Goal: Information Seeking & Learning: Compare options

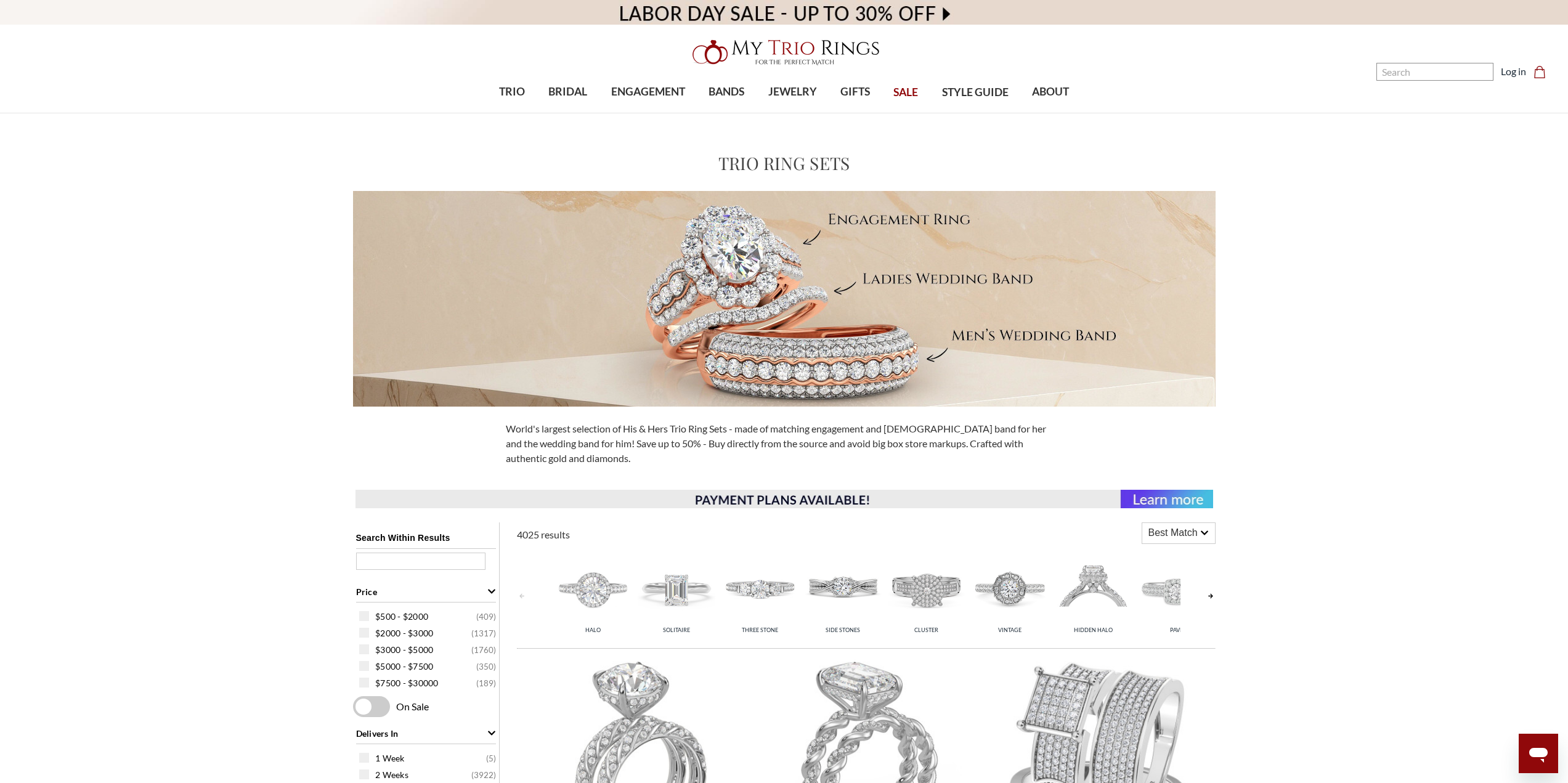
scroll to position [493, 0]
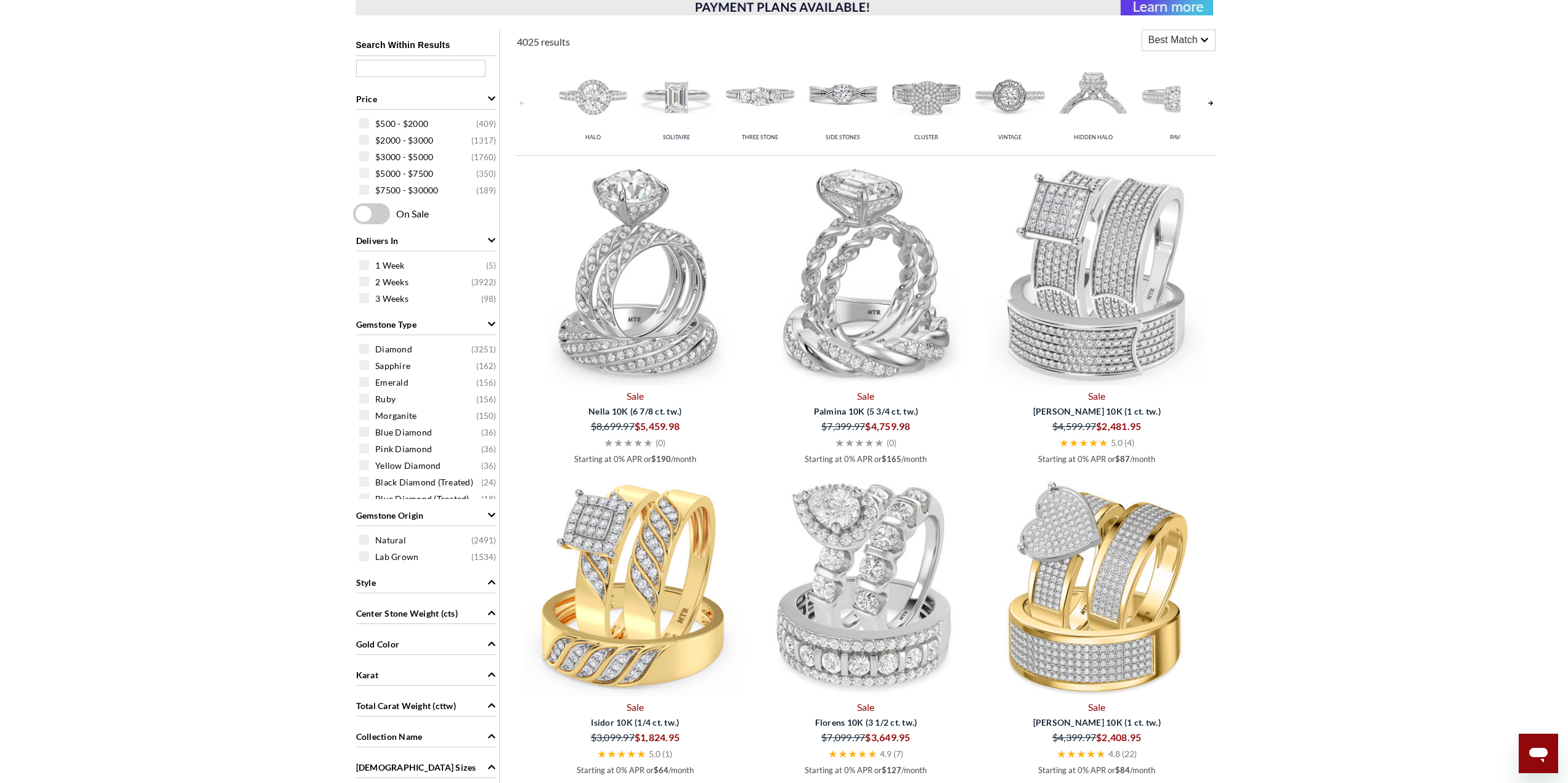
click at [423, 586] on div "Style" at bounding box center [426, 582] width 140 height 23
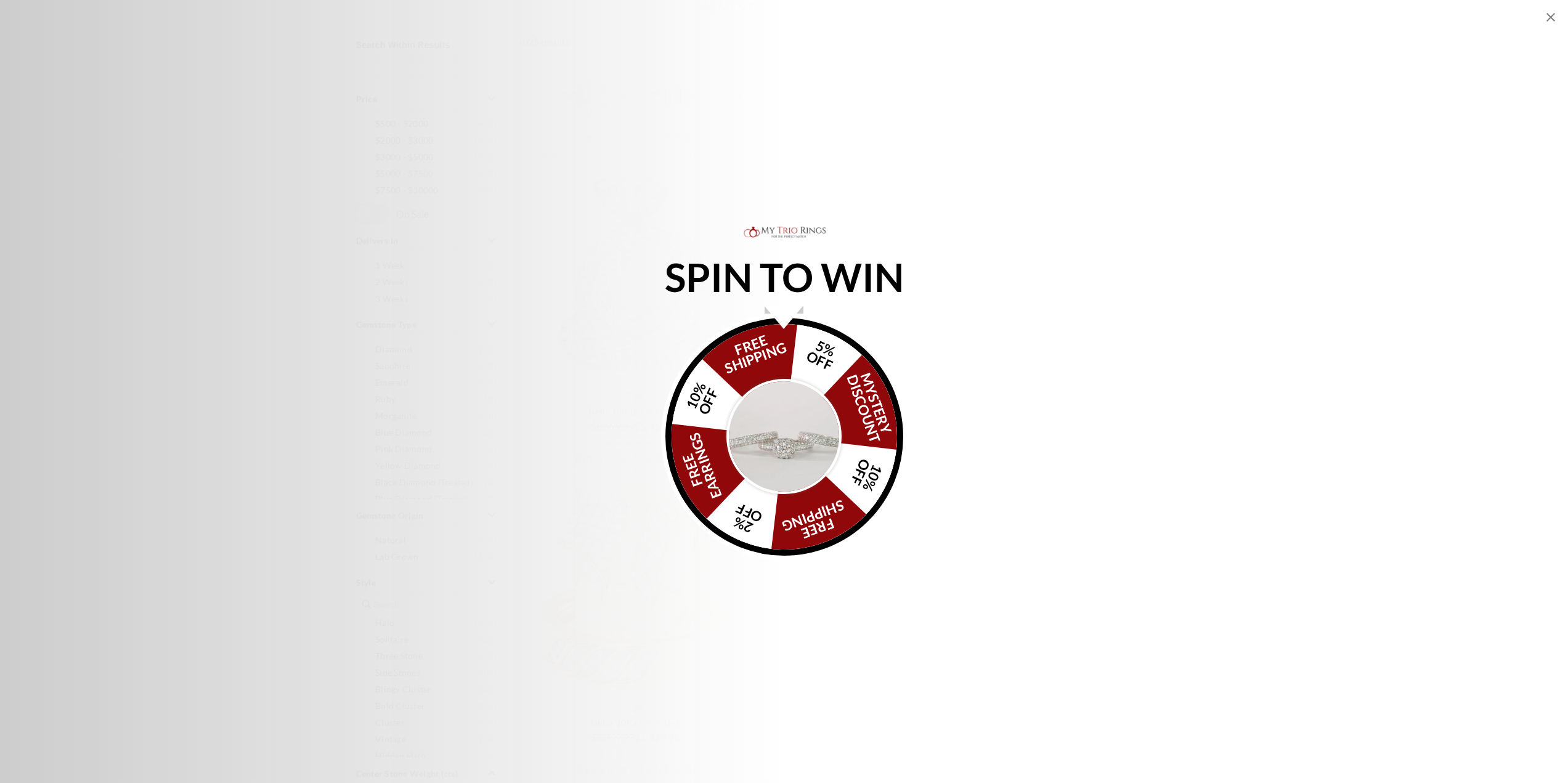
click at [1554, 16] on icon "Close popup" at bounding box center [1550, 17] width 15 height 15
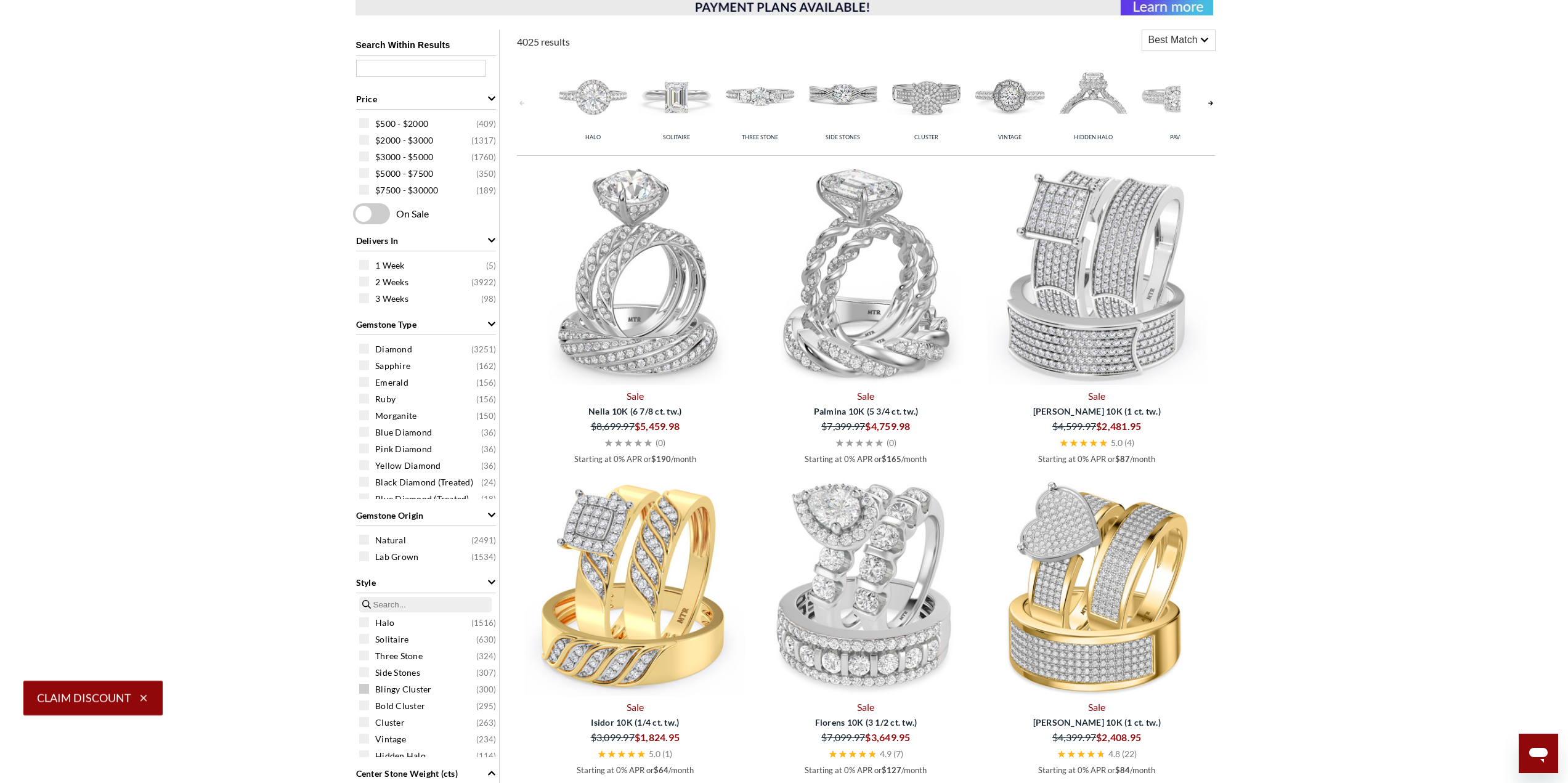
click at [363, 688] on span at bounding box center [363, 688] width 10 height 10
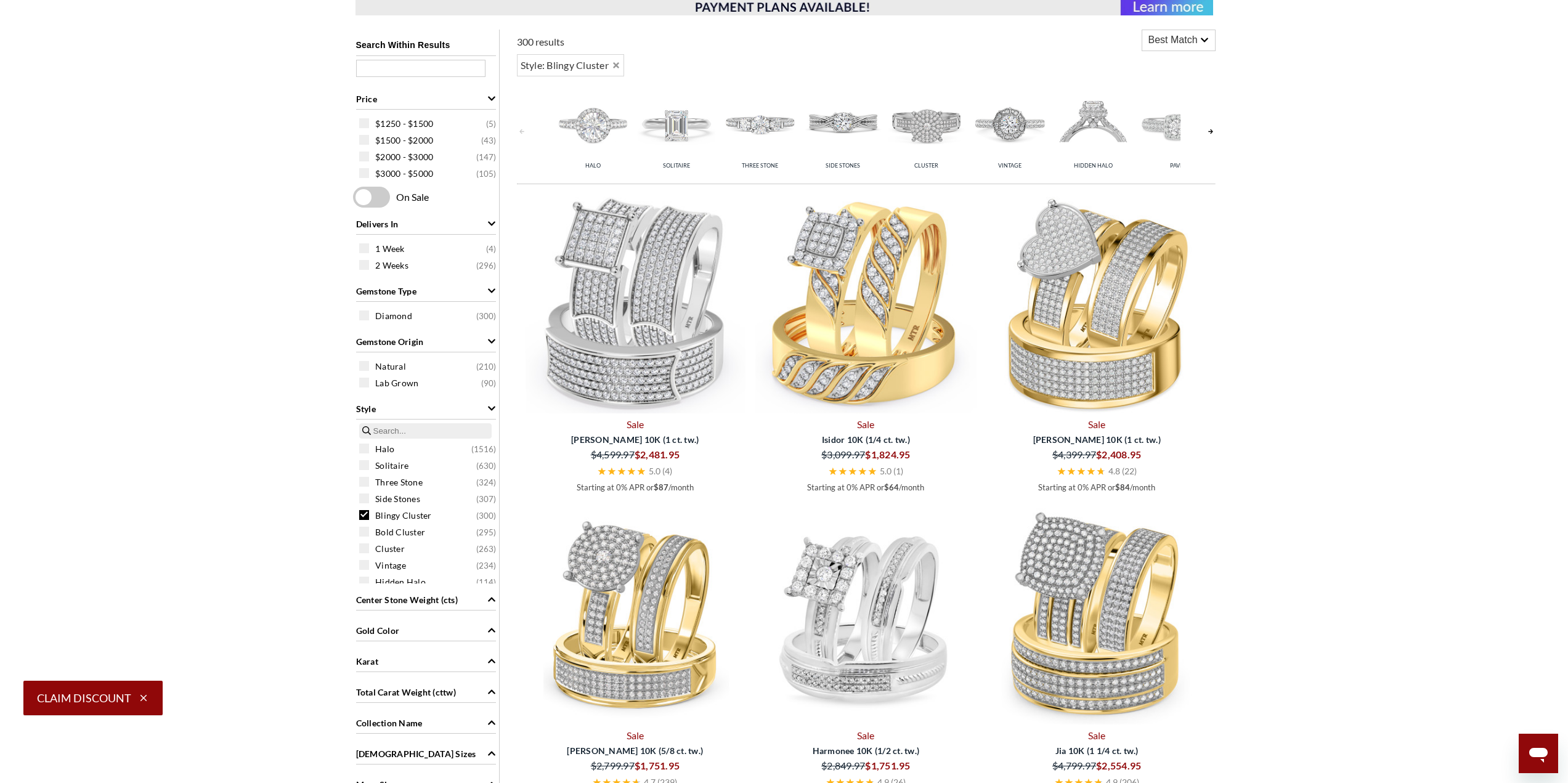
drag, startPoint x: 596, startPoint y: 454, endPoint x: 634, endPoint y: 455, distance: 38.0
click at [634, 455] on div "$4,599.97" at bounding box center [580, 454] width 109 height 17
drag, startPoint x: 611, startPoint y: 442, endPoint x: 600, endPoint y: 441, distance: 11.0
click at [611, 442] on span "Berthold 10K (1 ct. tw.)" at bounding box center [636, 440] width 220 height 13
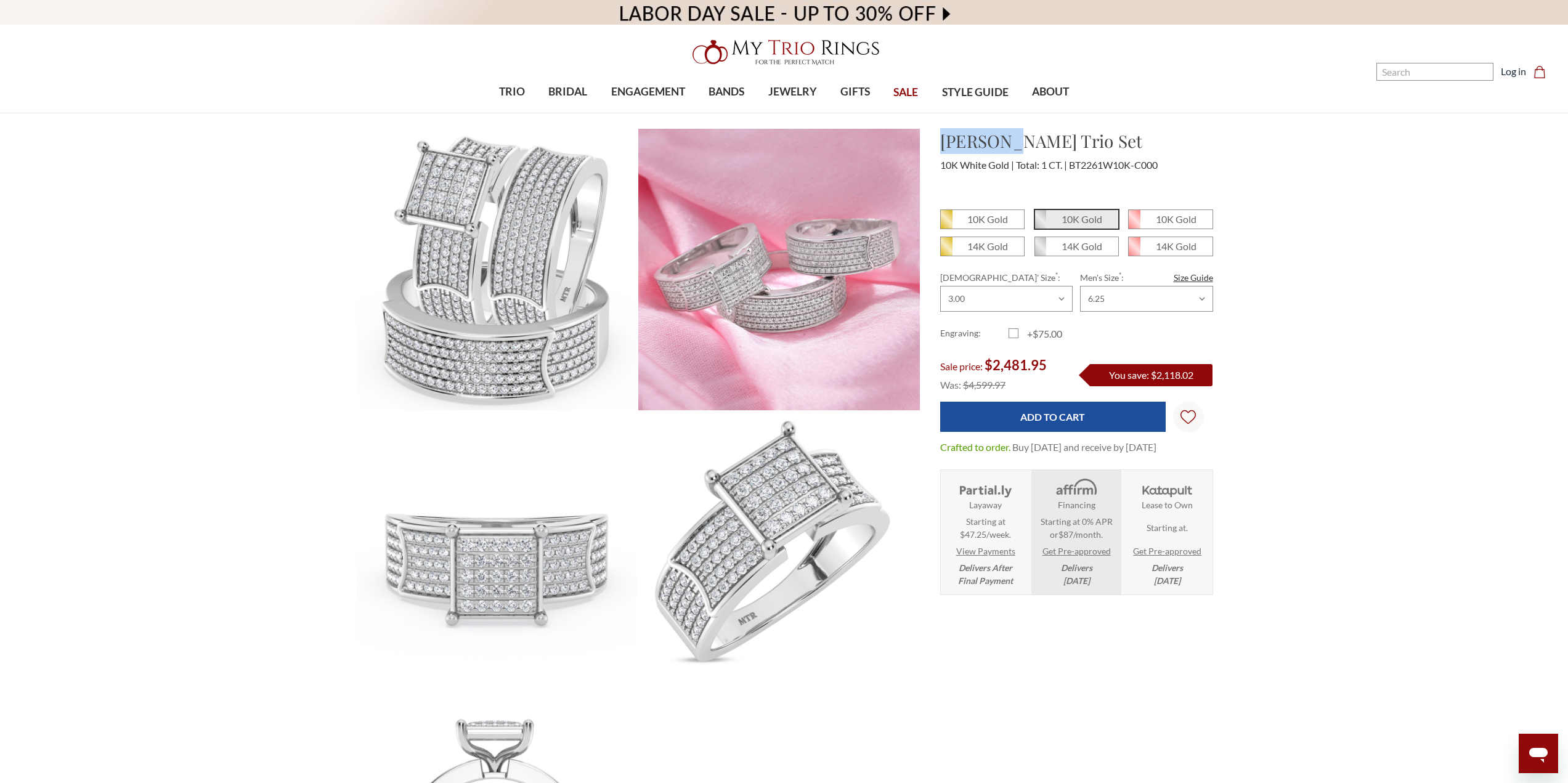
drag, startPoint x: 943, startPoint y: 143, endPoint x: 1009, endPoint y: 141, distance: 66.0
click at [1009, 141] on h1 "Berthold Trio Set" at bounding box center [1077, 141] width 273 height 26
copy h1 "Berthold"
drag, startPoint x: 988, startPoint y: 363, endPoint x: 1045, endPoint y: 361, distance: 57.0
click at [1045, 361] on span "$2,481.95" at bounding box center [1016, 364] width 62 height 17
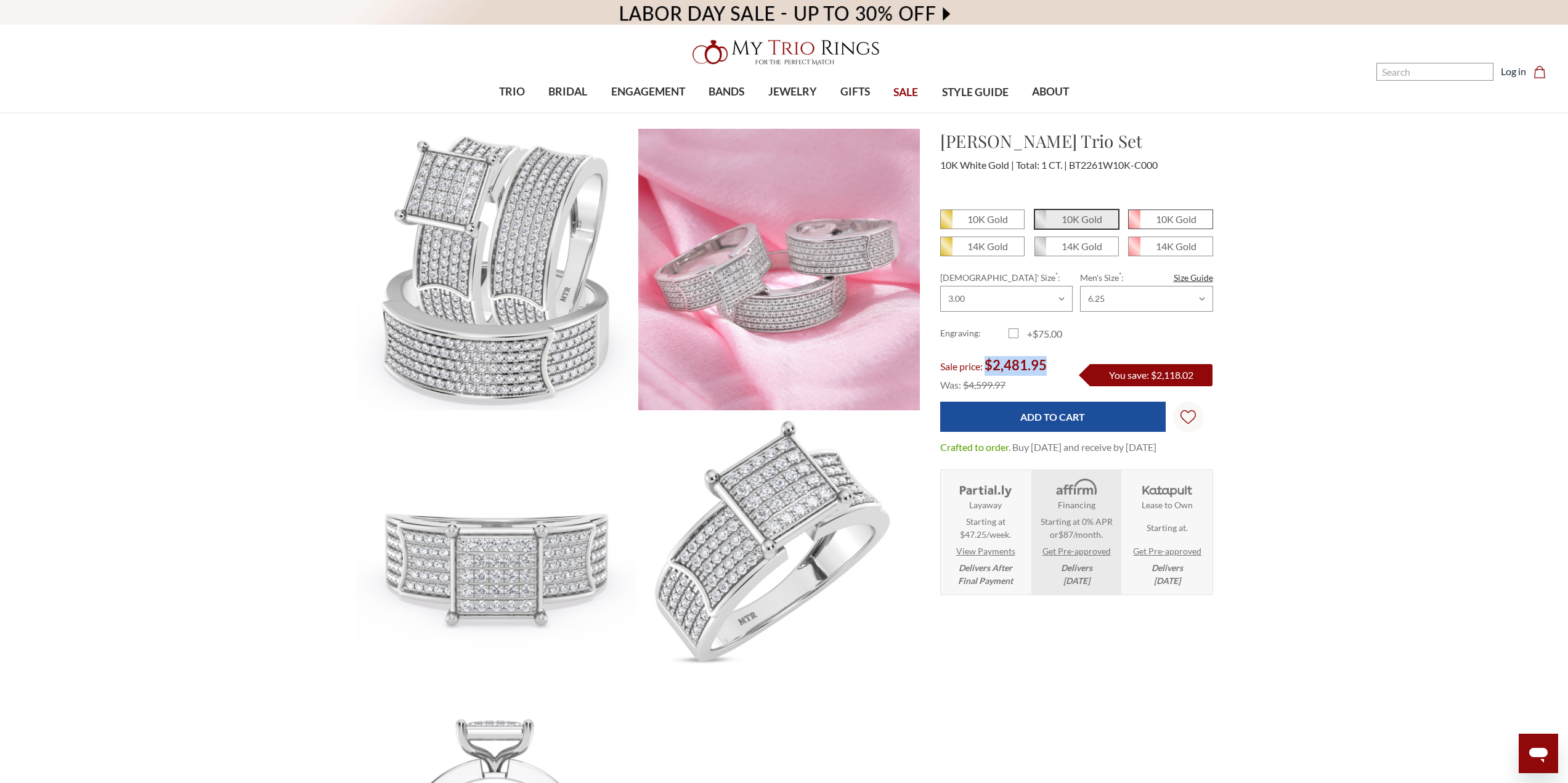
copy span "$2,481.95"
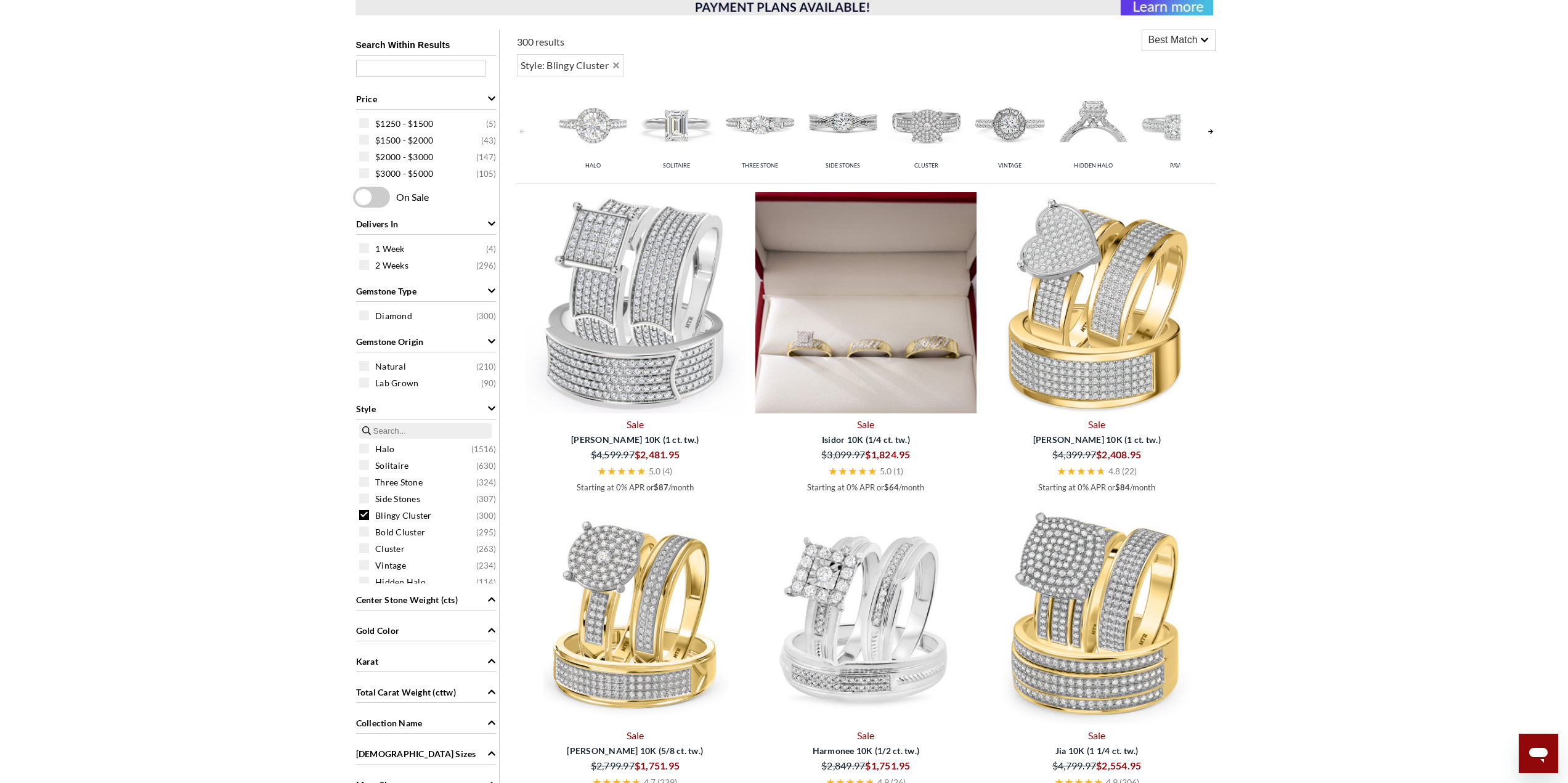
click at [878, 349] on img at bounding box center [866, 303] width 222 height 222
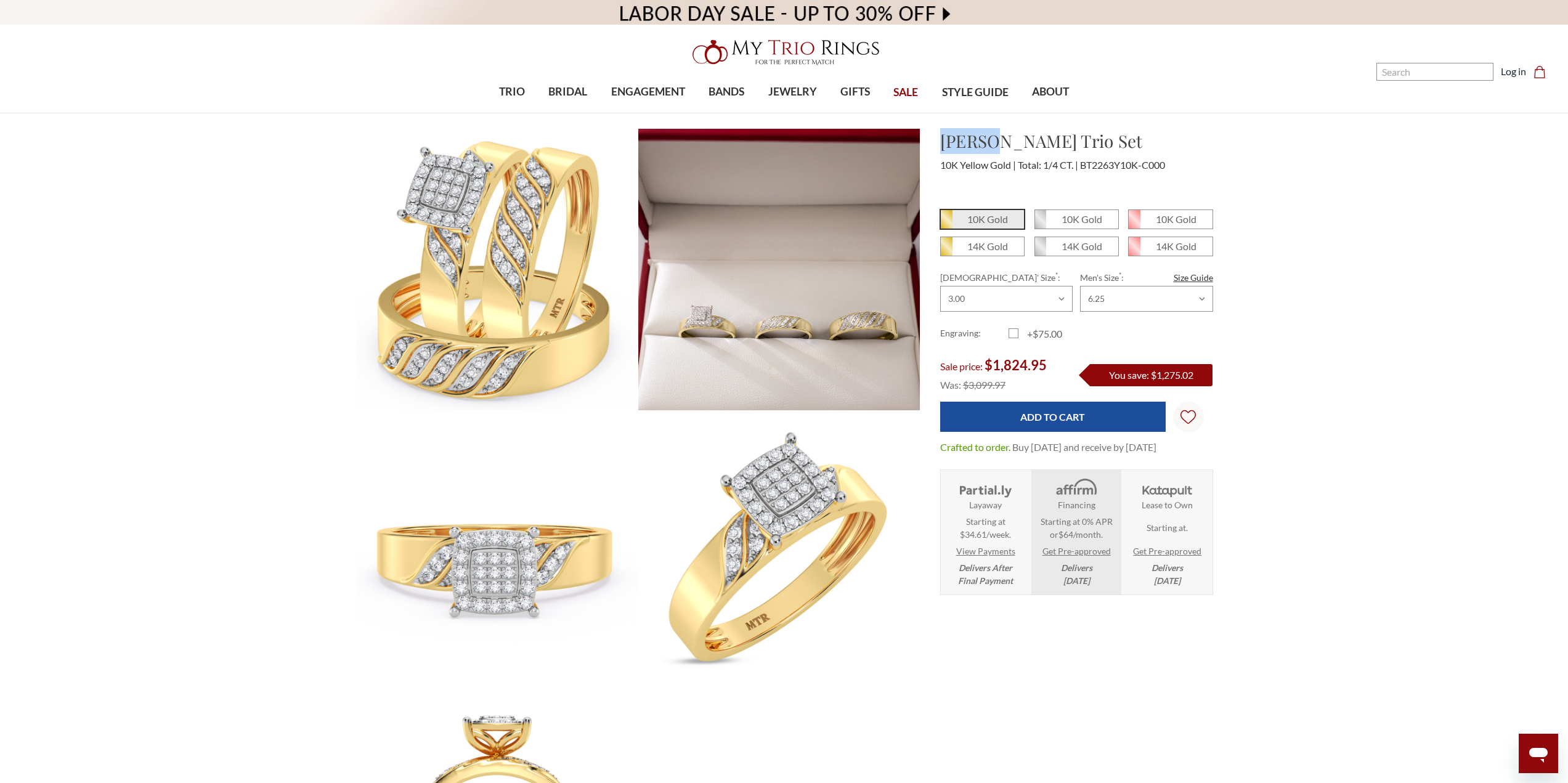
drag, startPoint x: 940, startPoint y: 143, endPoint x: 987, endPoint y: 145, distance: 47.0
click at [987, 145] on h1 "Isidor Trio Set" at bounding box center [1077, 141] width 273 height 26
copy h1 "Isidor"
drag, startPoint x: 999, startPoint y: 365, endPoint x: 1072, endPoint y: 367, distance: 73.0
click at [1077, 364] on div "Sale price: $1,824.95 Was: $3,099.97 You save: $1,275.02" at bounding box center [1077, 375] width 273 height 38
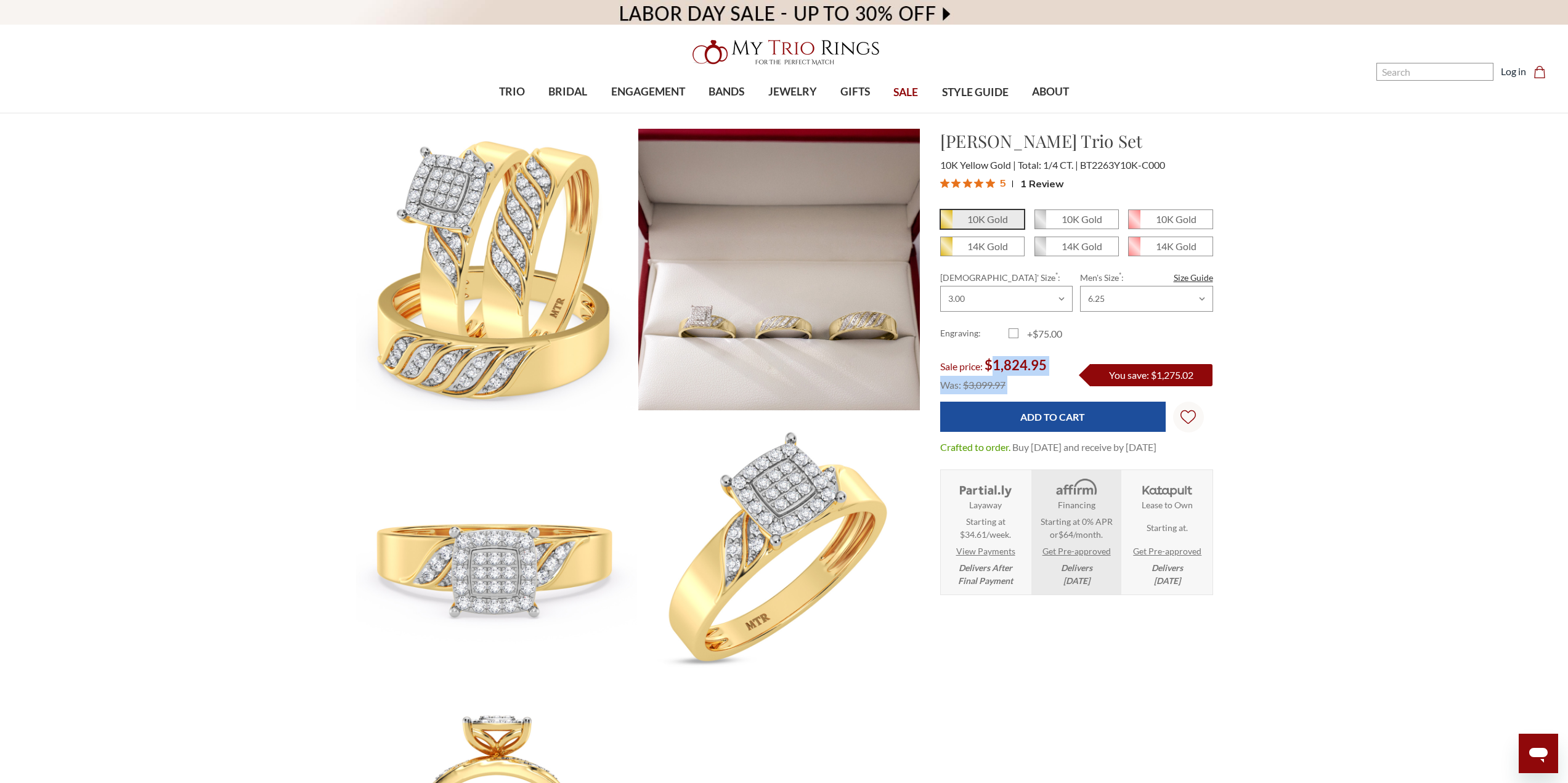
copy div "1,824.95 Was: $3,099.97"
click at [1007, 364] on span "$1,824.95" at bounding box center [1016, 364] width 62 height 17
drag, startPoint x: 993, startPoint y: 362, endPoint x: 1047, endPoint y: 361, distance: 54.0
click at [1047, 361] on span "$1,824.95" at bounding box center [1016, 364] width 62 height 17
copy span "1,824.95"
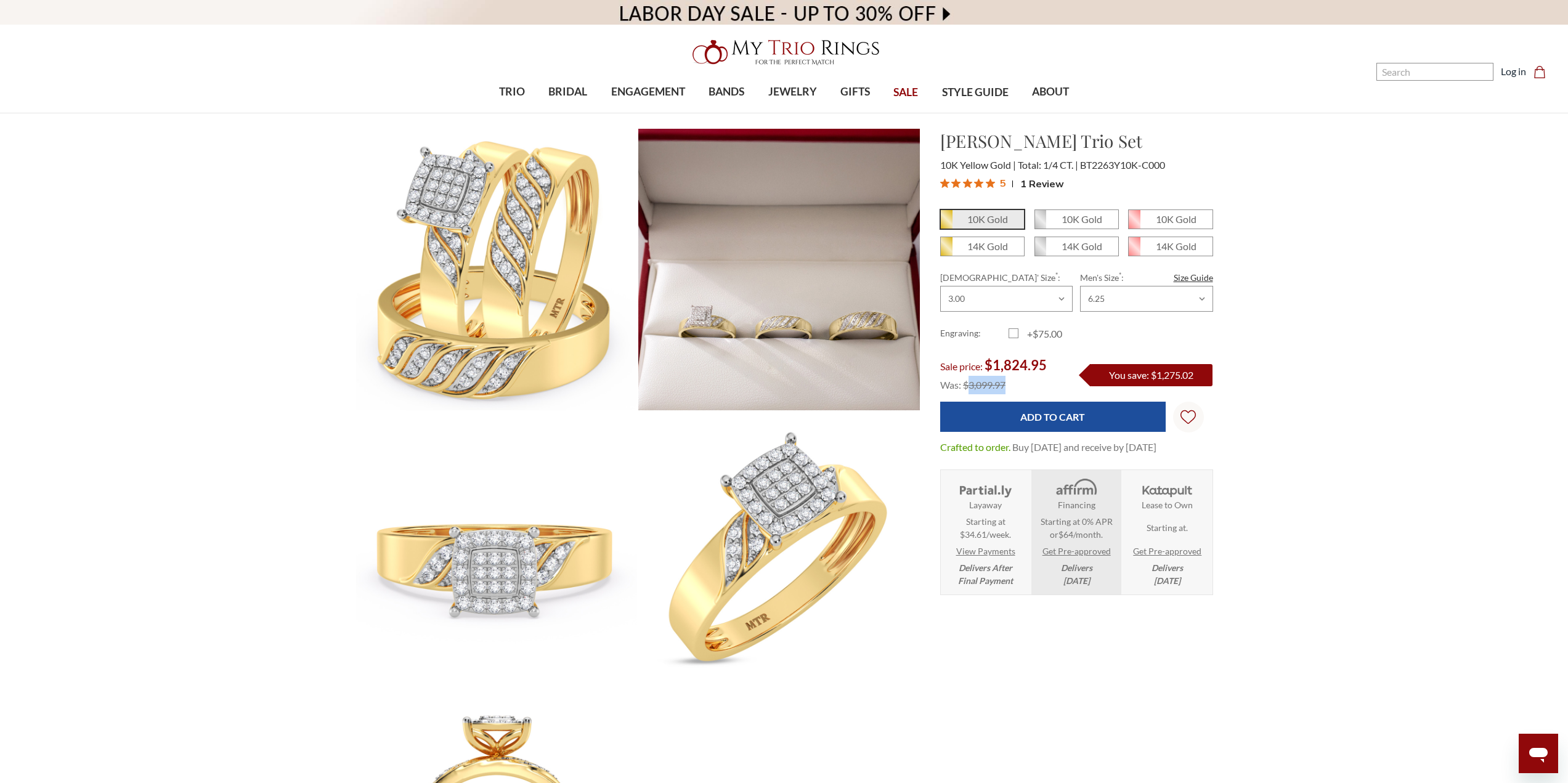
drag, startPoint x: 968, startPoint y: 386, endPoint x: 1034, endPoint y: 379, distance: 66.4
click at [1034, 379] on div "Was: $3,099.97" at bounding box center [1002, 385] width 122 height 19
copy span "3,099.97"
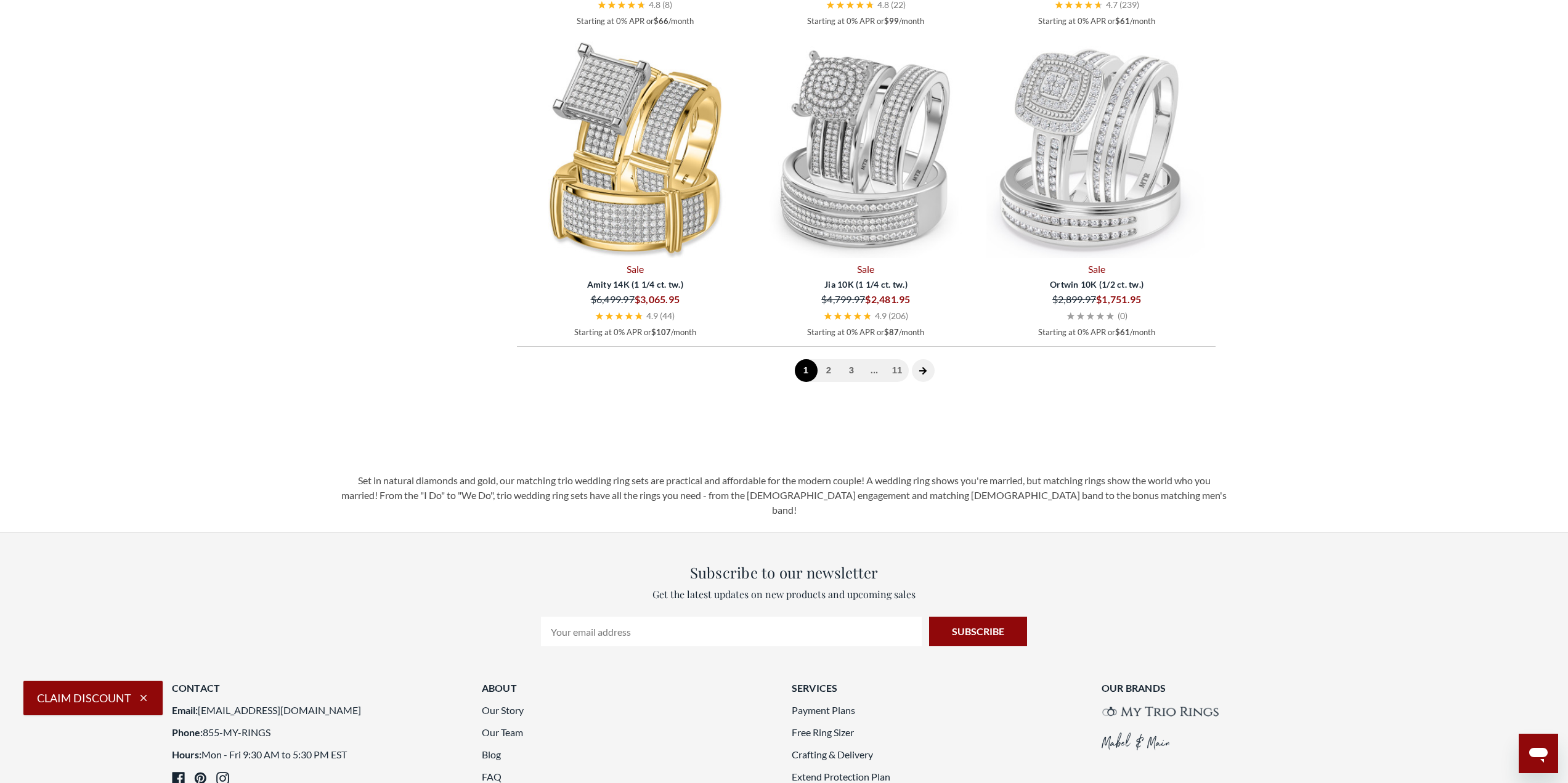
scroll to position [3451, 0]
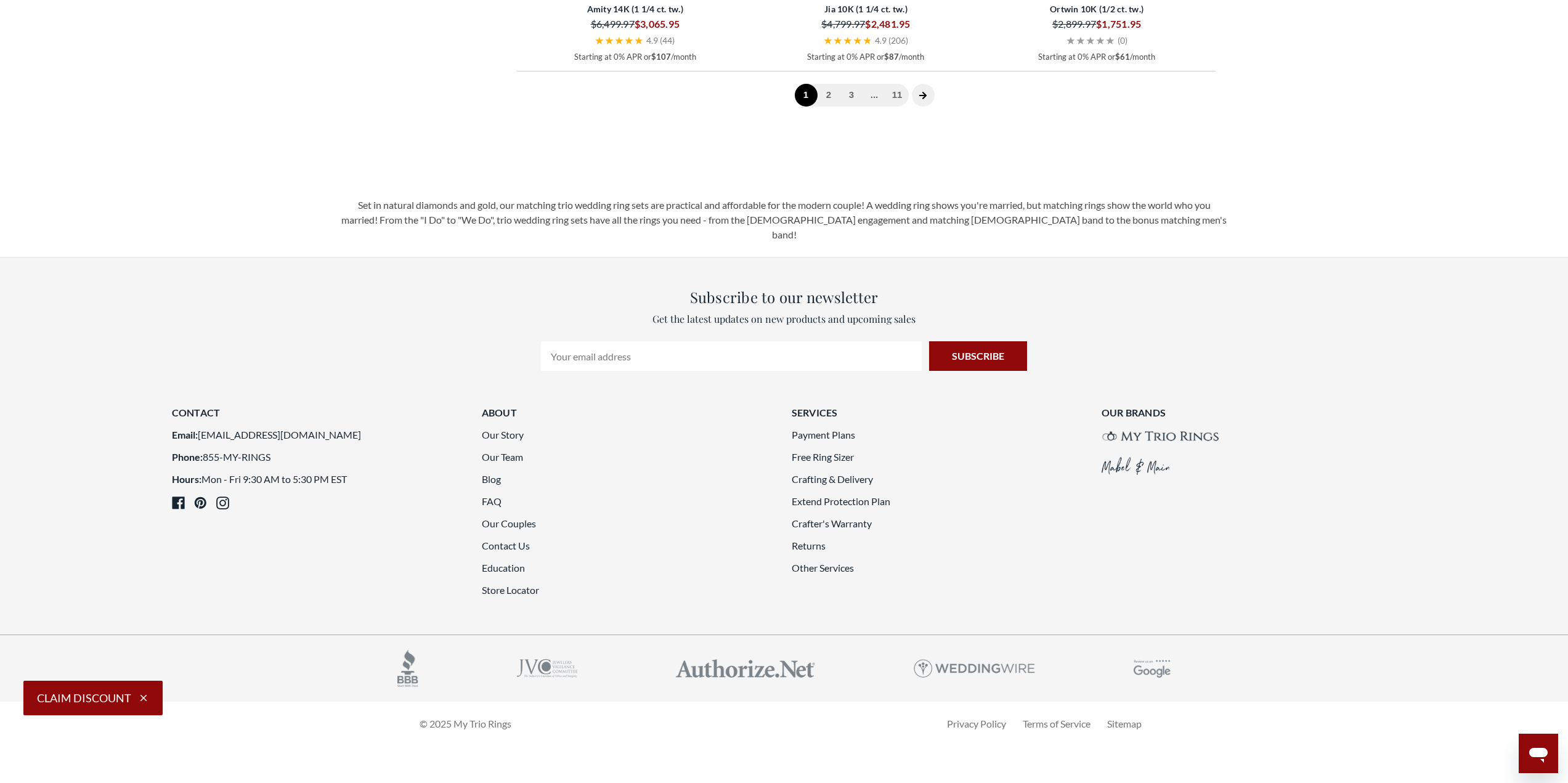
click at [829, 106] on link "2" at bounding box center [829, 96] width 23 height 23
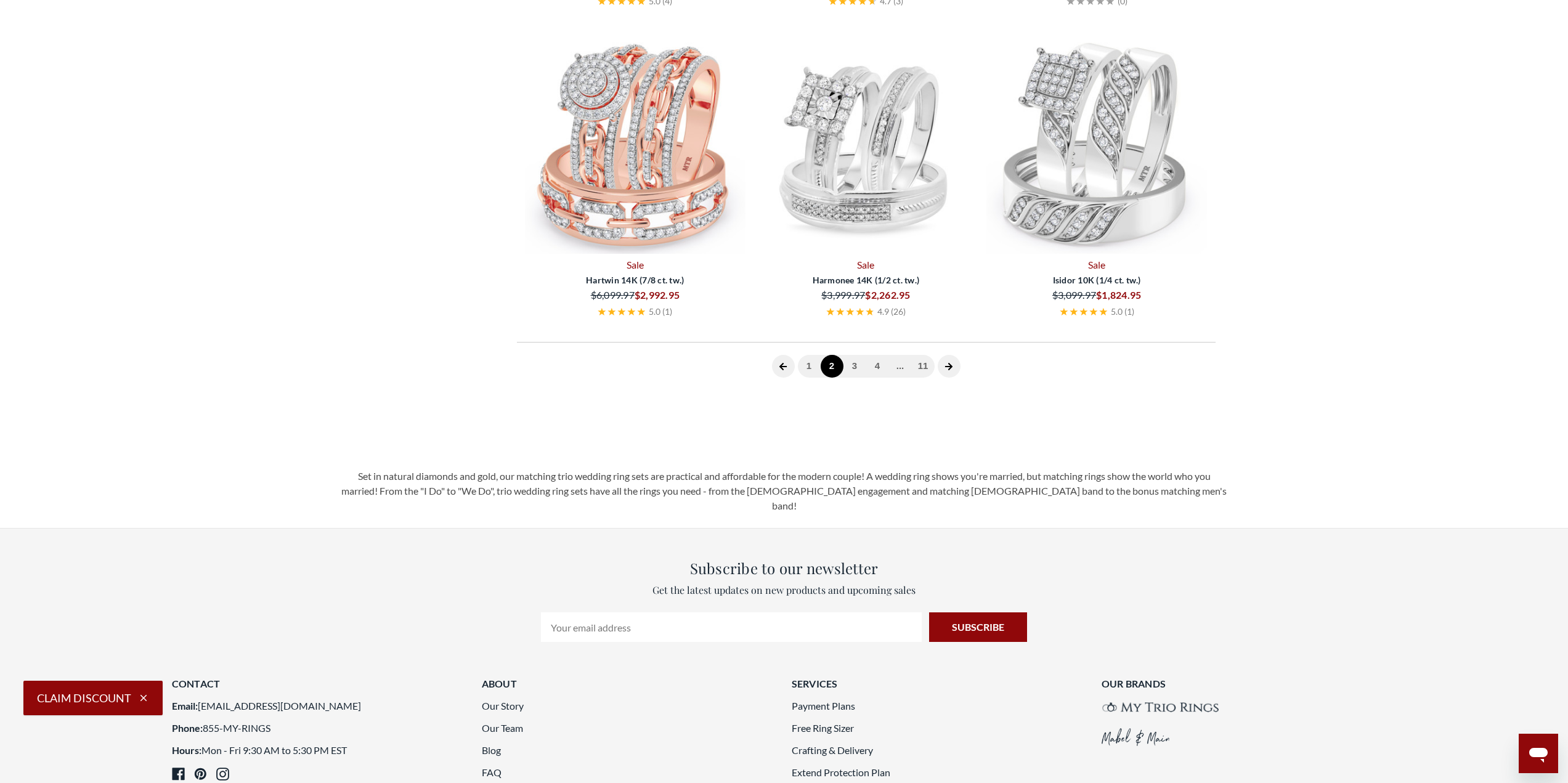
scroll to position [508, 0]
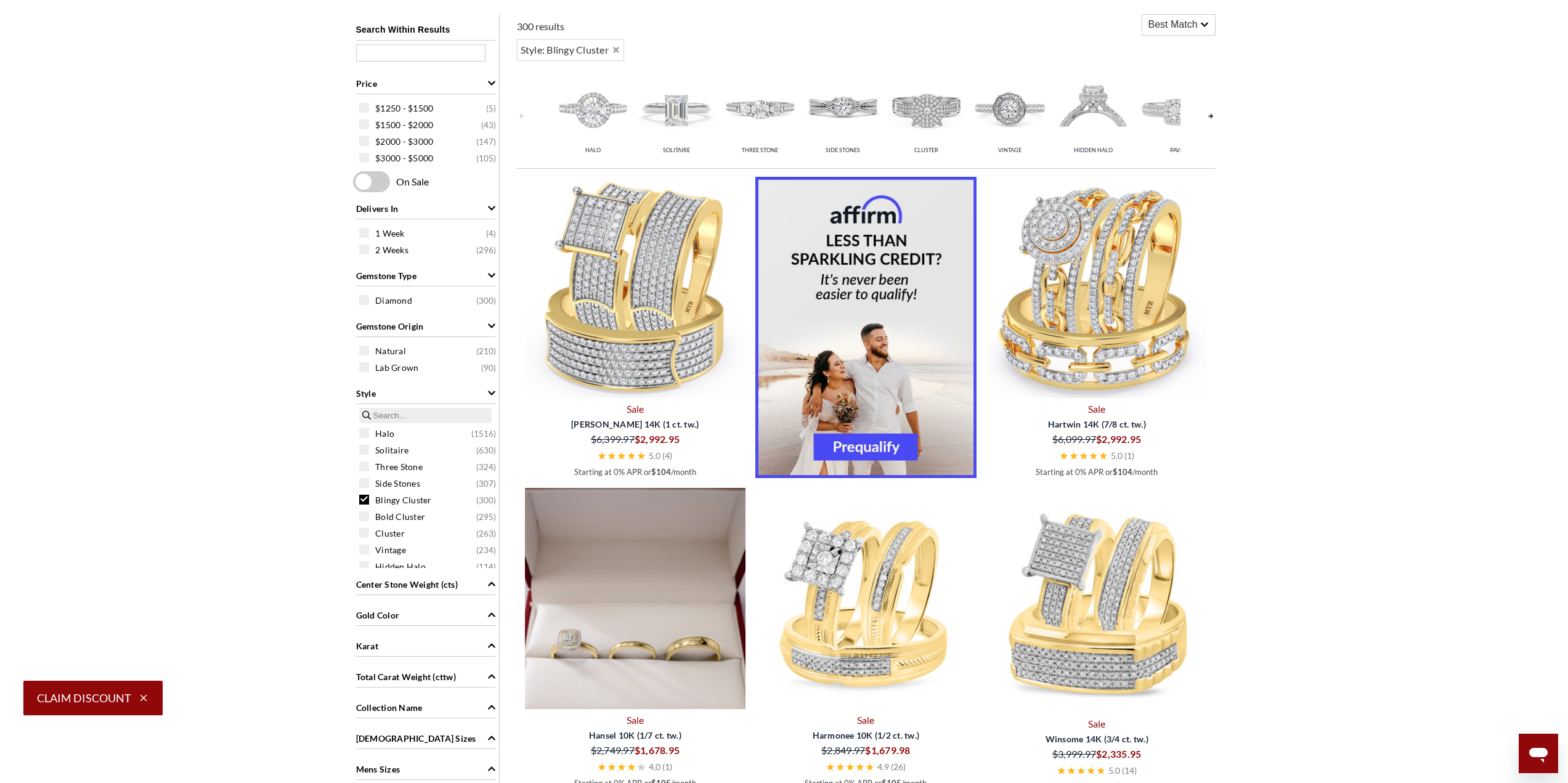
click at [672, 625] on img at bounding box center [636, 599] width 222 height 222
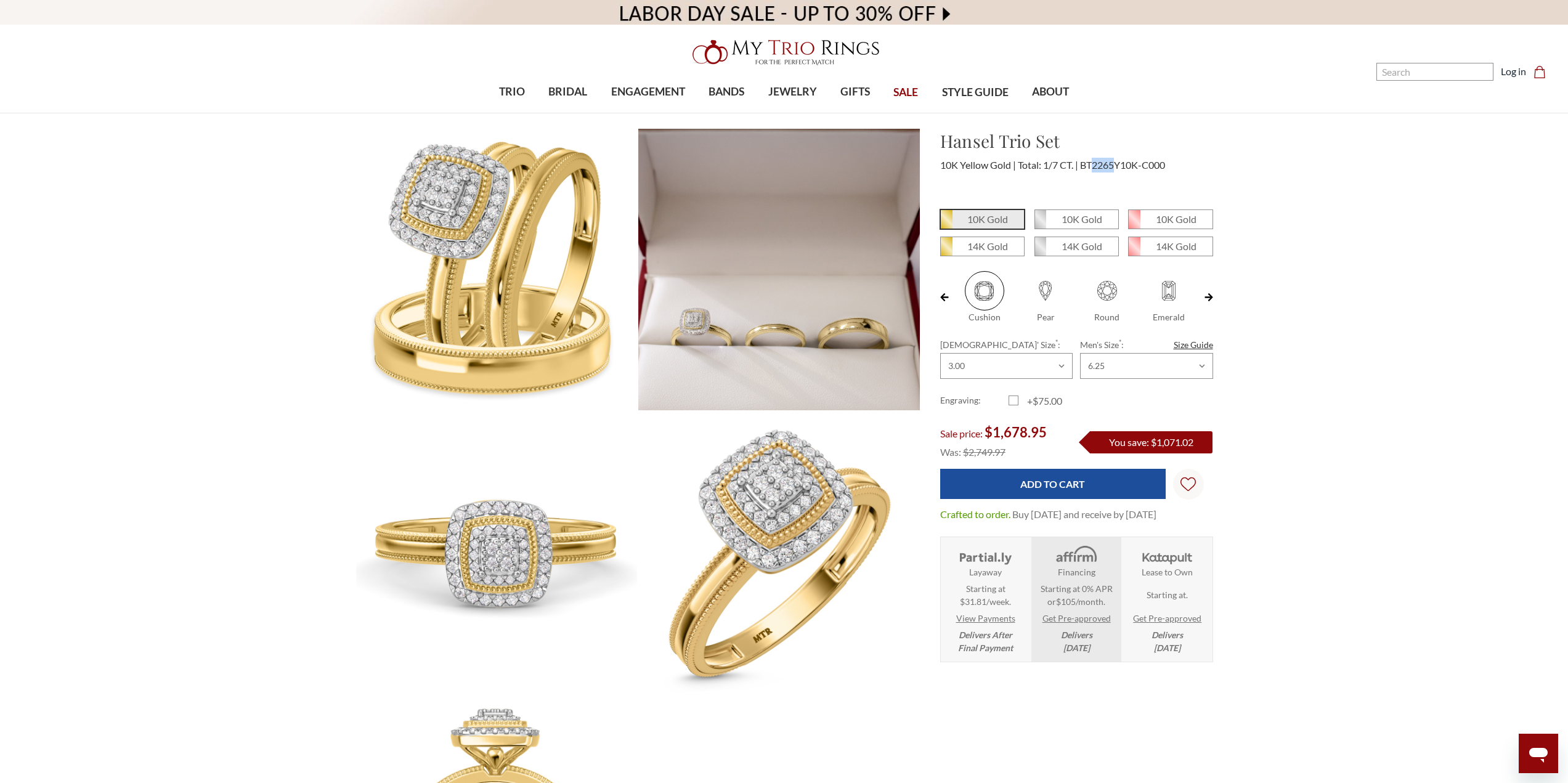
drag, startPoint x: 1094, startPoint y: 163, endPoint x: 1116, endPoint y: 162, distance: 22.0
click at [1116, 162] on span "BT2265Y10K-C000" at bounding box center [1122, 164] width 85 height 12
copy span "2265"
drag, startPoint x: 938, startPoint y: 136, endPoint x: 993, endPoint y: 143, distance: 55.4
click at [993, 143] on div "Hansel Trio Set $1,678.95 10K Yellow Gold Total: 1/7 CT. BT2265Y10K-C000 4" at bounding box center [1076, 161] width 293 height 67
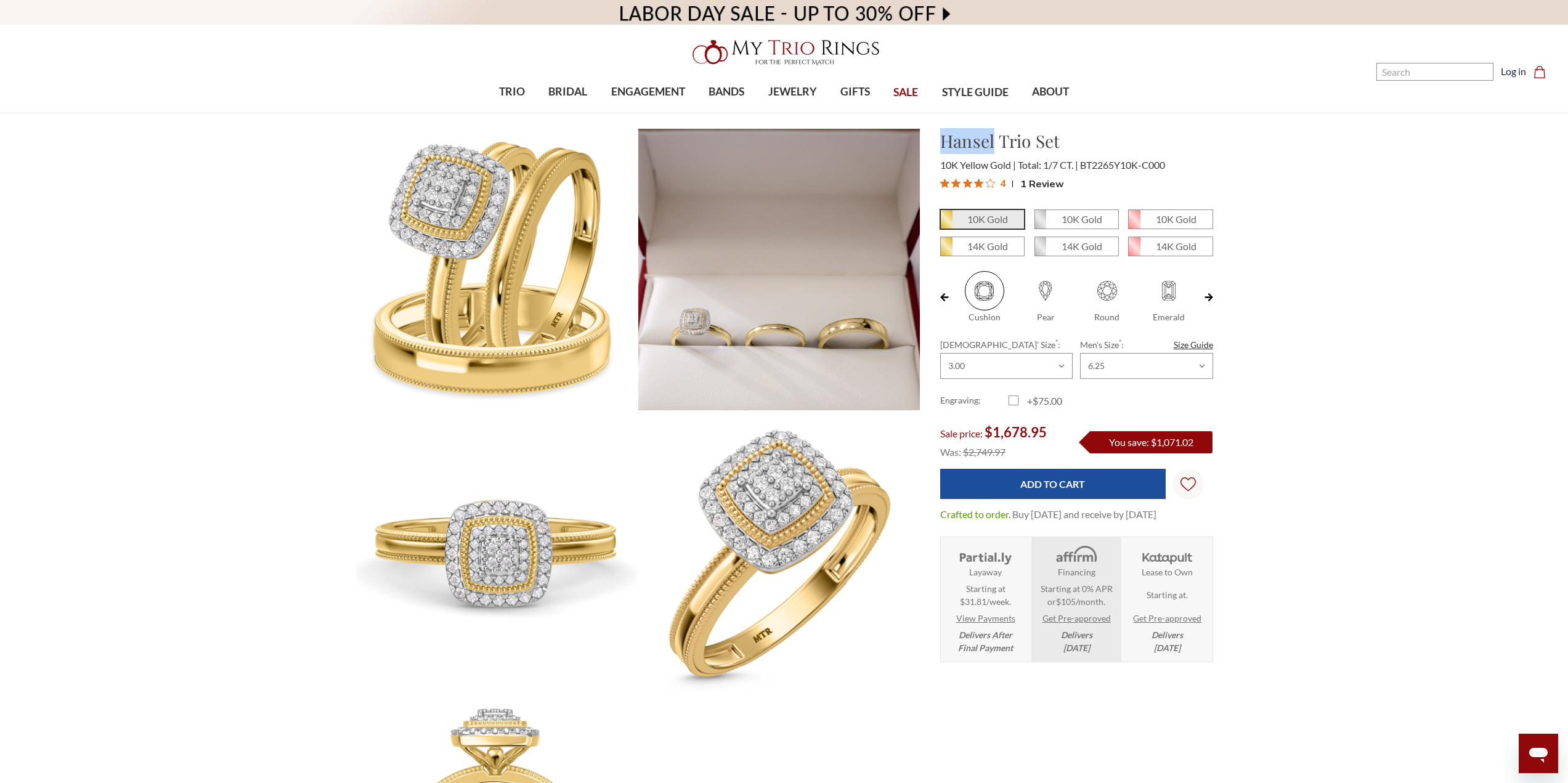
copy h1 "Hansel"
drag, startPoint x: 993, startPoint y: 433, endPoint x: 1059, endPoint y: 429, distance: 66.1
click at [1059, 429] on div "Sale price: $1,678.95" at bounding box center [1002, 433] width 122 height 20
copy span "1,678.95"
drag, startPoint x: 969, startPoint y: 456, endPoint x: 1029, endPoint y: 453, distance: 60.1
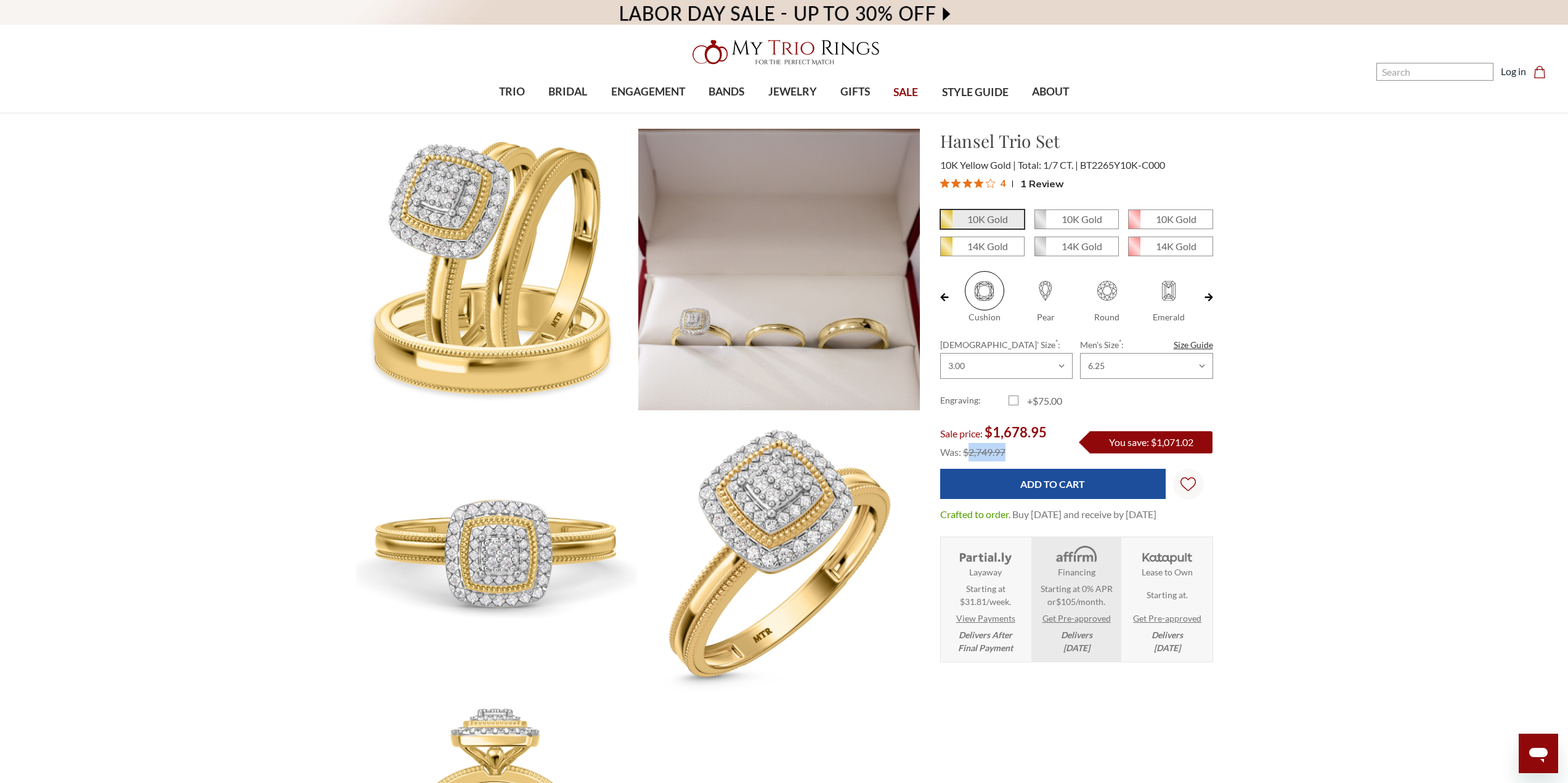
click at [1029, 453] on div "Was: $2,749.97" at bounding box center [1002, 452] width 122 height 19
copy span "2,749.97"
click at [815, 51] on img at bounding box center [784, 52] width 197 height 39
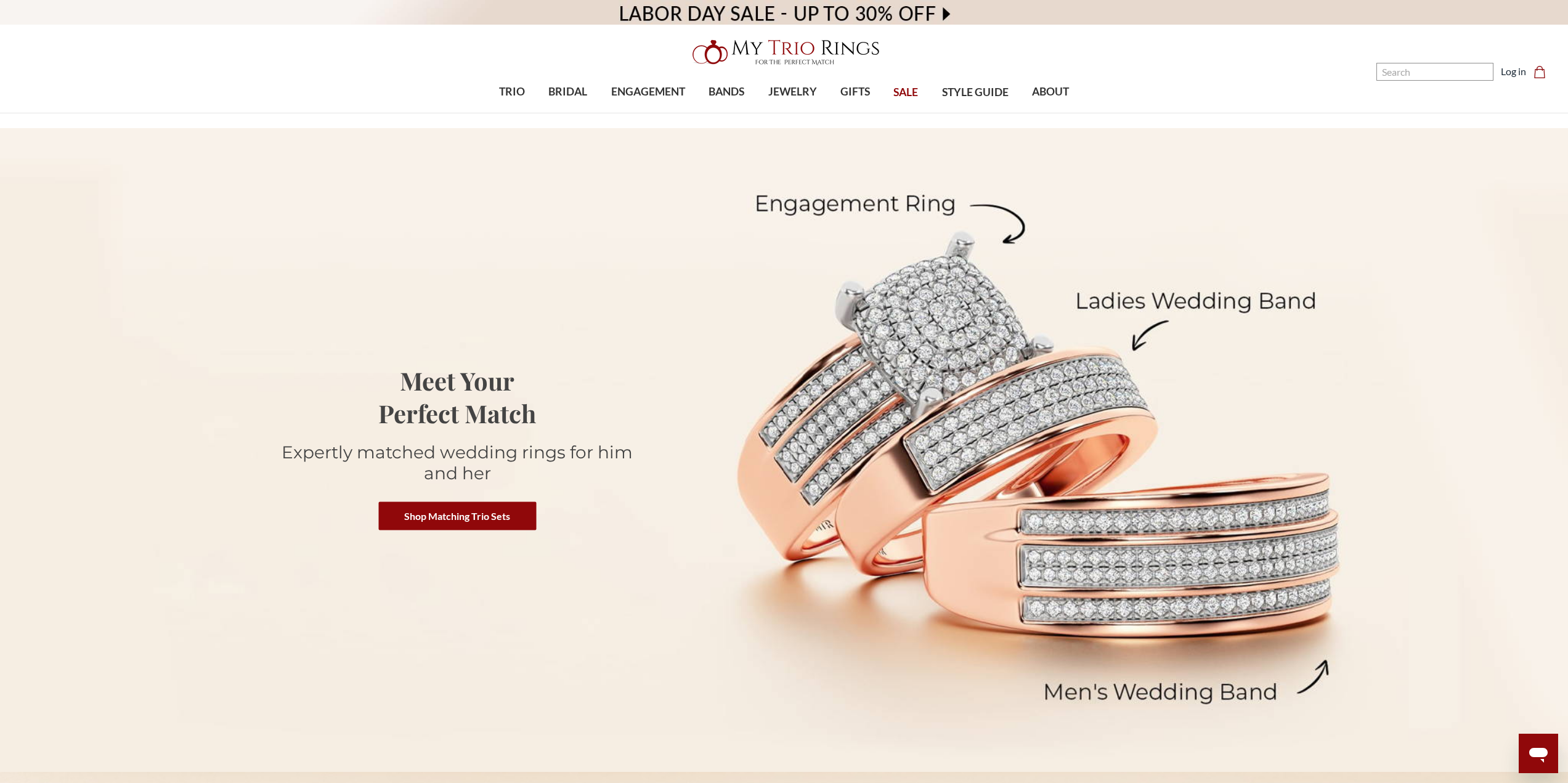
click at [901, 98] on span "SALE" at bounding box center [906, 92] width 25 height 16
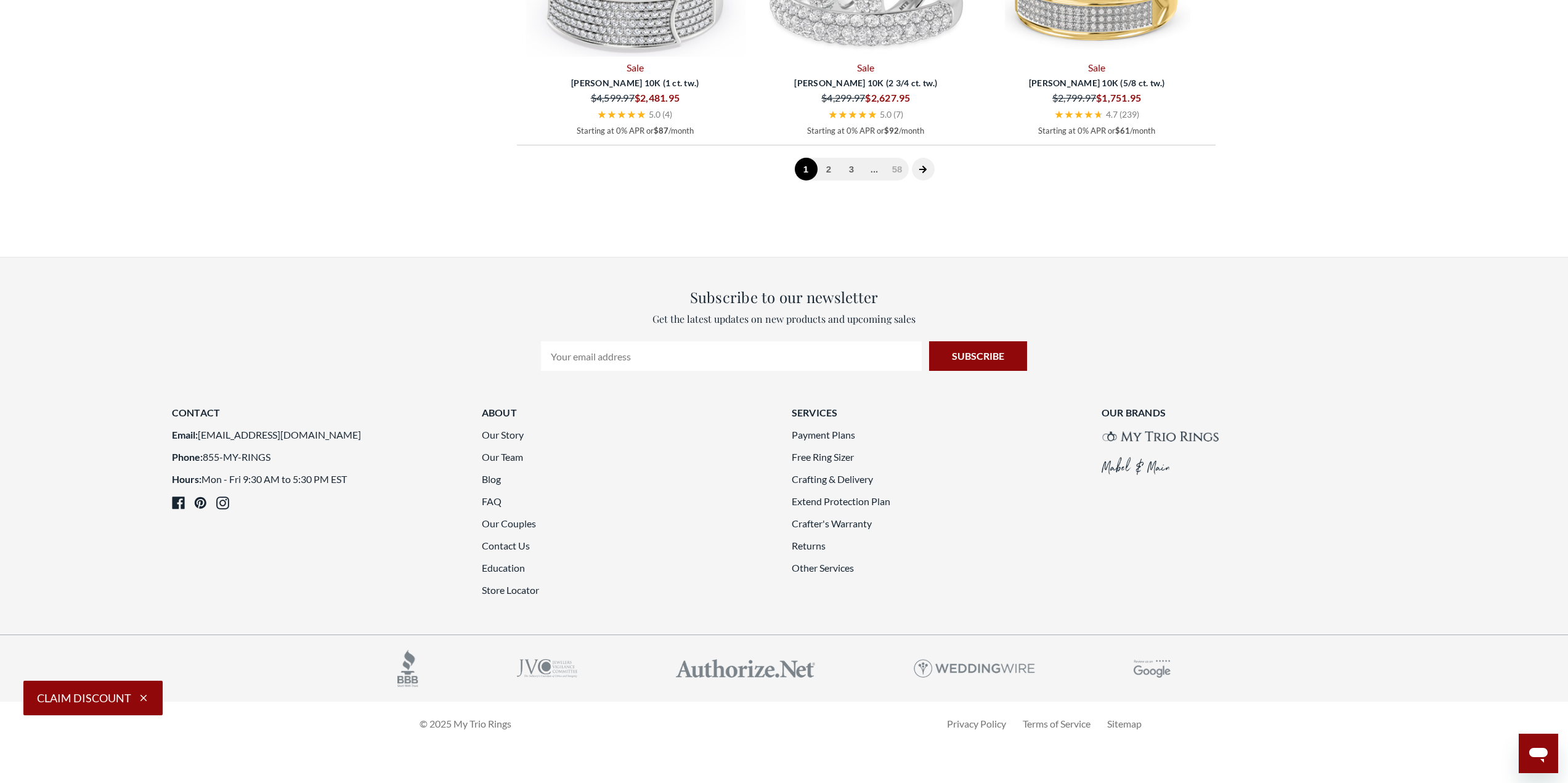
scroll to position [3500, 0]
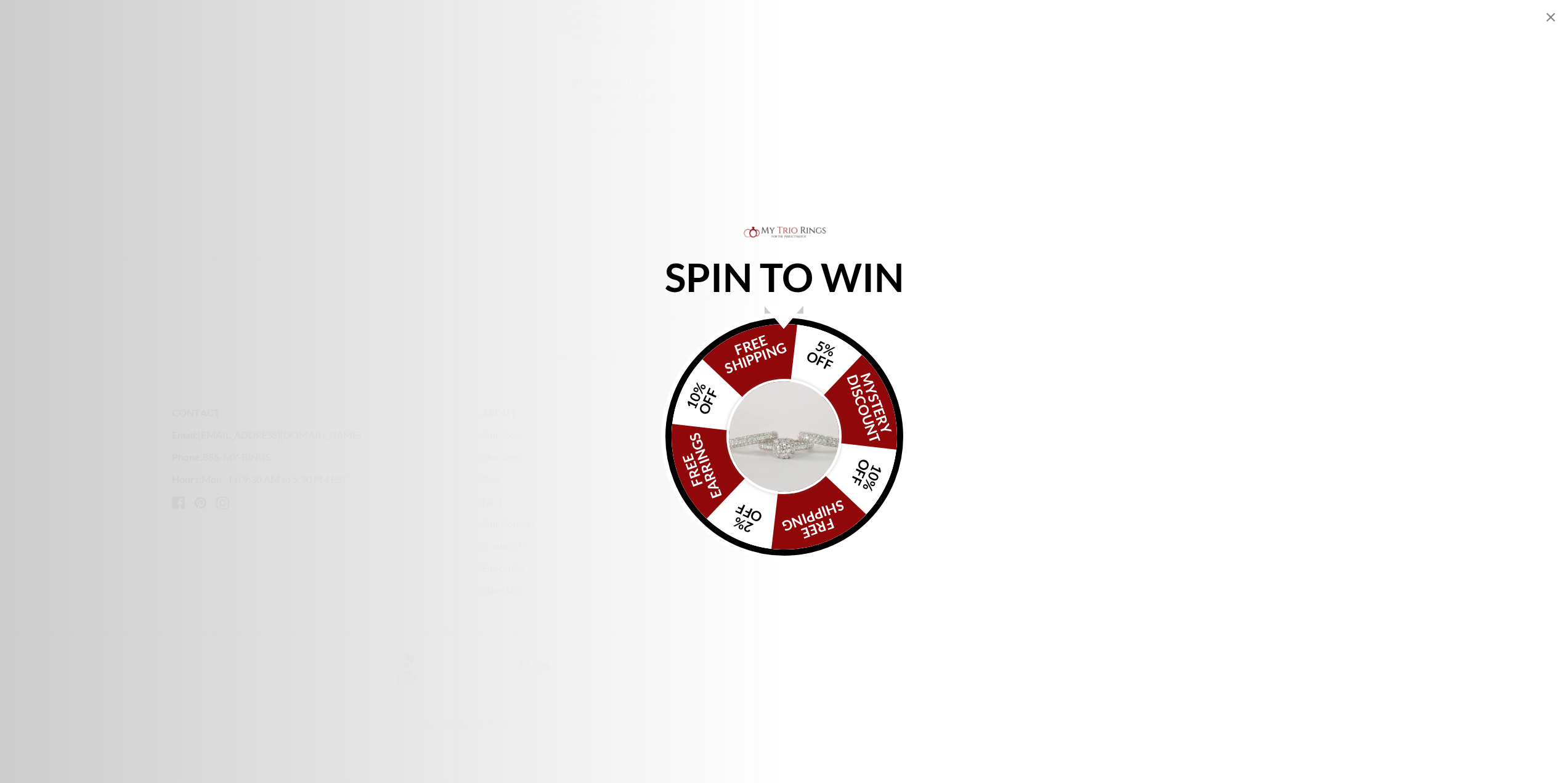
click at [1545, 16] on icon "Close popup" at bounding box center [1550, 17] width 15 height 15
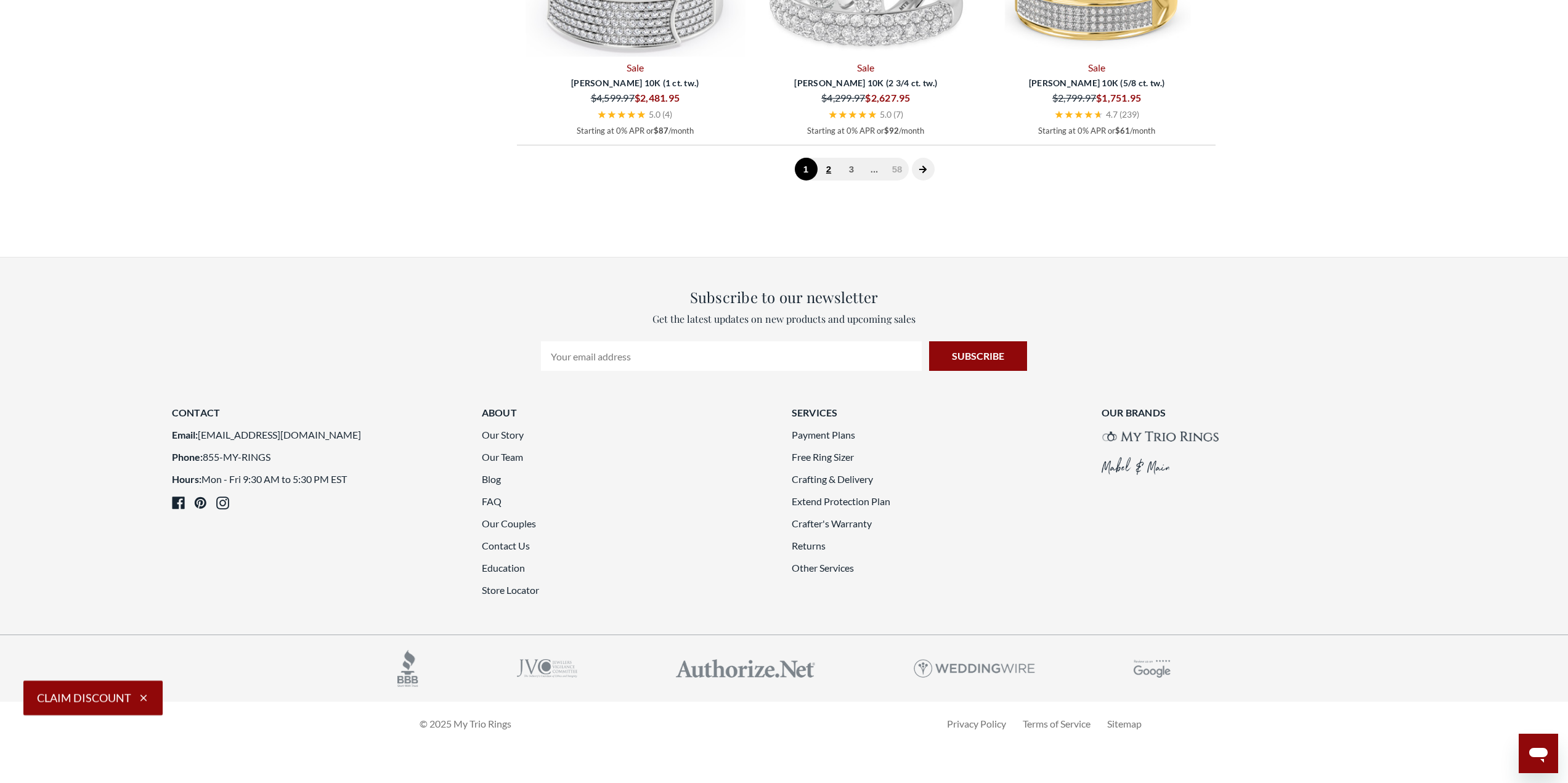
click at [837, 168] on link "2" at bounding box center [829, 169] width 23 height 23
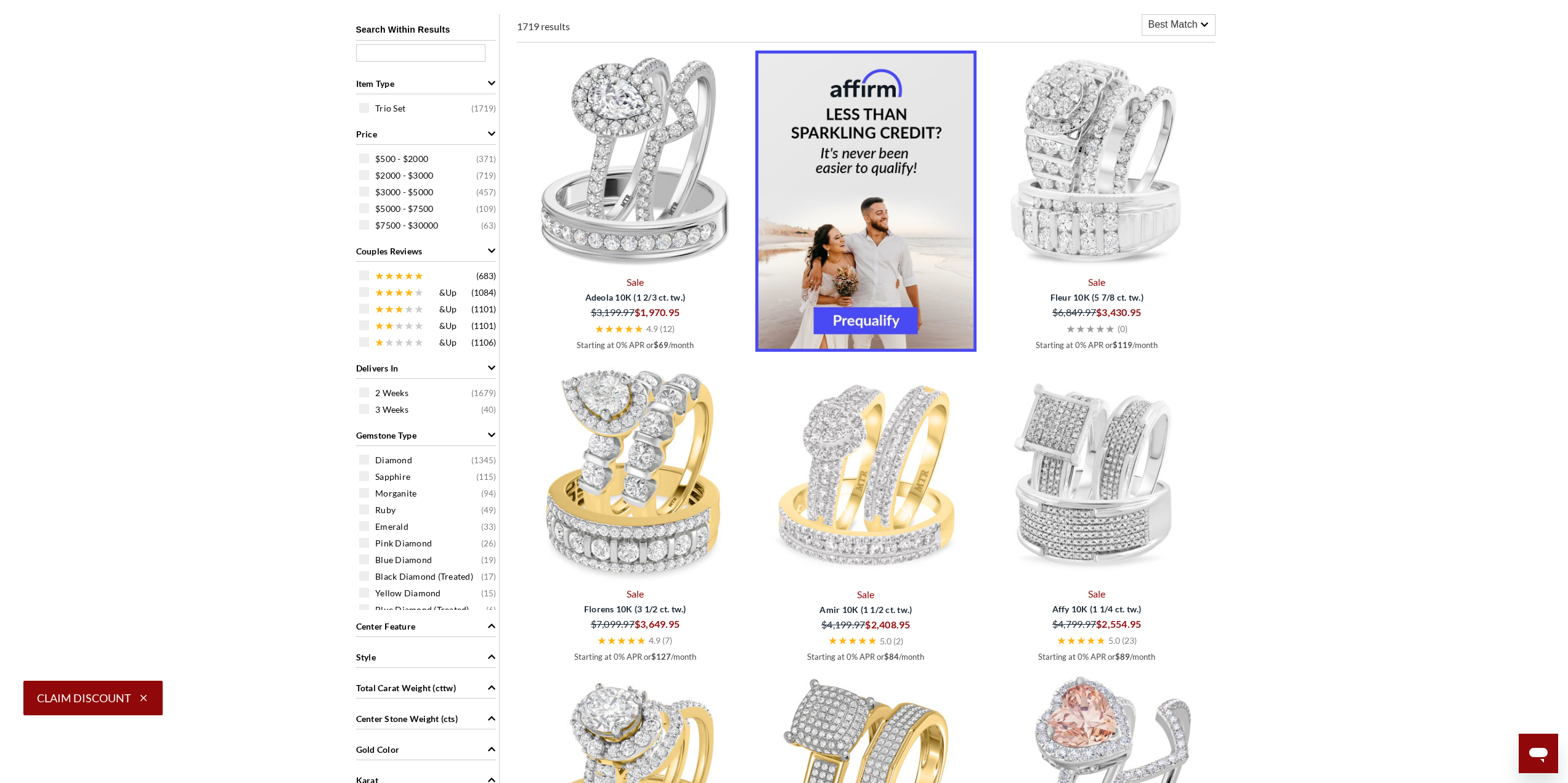
scroll to position [972, 0]
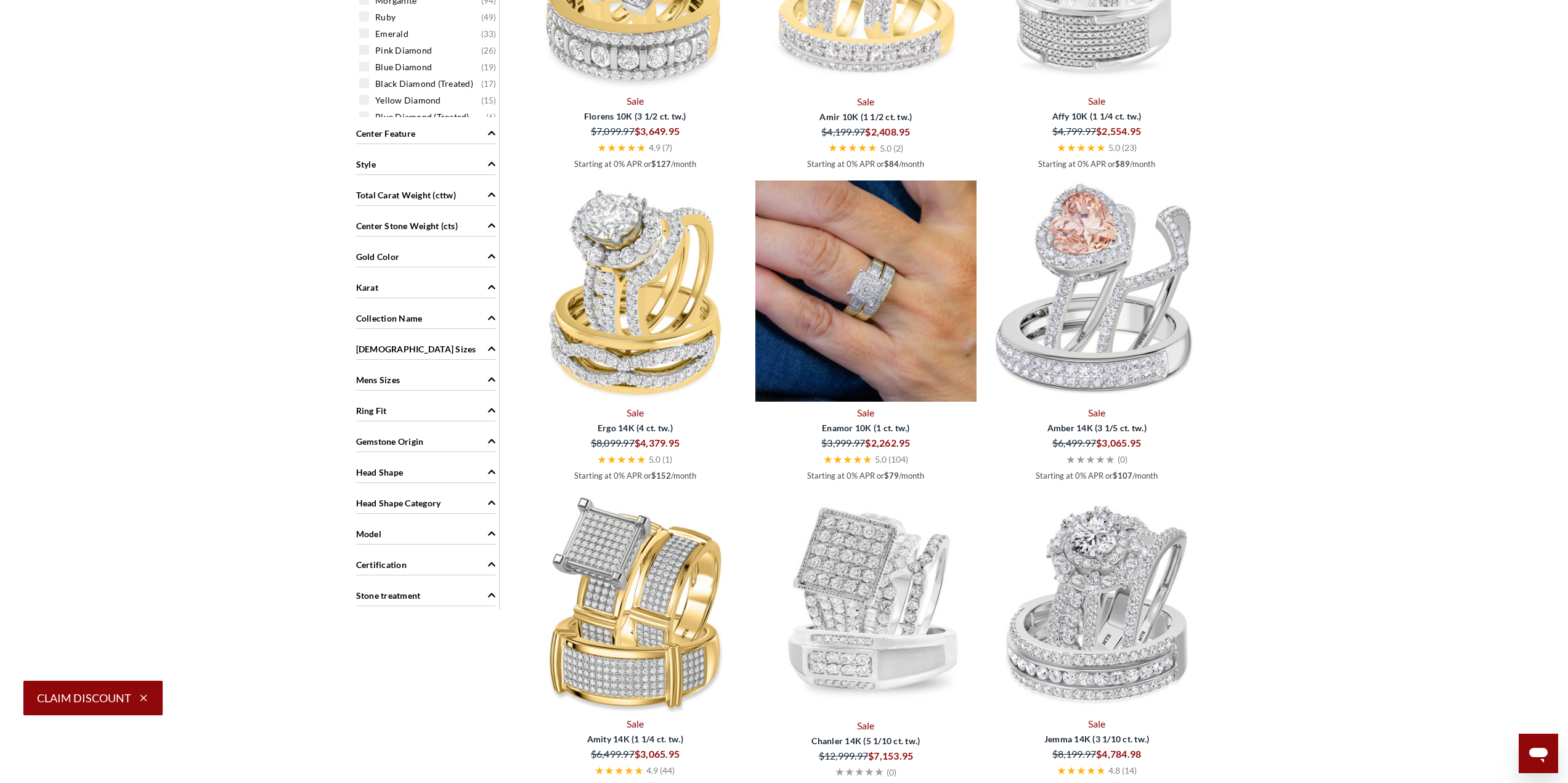
click at [896, 282] on img at bounding box center [866, 292] width 222 height 222
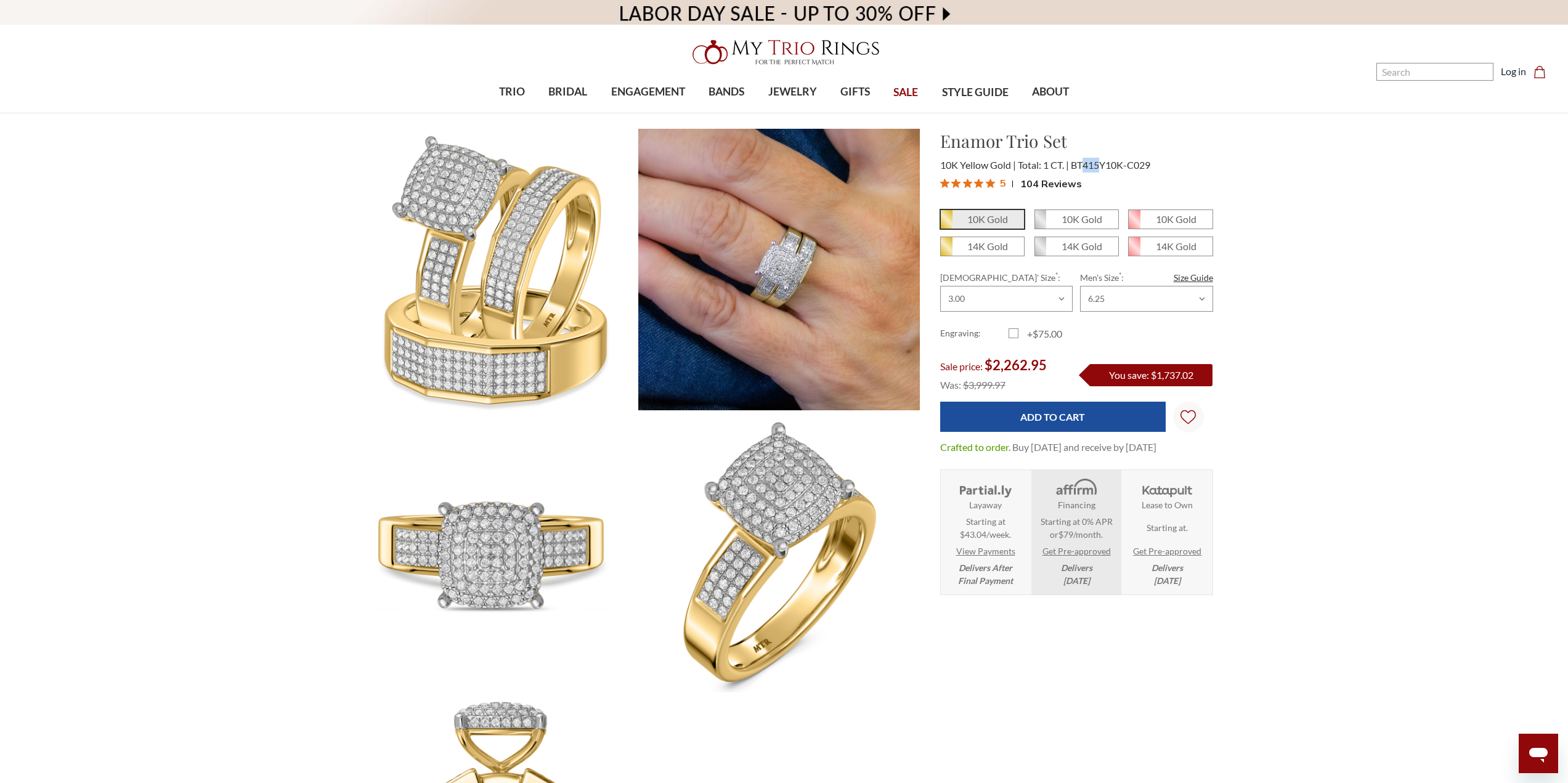
drag, startPoint x: 1083, startPoint y: 168, endPoint x: 1100, endPoint y: 168, distance: 17.0
click at [1100, 168] on span "BT415Y10K-C029" at bounding box center [1111, 164] width 80 height 12
copy span "415"
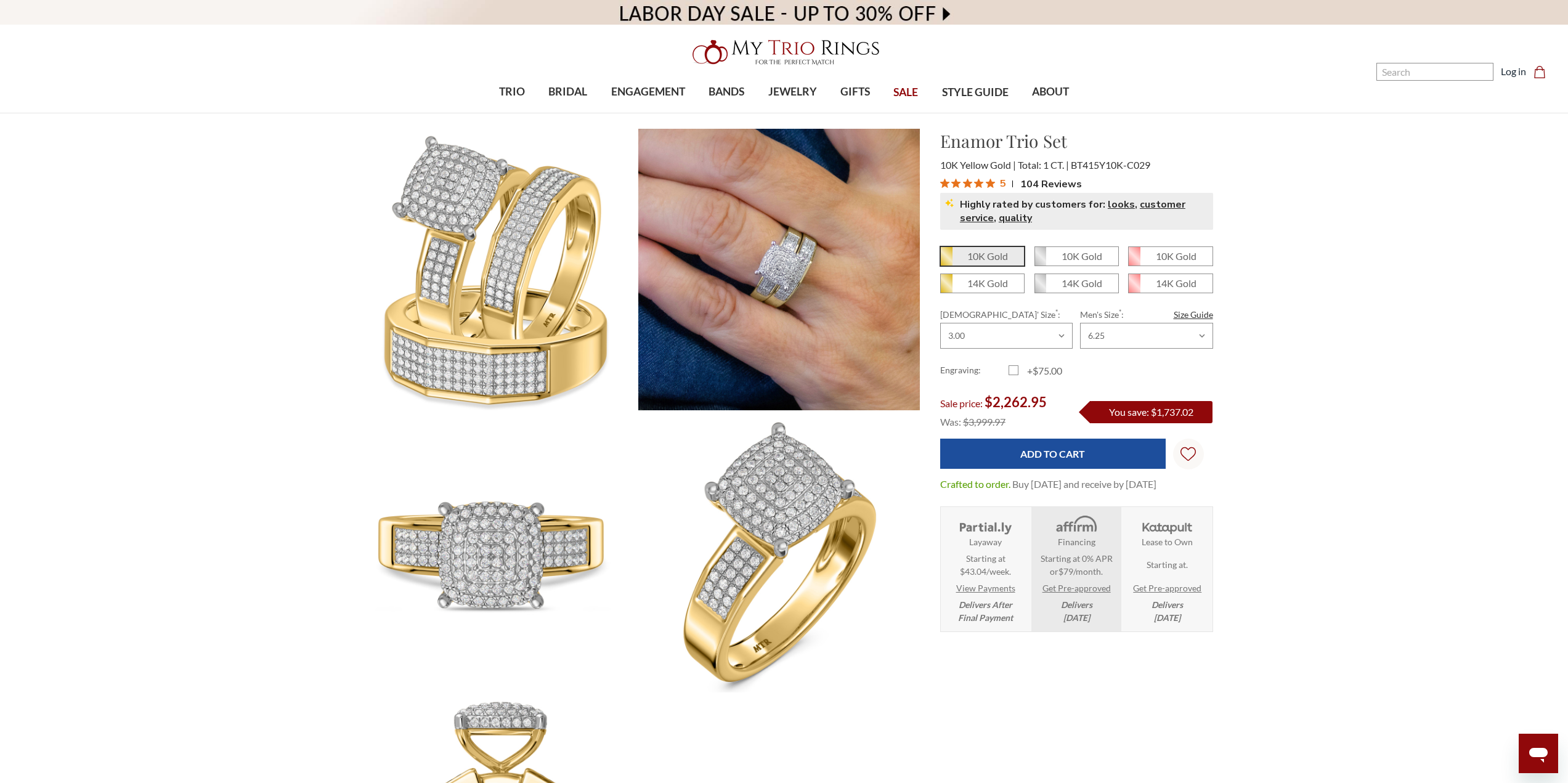
click at [1123, 155] on div "Enamor Trio Set $2,262.95 10K Yellow Gold Total: 1 CT. BT415Y10K-C029 5" at bounding box center [1077, 180] width 273 height 104
drag, startPoint x: 1083, startPoint y: 162, endPoint x: 1118, endPoint y: 163, distance: 35.0
click at [1118, 163] on div "10K Yellow Gold Total: 1 CT. BT415Y10K-C029" at bounding box center [1077, 165] width 273 height 15
drag, startPoint x: 942, startPoint y: 143, endPoint x: 1001, endPoint y: 145, distance: 59.0
click at [1001, 145] on h1 "Enamor Trio Set" at bounding box center [1077, 141] width 273 height 26
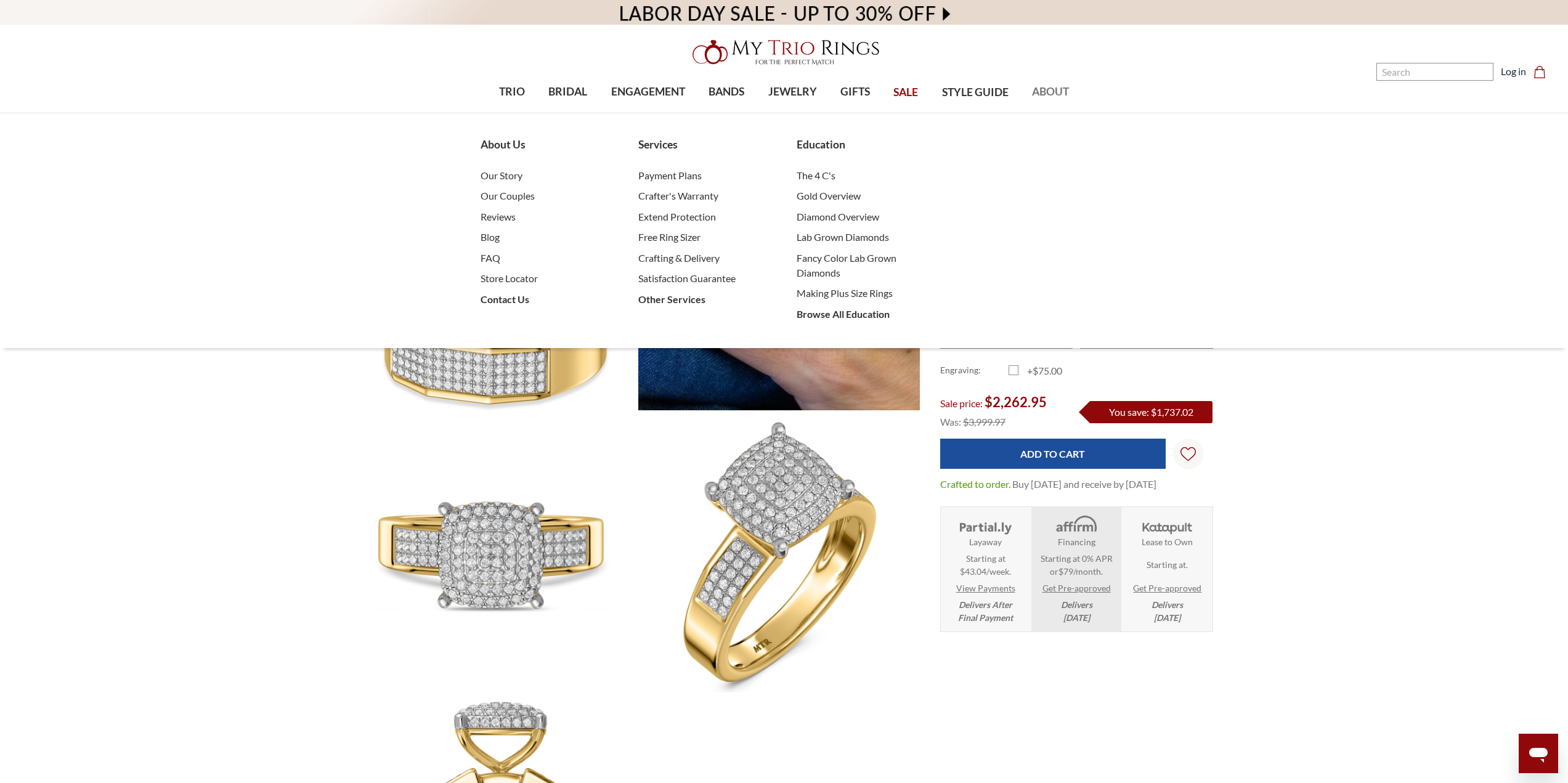
copy h1 "Enamor"
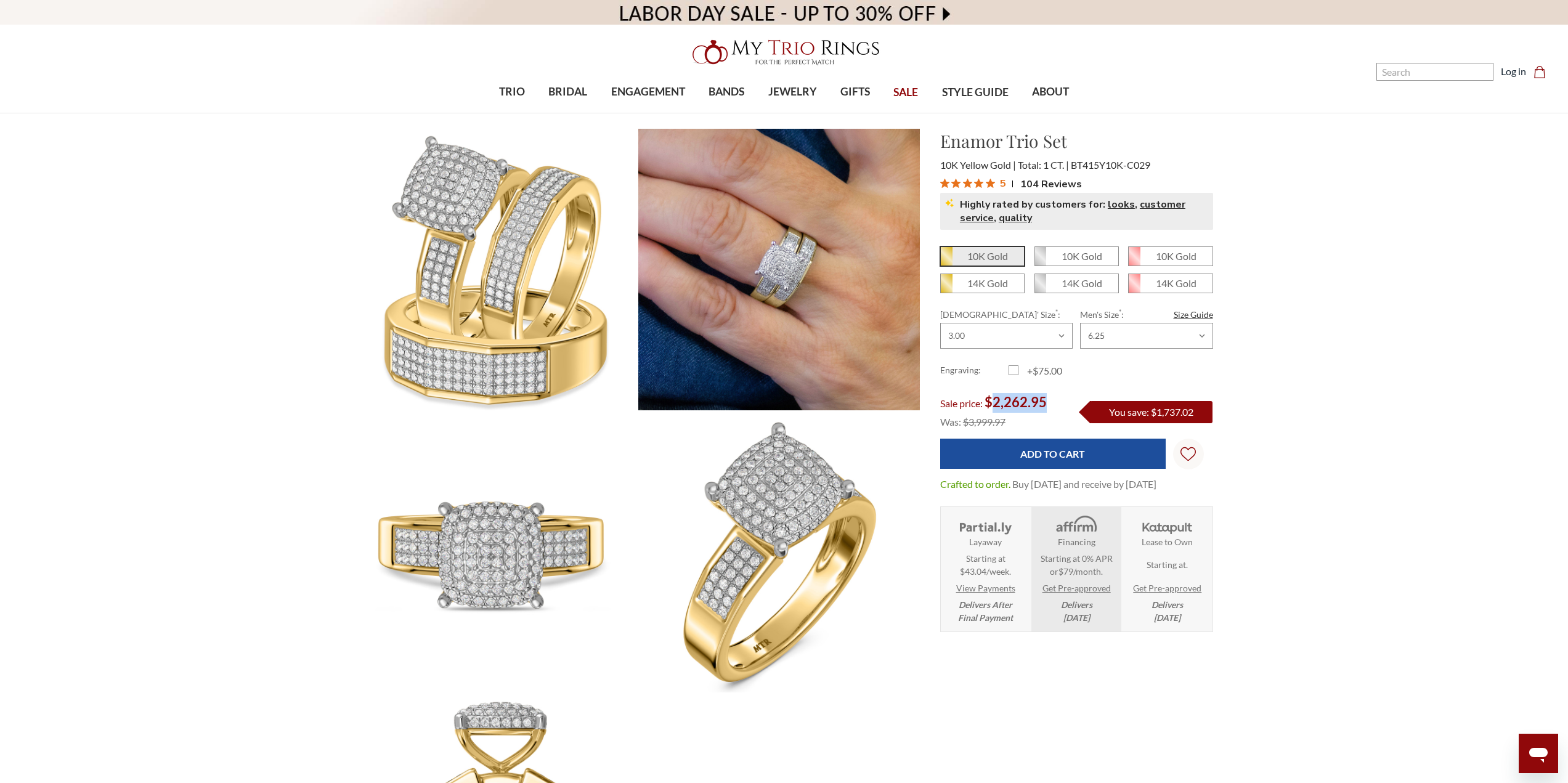
drag, startPoint x: 994, startPoint y: 402, endPoint x: 1073, endPoint y: 403, distance: 79.0
click at [1073, 403] on div "Sale price: $2,262.95 Was: $3,999.97 You save: $1,737.02" at bounding box center [1077, 411] width 273 height 38
copy span "2,262.95"
drag, startPoint x: 969, startPoint y: 419, endPoint x: 1047, endPoint y: 420, distance: 78.0
click at [1047, 420] on div "Was: $3,999.97" at bounding box center [1002, 422] width 122 height 19
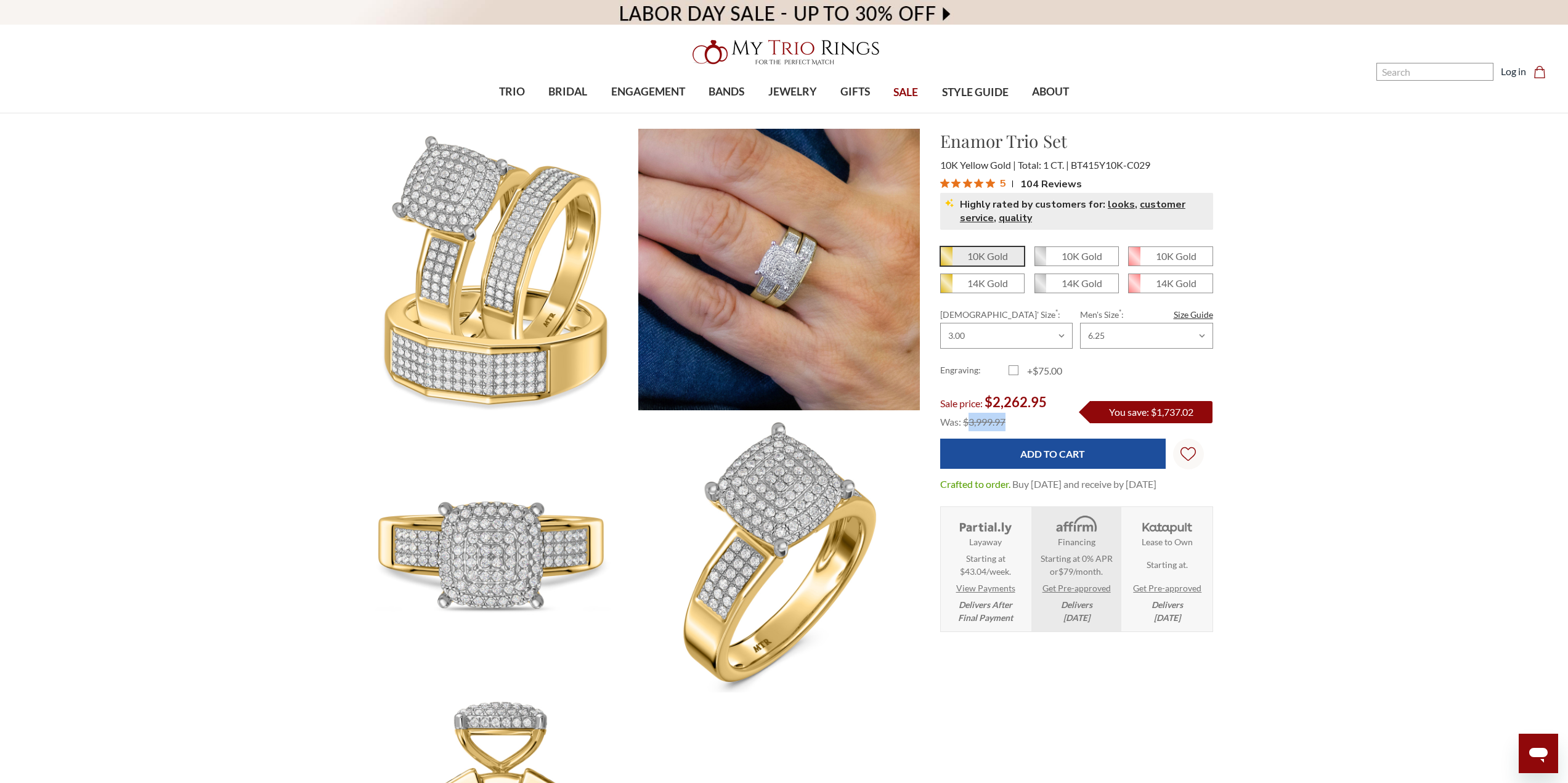
copy span "3,999.97"
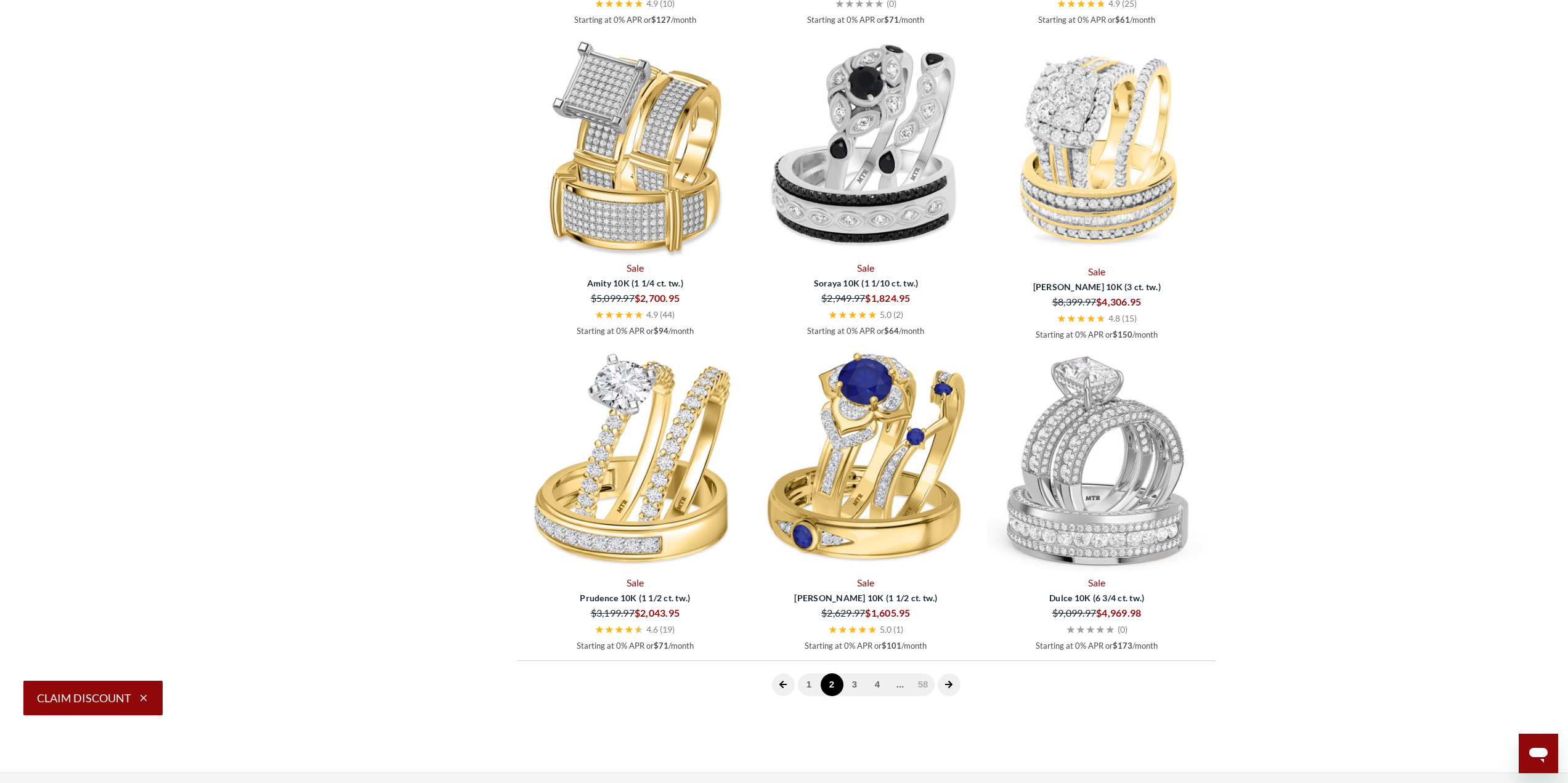
scroll to position [2944, 0]
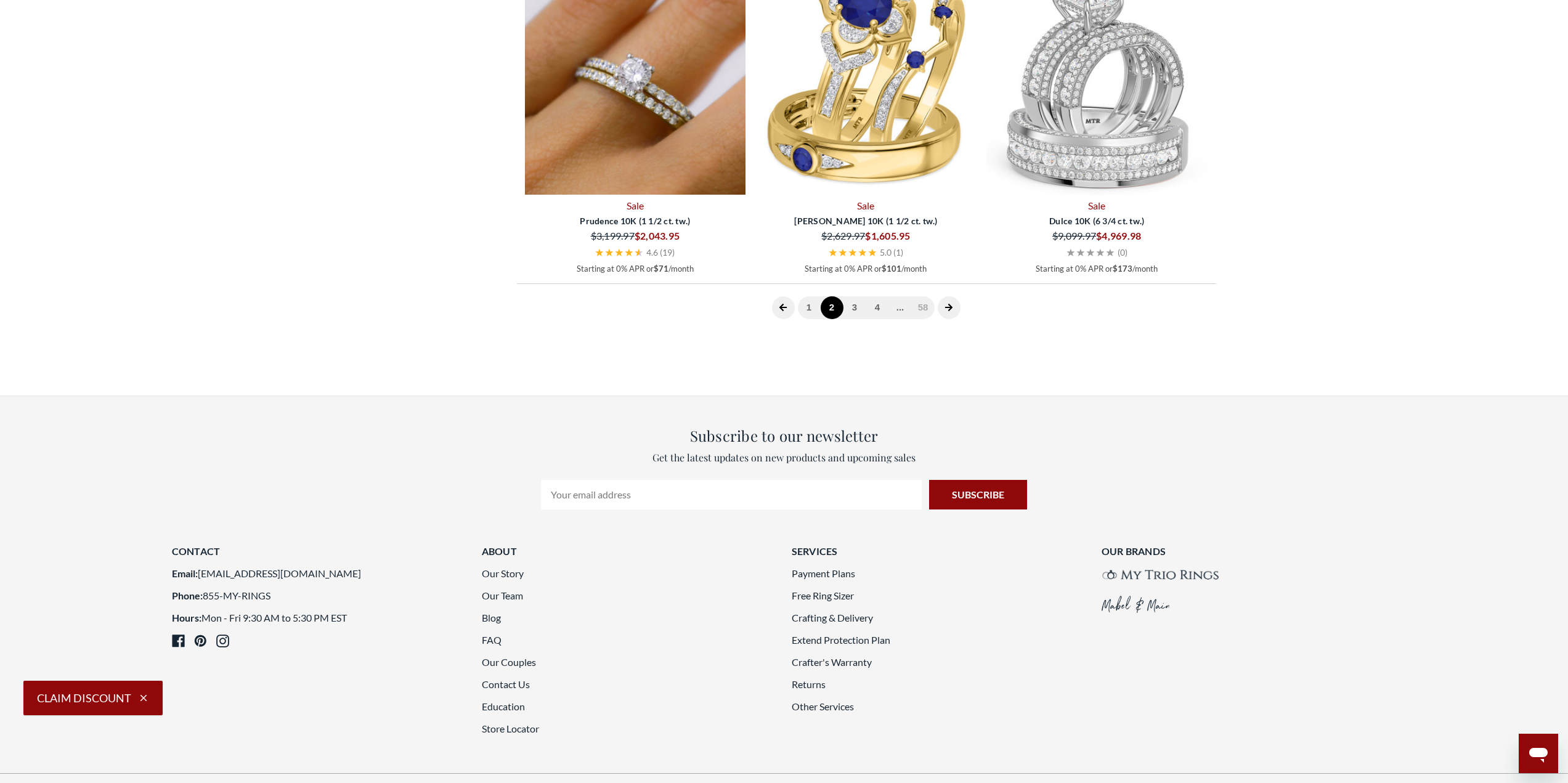
click at [636, 195] on img at bounding box center [636, 85] width 222 height 222
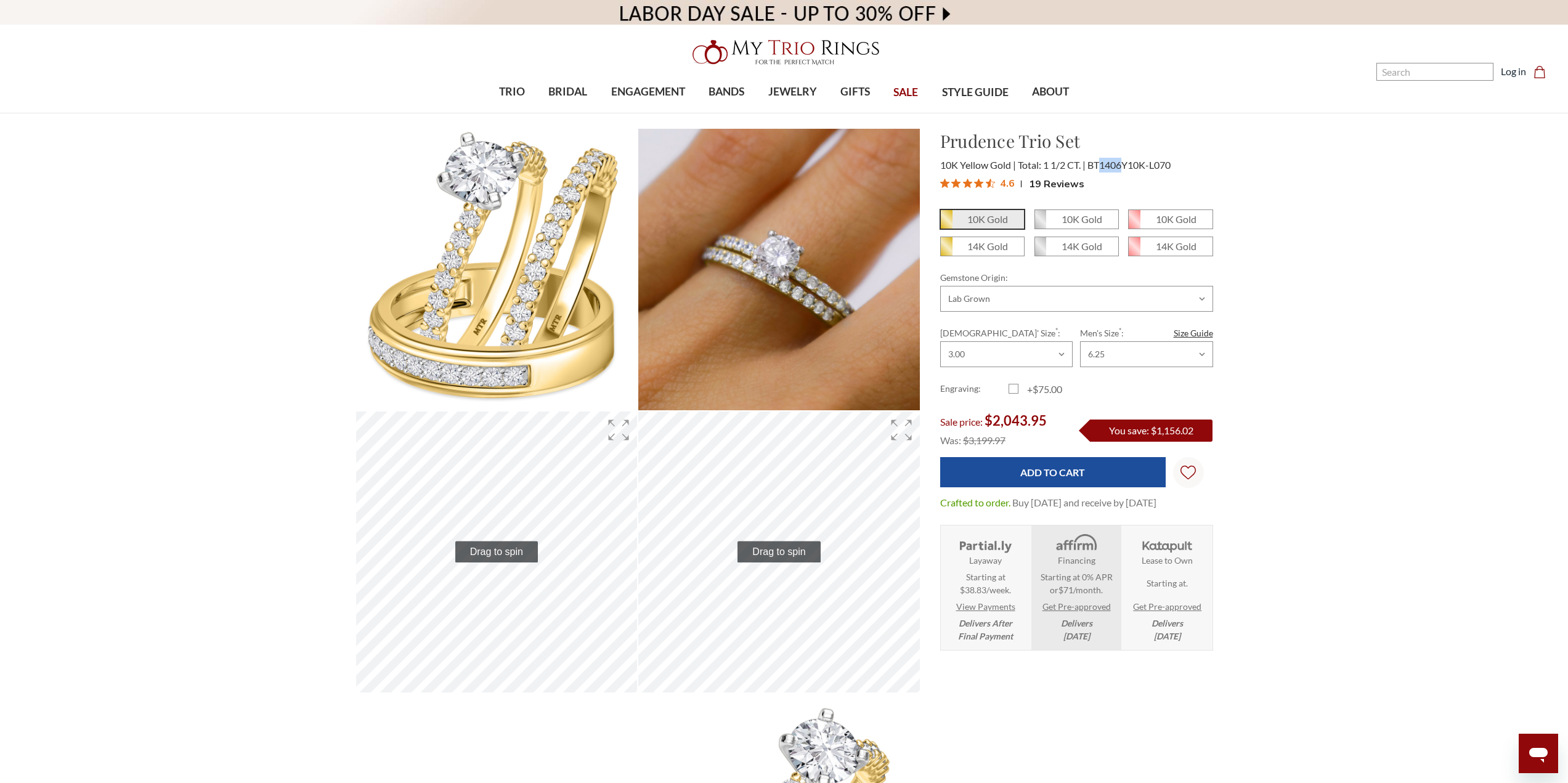
drag, startPoint x: 1110, startPoint y: 161, endPoint x: 1127, endPoint y: 162, distance: 17.0
click at [1127, 162] on span "BT1406Y10K-L070" at bounding box center [1129, 164] width 83 height 12
copy span "1406"
drag, startPoint x: 943, startPoint y: 141, endPoint x: 1016, endPoint y: 146, distance: 73.2
click at [1016, 146] on h1 "Prudence Trio Set" at bounding box center [1077, 141] width 273 height 26
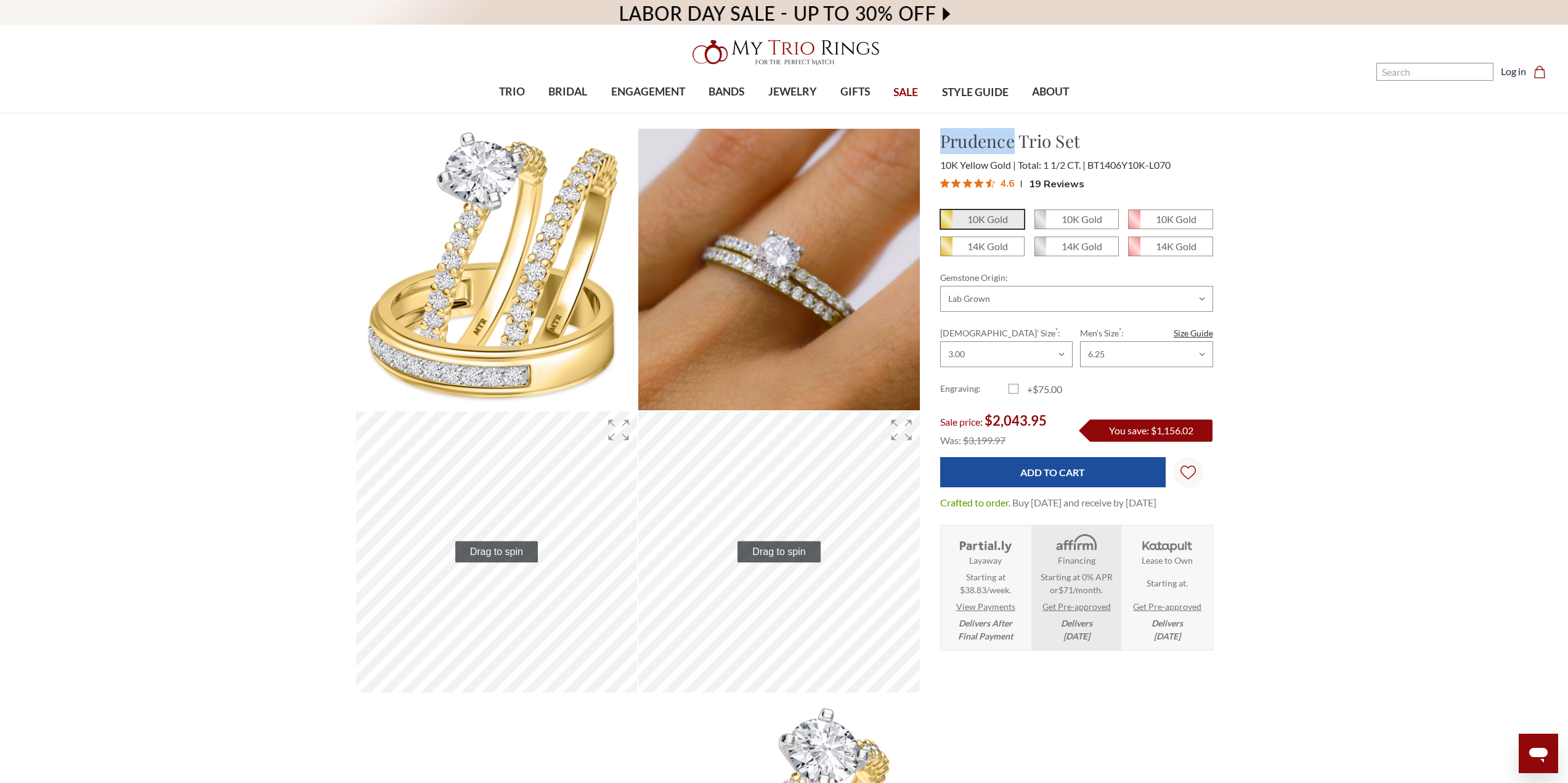
copy h1 "Prudence"
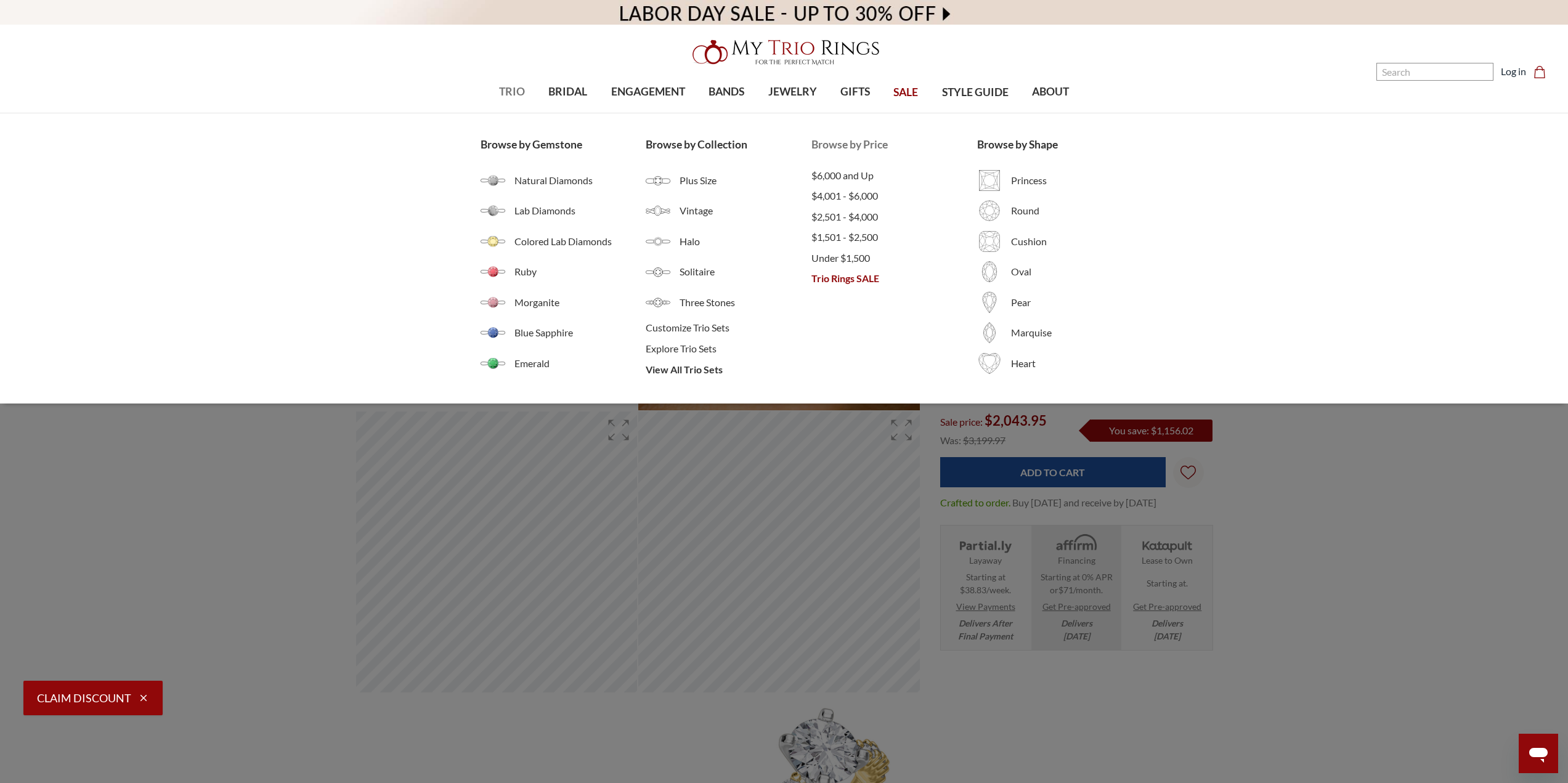
click at [870, 283] on span "Trio Rings SALE" at bounding box center [893, 278] width 166 height 15
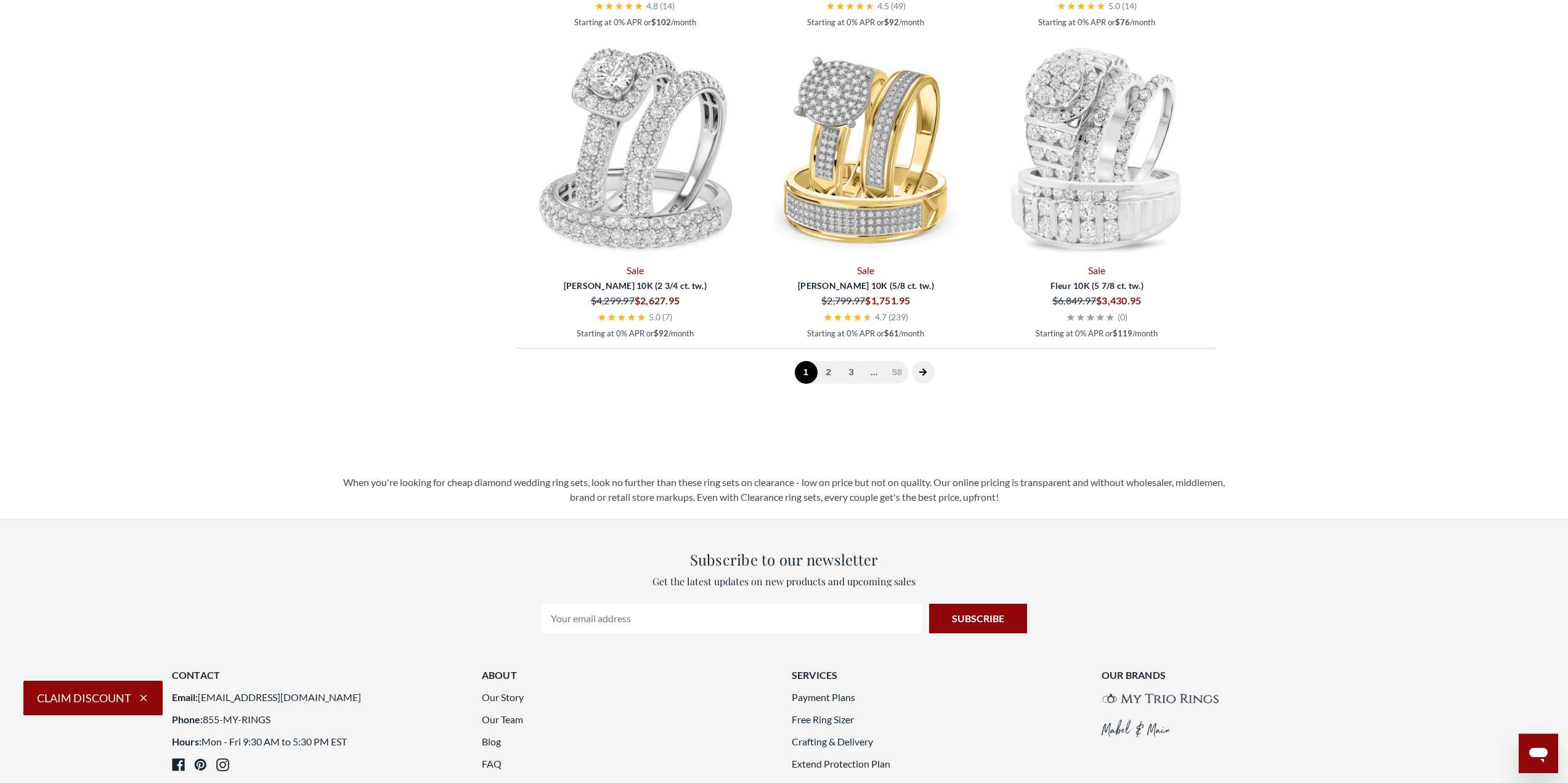
scroll to position [2465, 0]
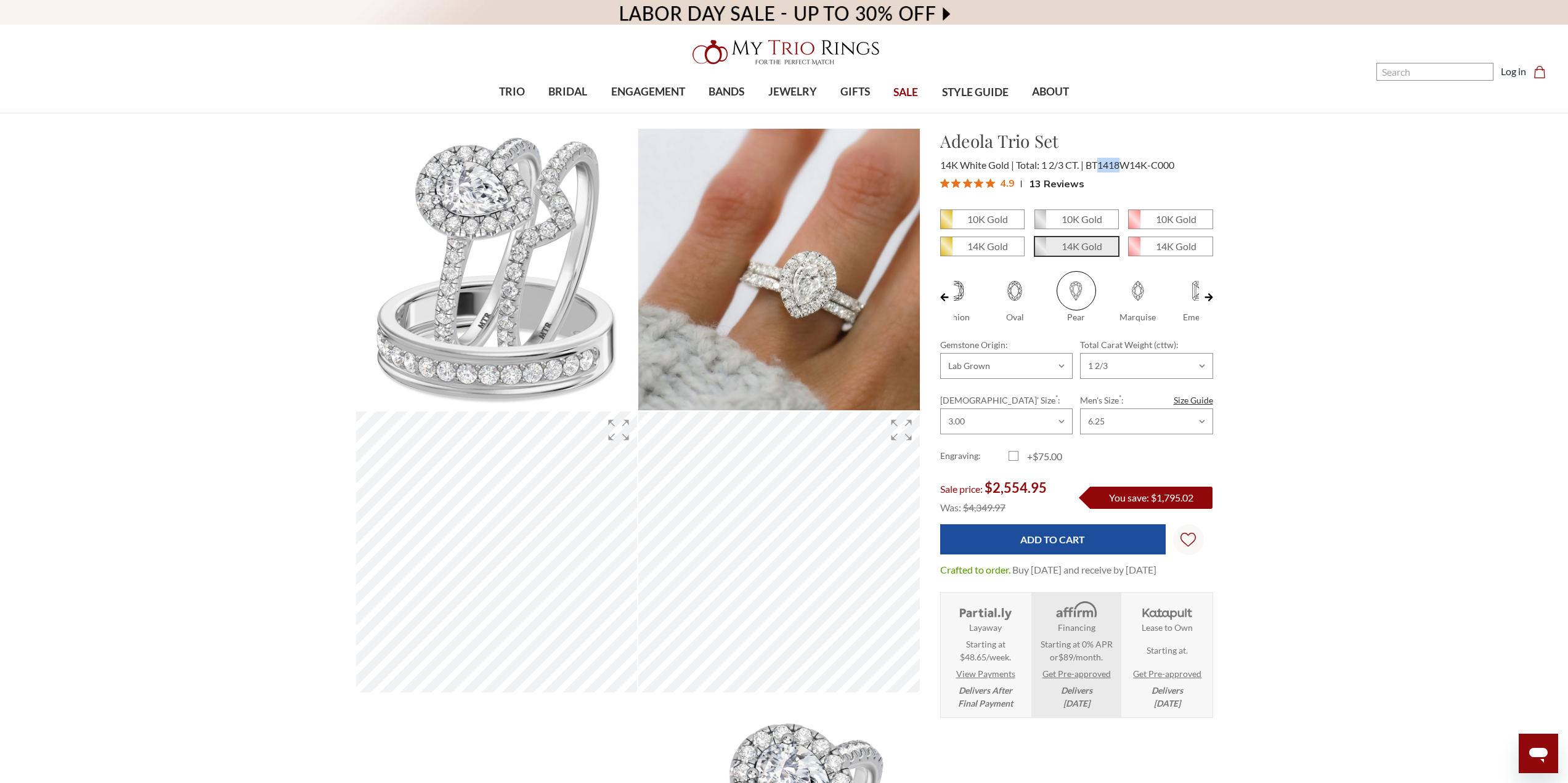
drag, startPoint x: 1100, startPoint y: 165, endPoint x: 1122, endPoint y: 167, distance: 22.1
click at [1122, 167] on span "BT1418W14K-C000" at bounding box center [1130, 164] width 89 height 12
copy span "1418"
click at [1147, 162] on span "BT1418W14K-C000" at bounding box center [1130, 164] width 89 height 12
drag, startPoint x: 1107, startPoint y: 162, endPoint x: 1120, endPoint y: 162, distance: 13.0
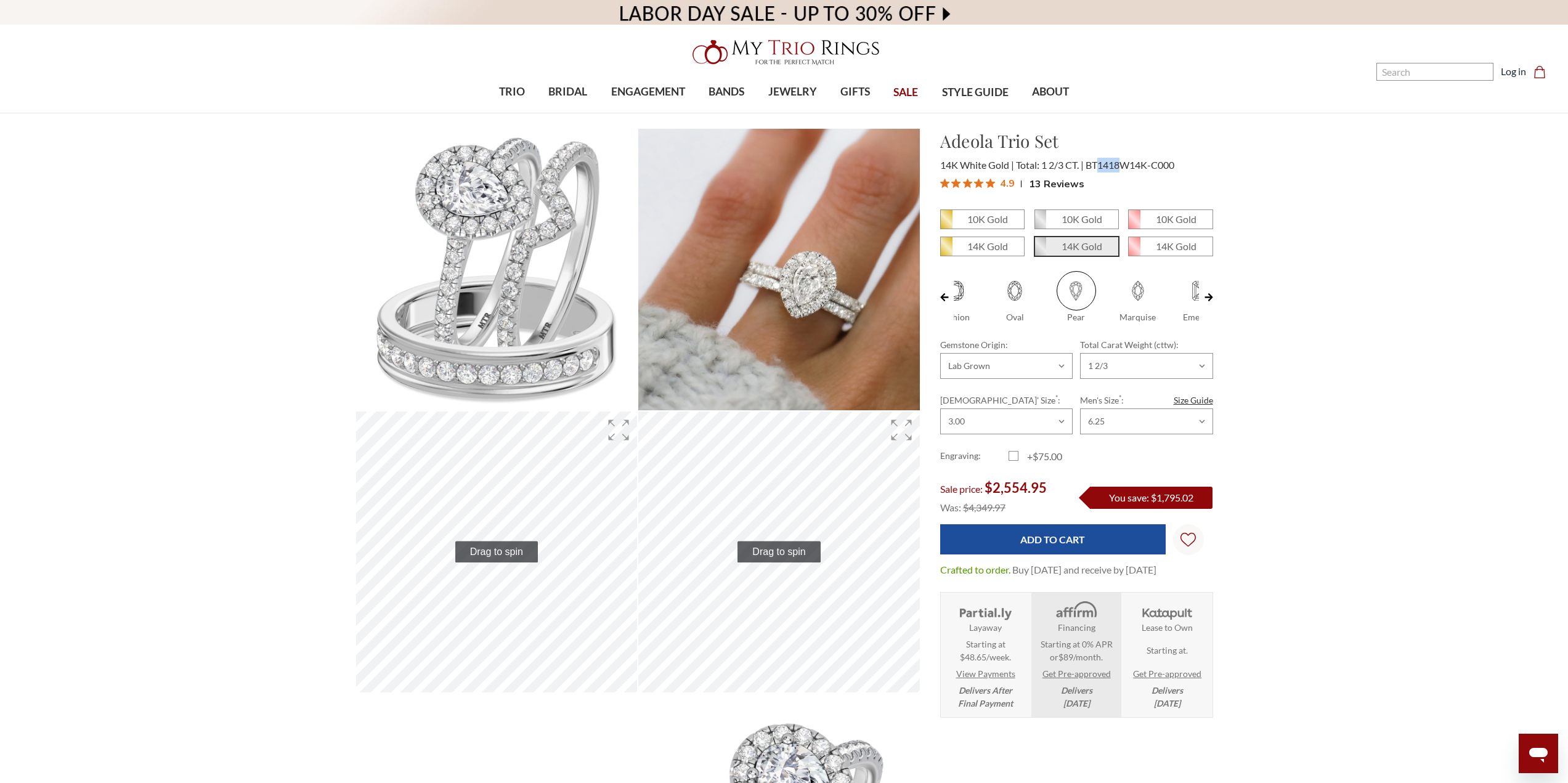
click at [1120, 162] on span "BT1418W14K-C000" at bounding box center [1130, 164] width 89 height 12
copy span "1418"
drag, startPoint x: 940, startPoint y: 137, endPoint x: 991, endPoint y: 139, distance: 51.0
click at [992, 140] on h1 "Adeola Trio Set" at bounding box center [1077, 141] width 273 height 26
copy h1 "Adeola"
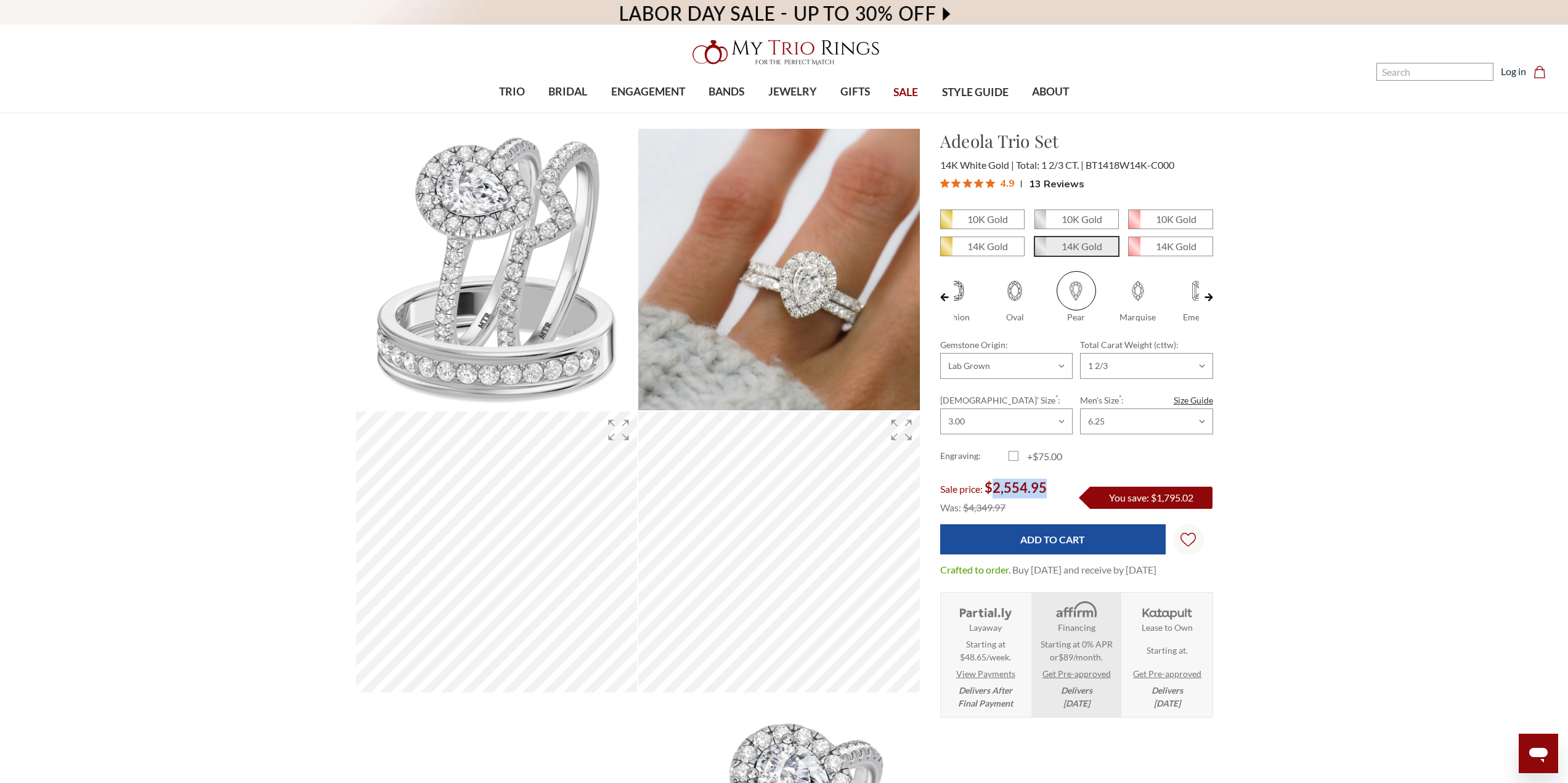
drag, startPoint x: 995, startPoint y: 491, endPoint x: 1052, endPoint y: 484, distance: 57.4
click at [1052, 484] on div "Sale price: $2,554.95" at bounding box center [1002, 489] width 122 height 20
copy span "2,554.95"
drag, startPoint x: 969, startPoint y: 510, endPoint x: 1010, endPoint y: 506, distance: 41.2
click at [1010, 506] on div "Was: $4,349.97" at bounding box center [1002, 507] width 122 height 19
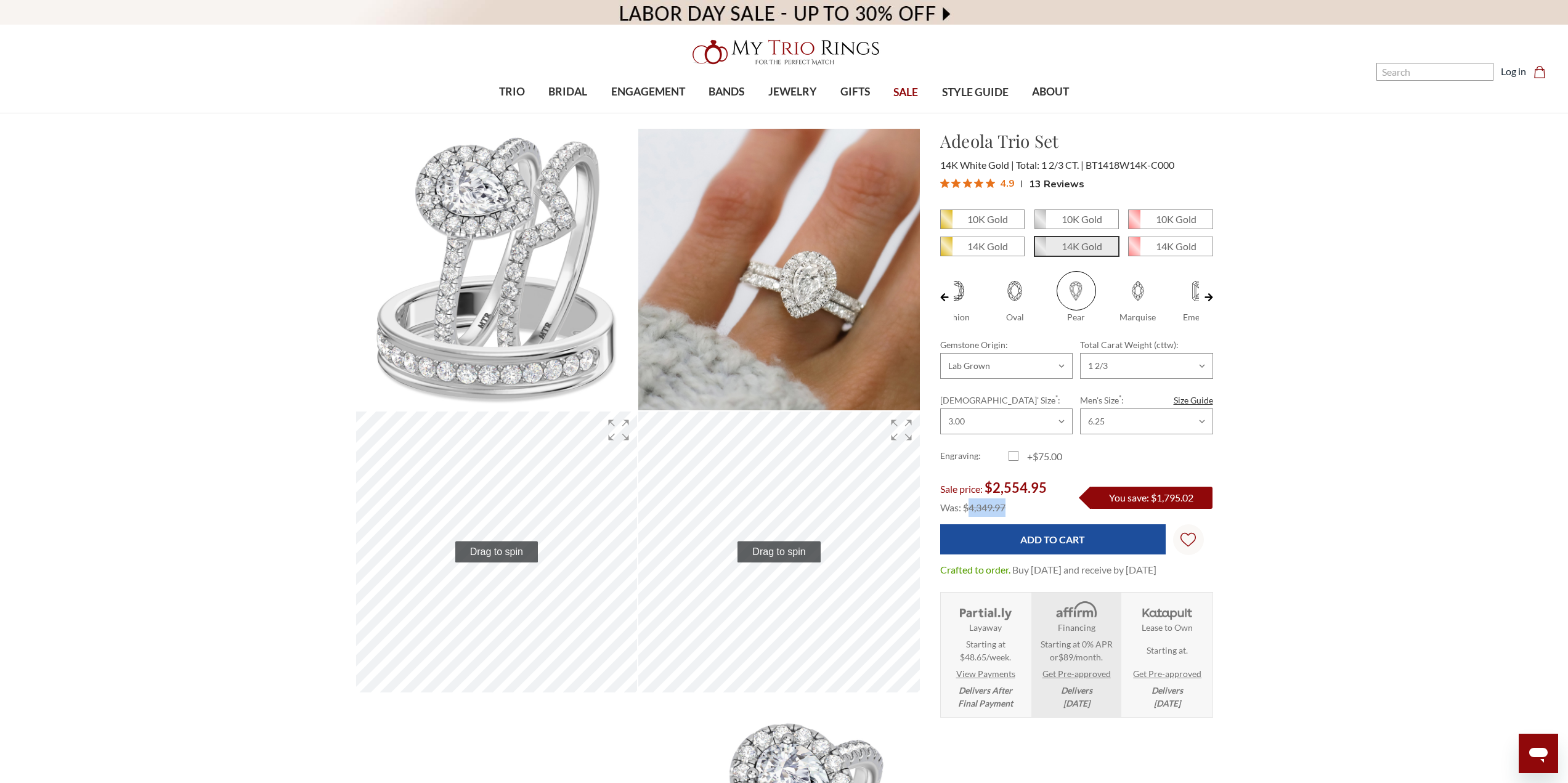
copy span "4,349.97"
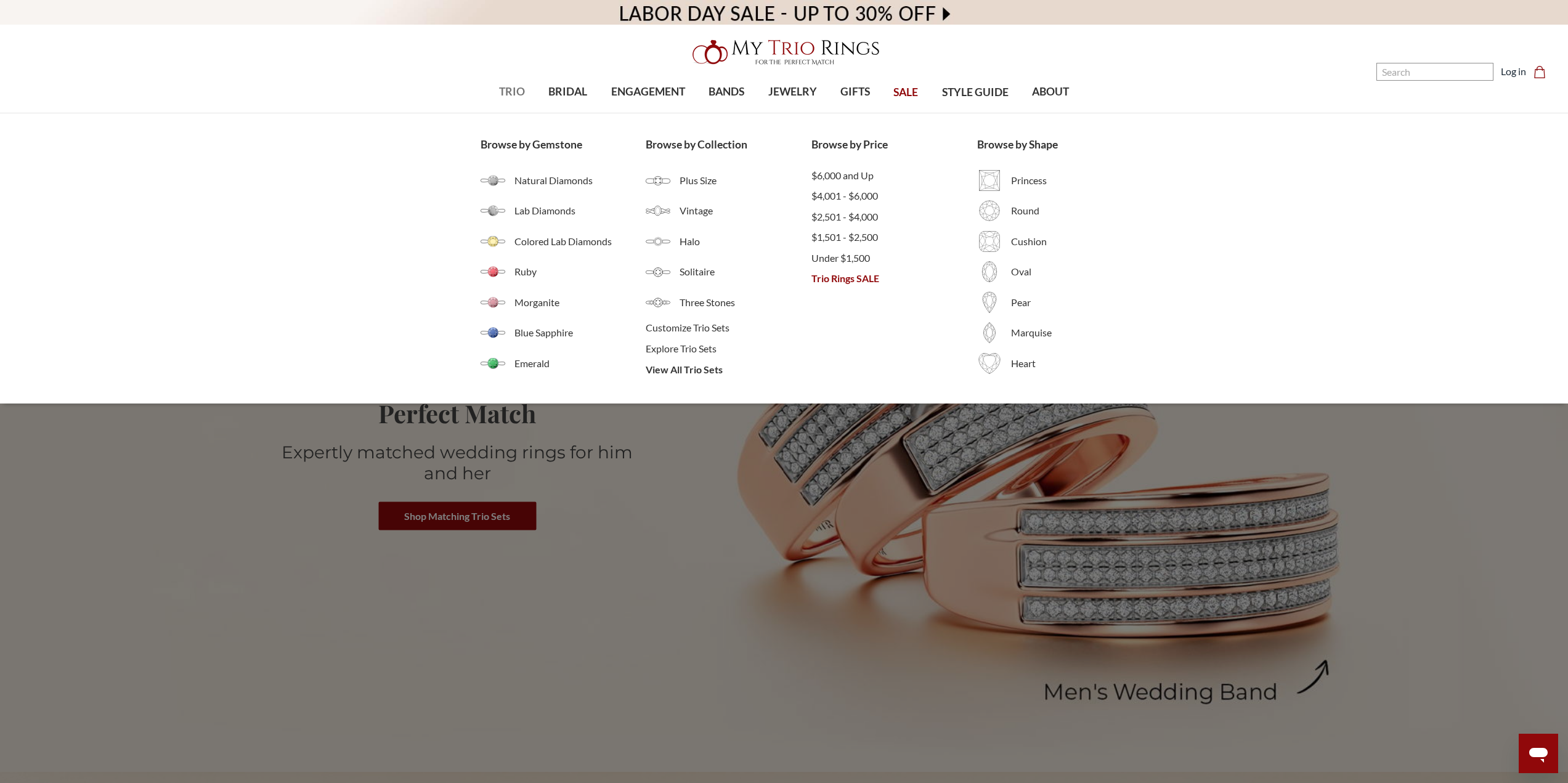
click at [500, 86] on span "TRIO" at bounding box center [511, 92] width 26 height 16
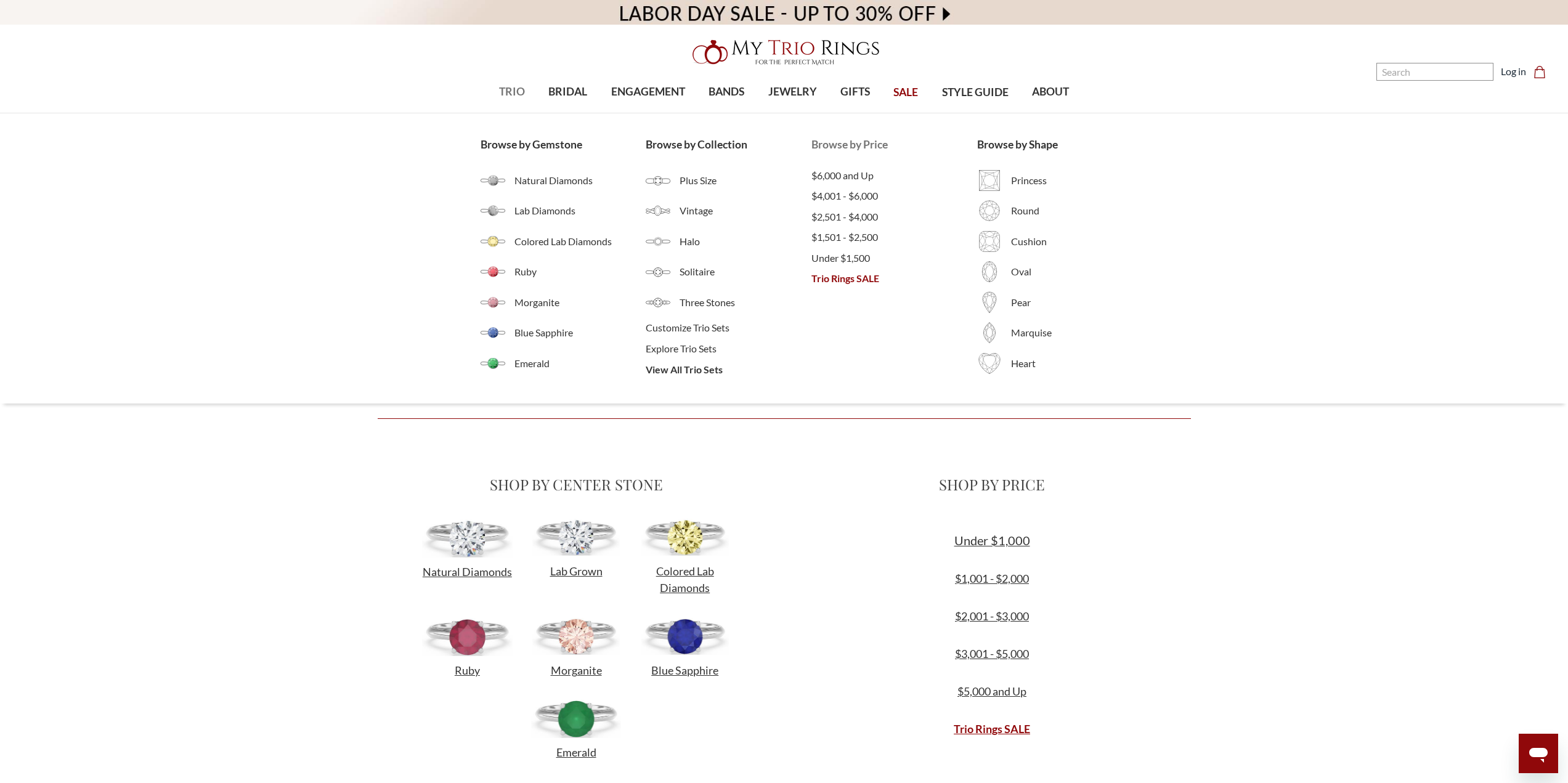
click at [860, 285] on span "Trio Rings SALE" at bounding box center [893, 278] width 166 height 15
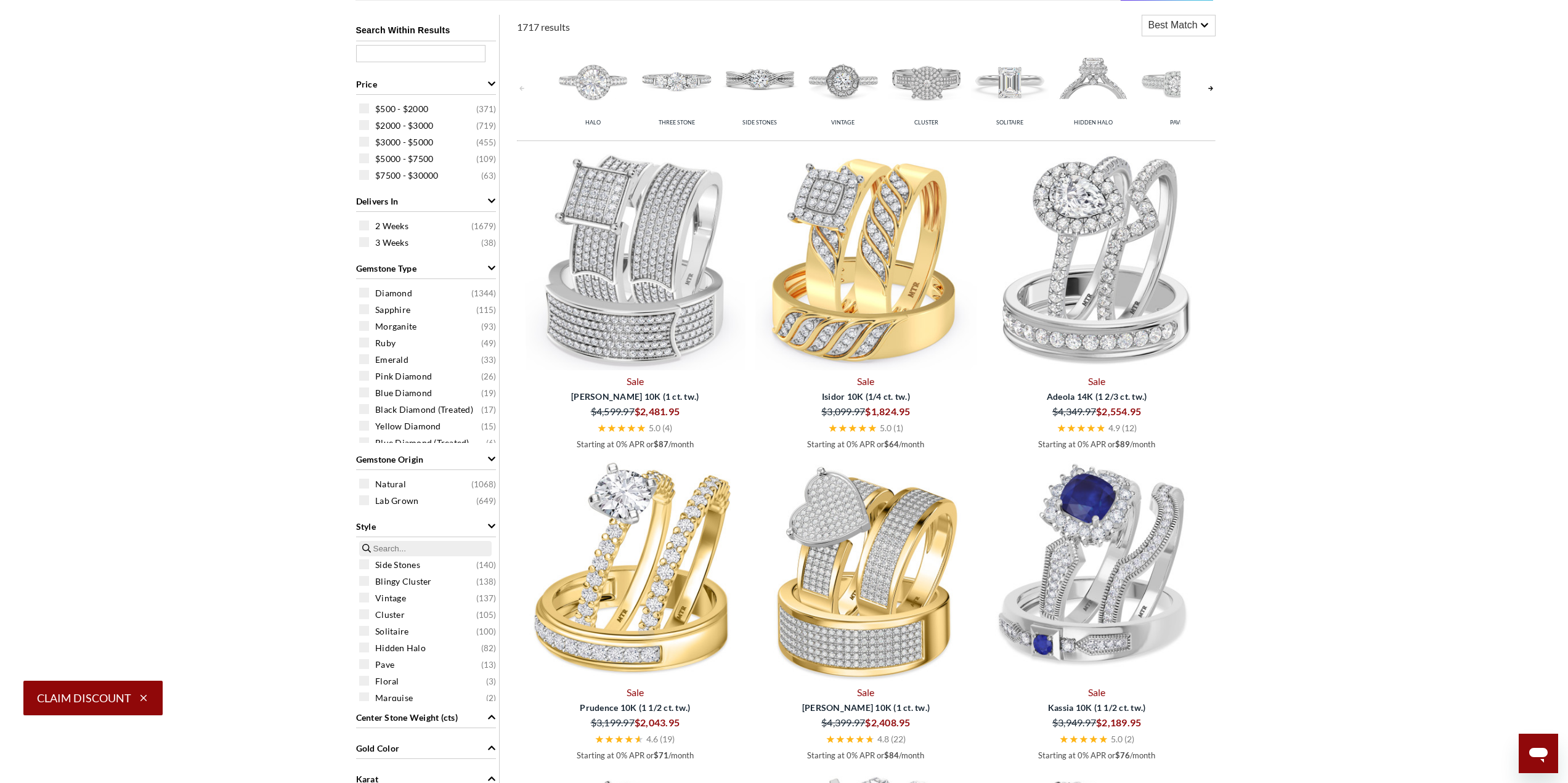
scroll to position [52, 0]
click at [381, 644] on span "Hidden Halo" at bounding box center [400, 647] width 51 height 12
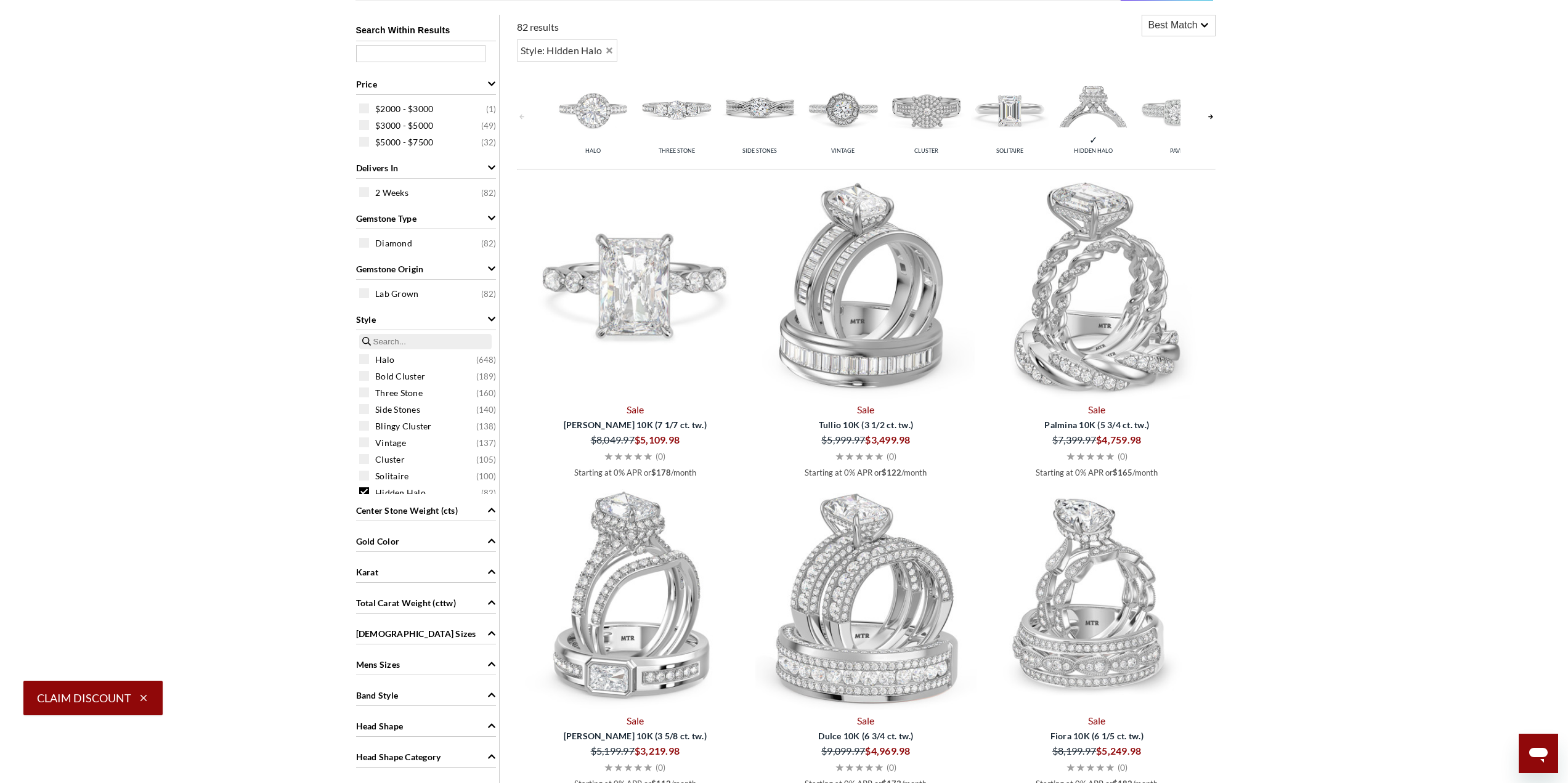
click at [644, 211] on img at bounding box center [636, 288] width 222 height 222
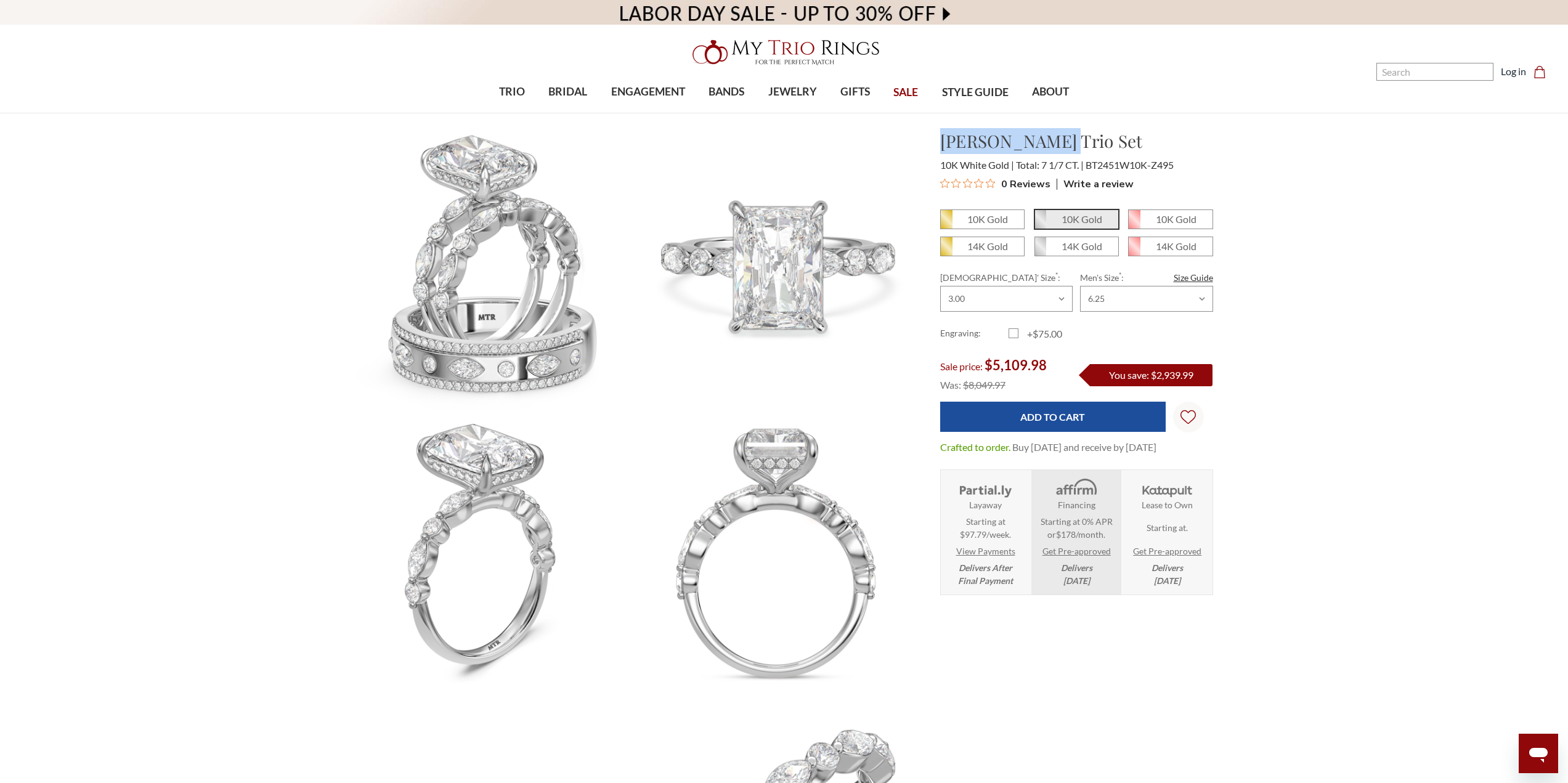
drag, startPoint x: 942, startPoint y: 144, endPoint x: 1154, endPoint y: 147, distance: 212.0
click at [1154, 147] on h1 "Stacy Trio Set" at bounding box center [1077, 141] width 273 height 26
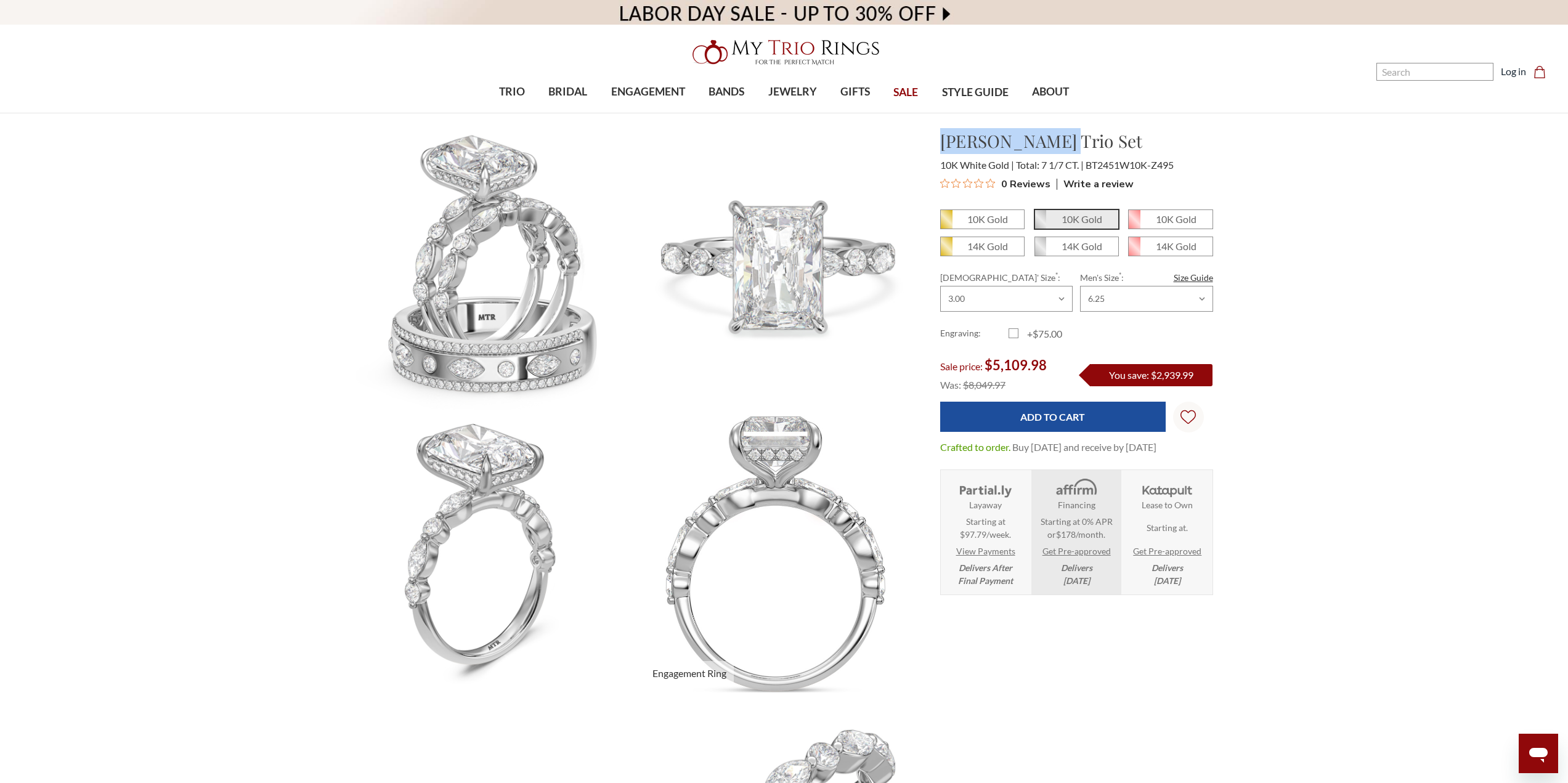
copy h1 "Stacy Trio Set"
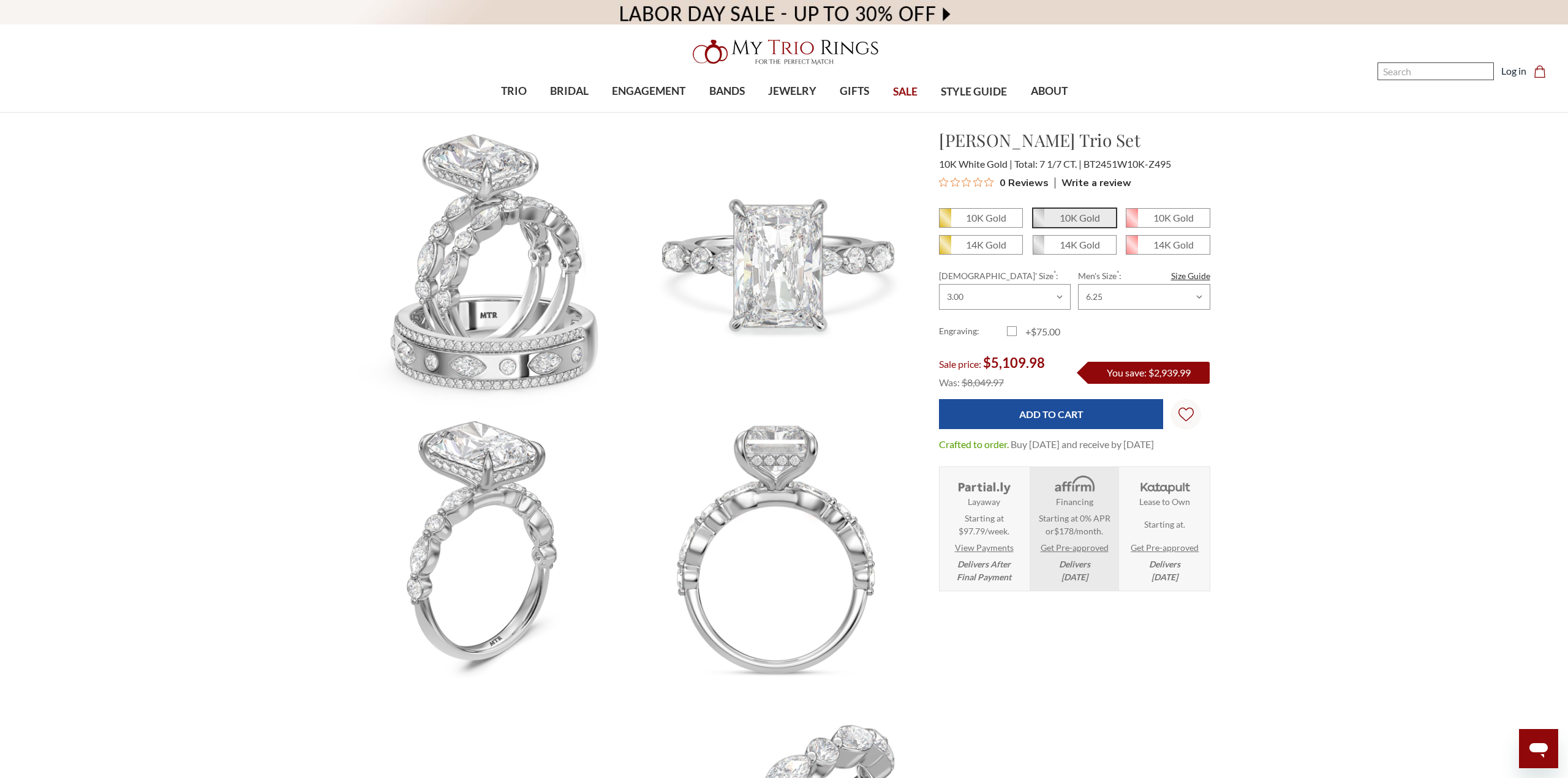
click at [1389, 66] on input "Search" at bounding box center [1436, 71] width 116 height 18
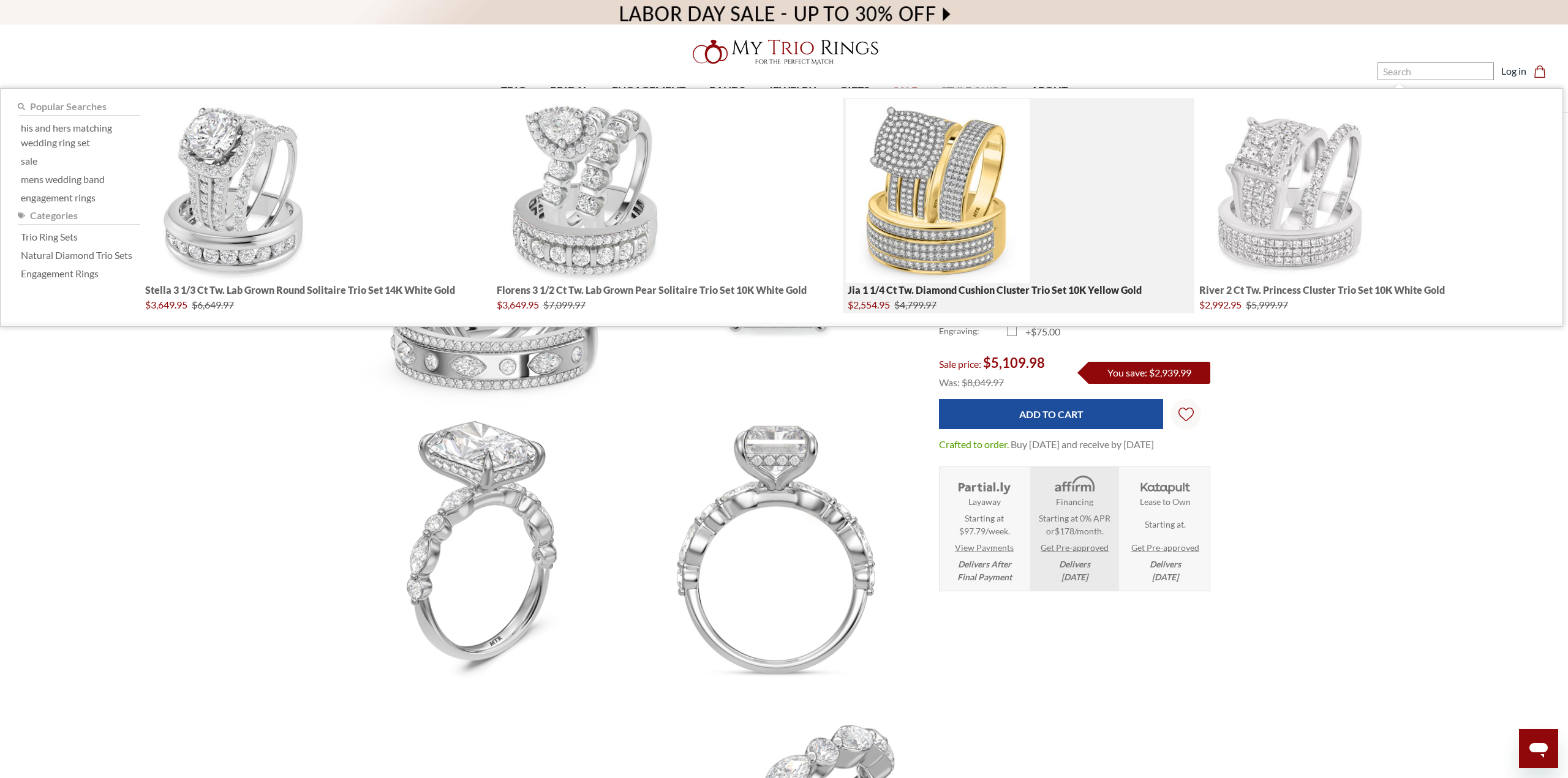
click at [928, 198] on img "; Total Products 4" at bounding box center [938, 191] width 183 height 183
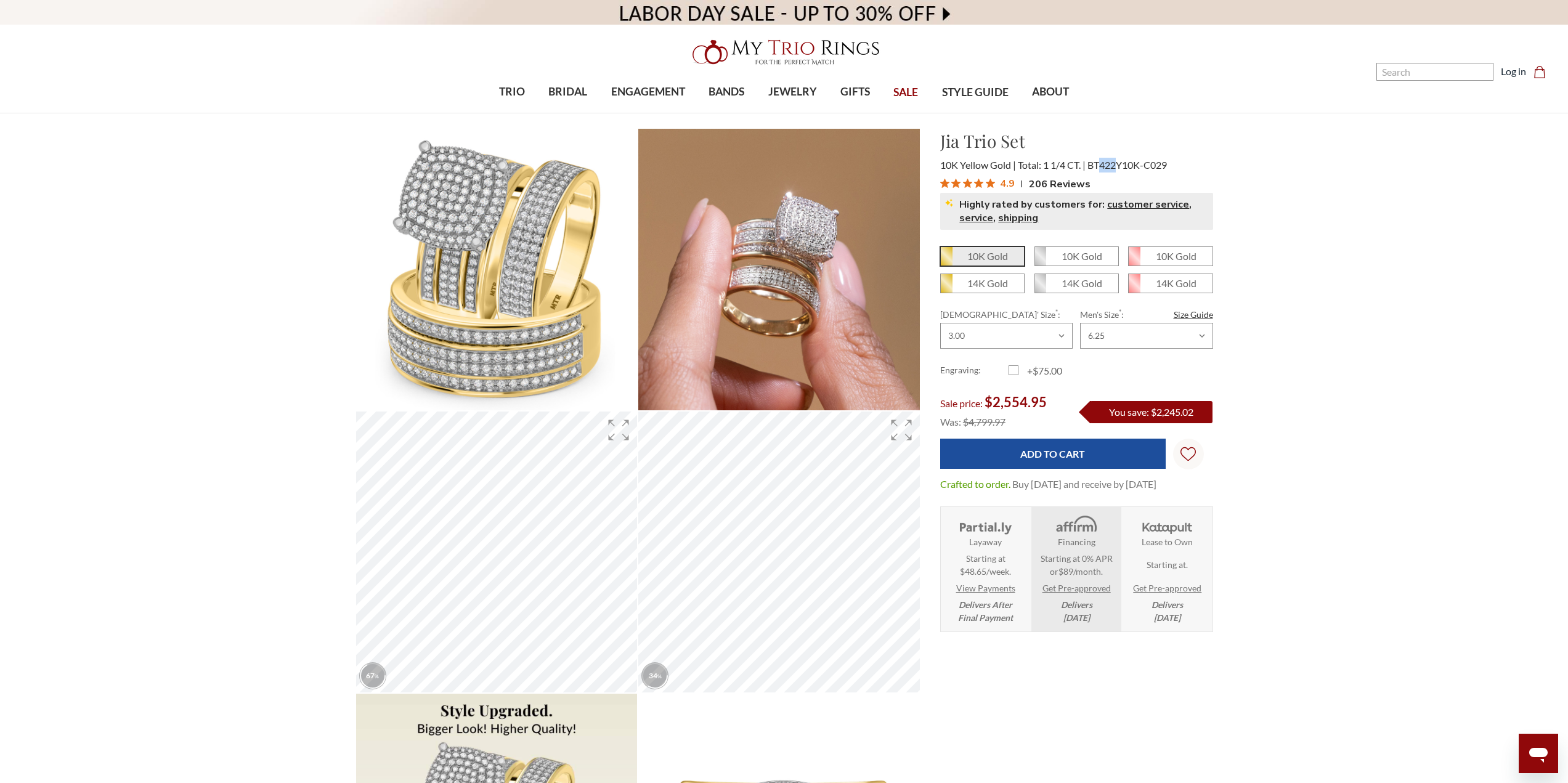
drag, startPoint x: 1110, startPoint y: 167, endPoint x: 1117, endPoint y: 168, distance: 7.1
click at [1117, 168] on span "BT422Y10K-C029" at bounding box center [1127, 164] width 80 height 12
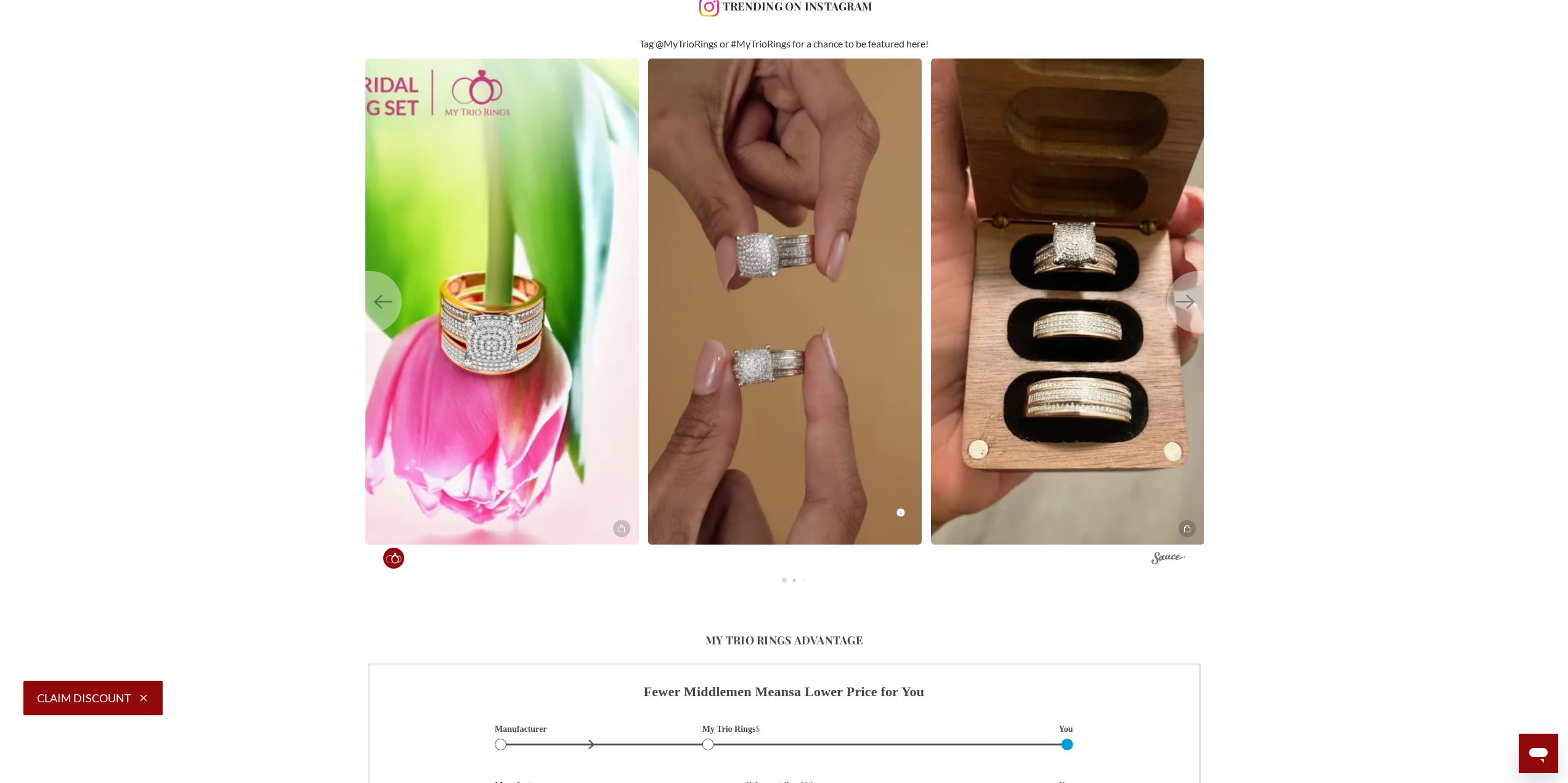
scroll to position [3451, 0]
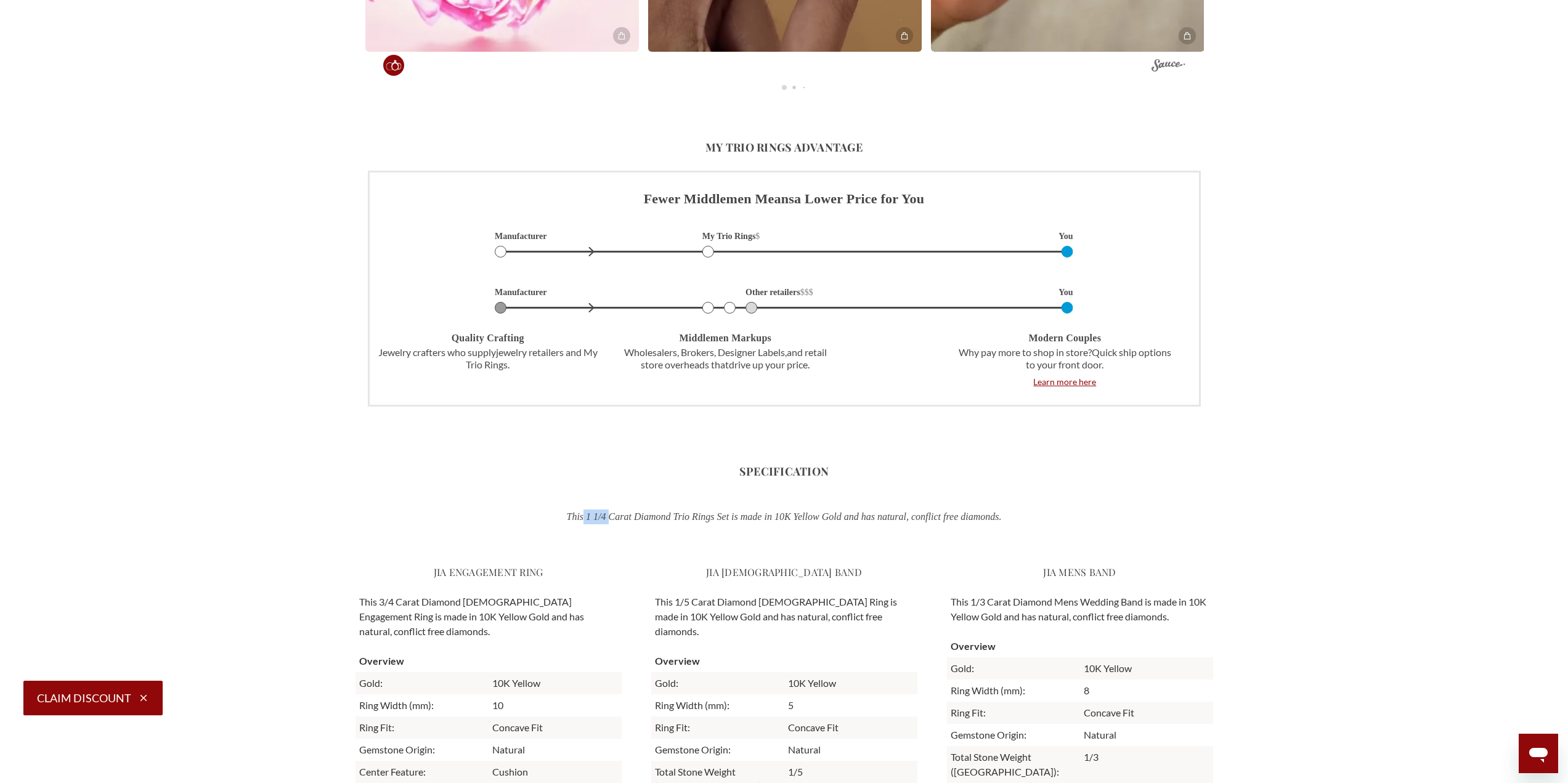
drag, startPoint x: 563, startPoint y: 520, endPoint x: 590, endPoint y: 520, distance: 27.0
click at [590, 520] on p "This 1 1/4 Carat Diamond Trio Rings Set is made in 10K Yellow Gold and has natu…" at bounding box center [784, 517] width 644 height 15
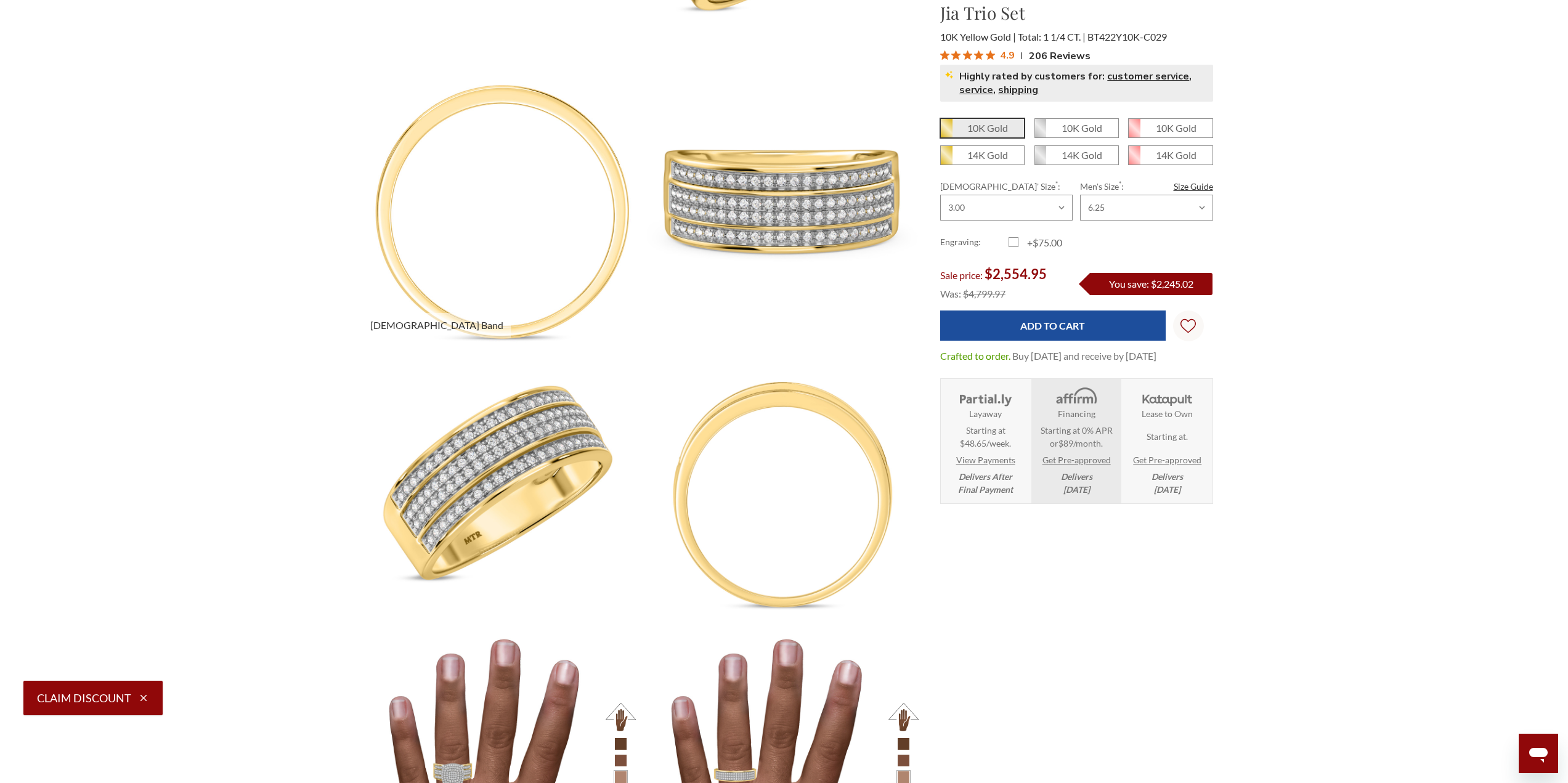
scroll to position [0, 0]
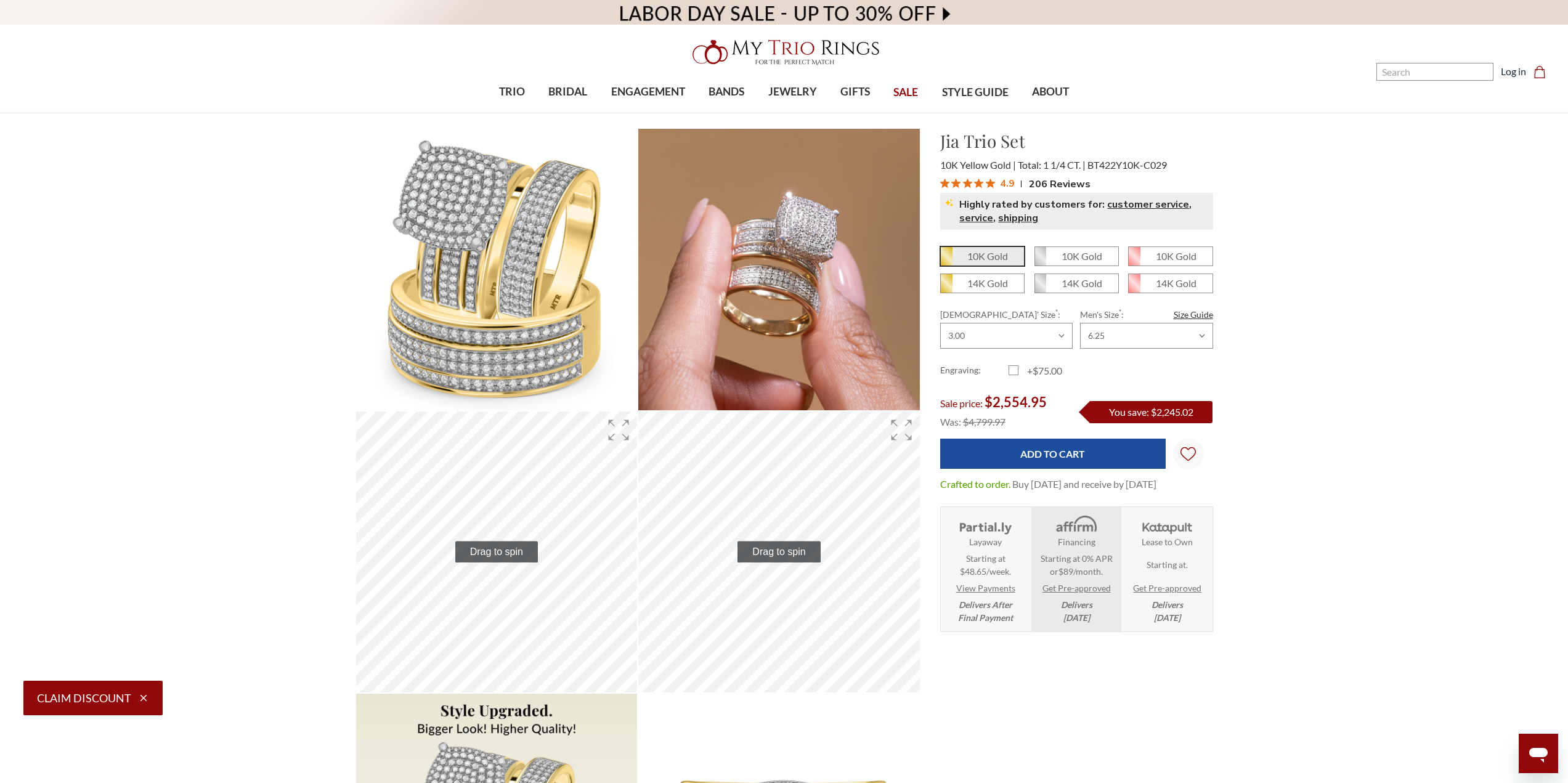
click at [709, 62] on img at bounding box center [784, 52] width 197 height 39
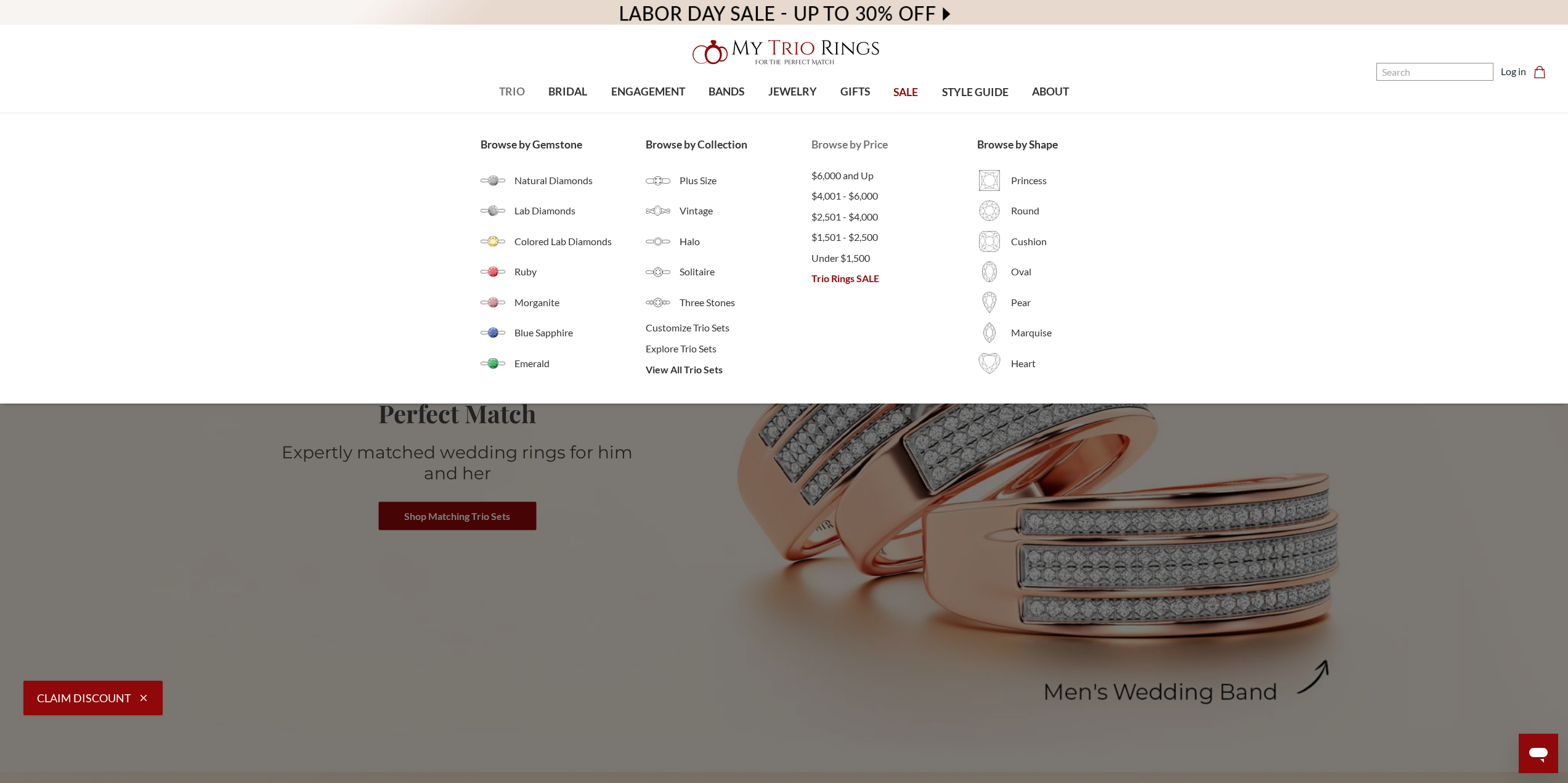
click at [854, 278] on span "Trio Rings SALE" at bounding box center [893, 278] width 166 height 15
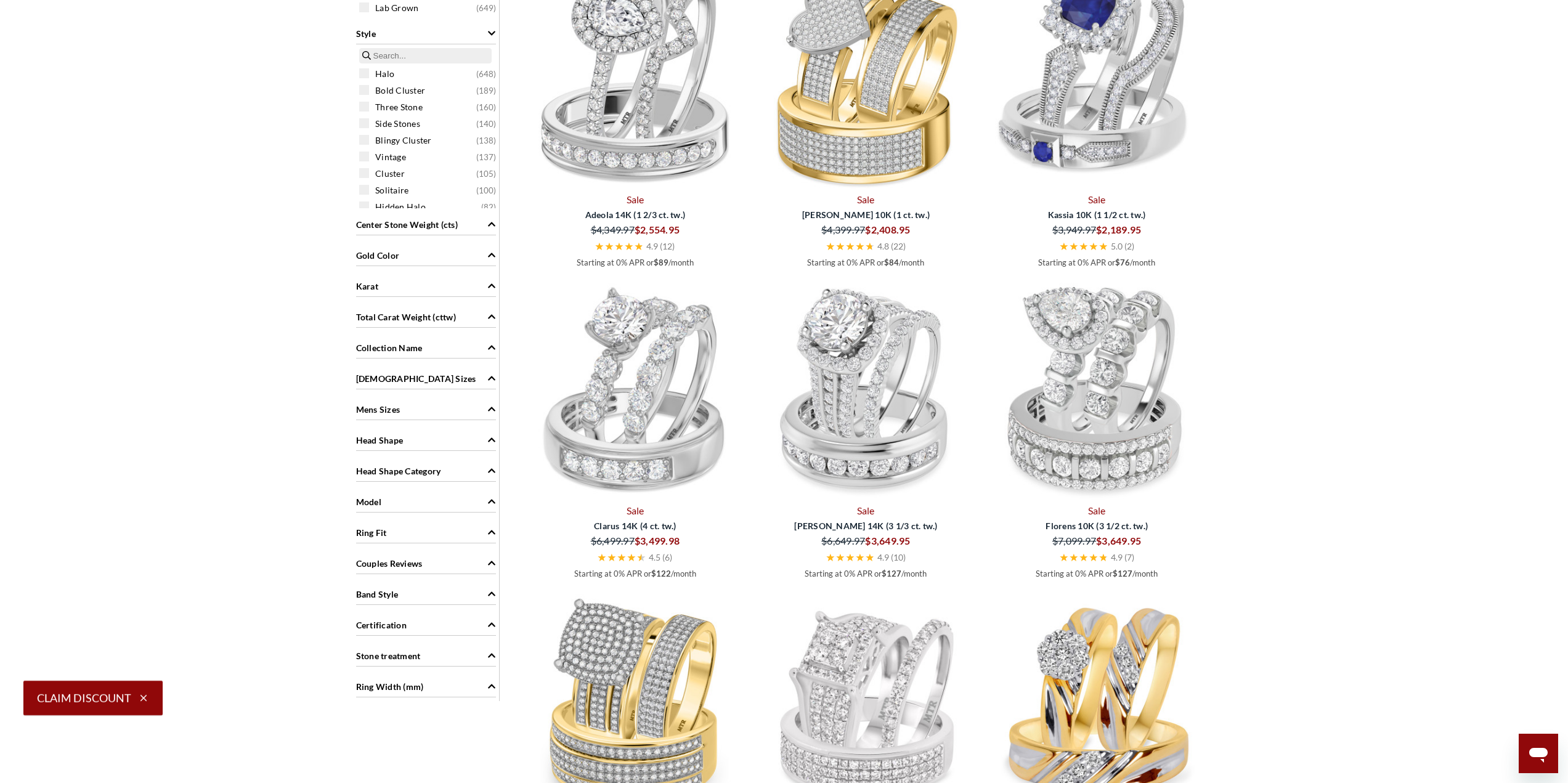
click at [490, 222] on icon "Center Stone Weight (cts)" at bounding box center [492, 224] width 9 height 9
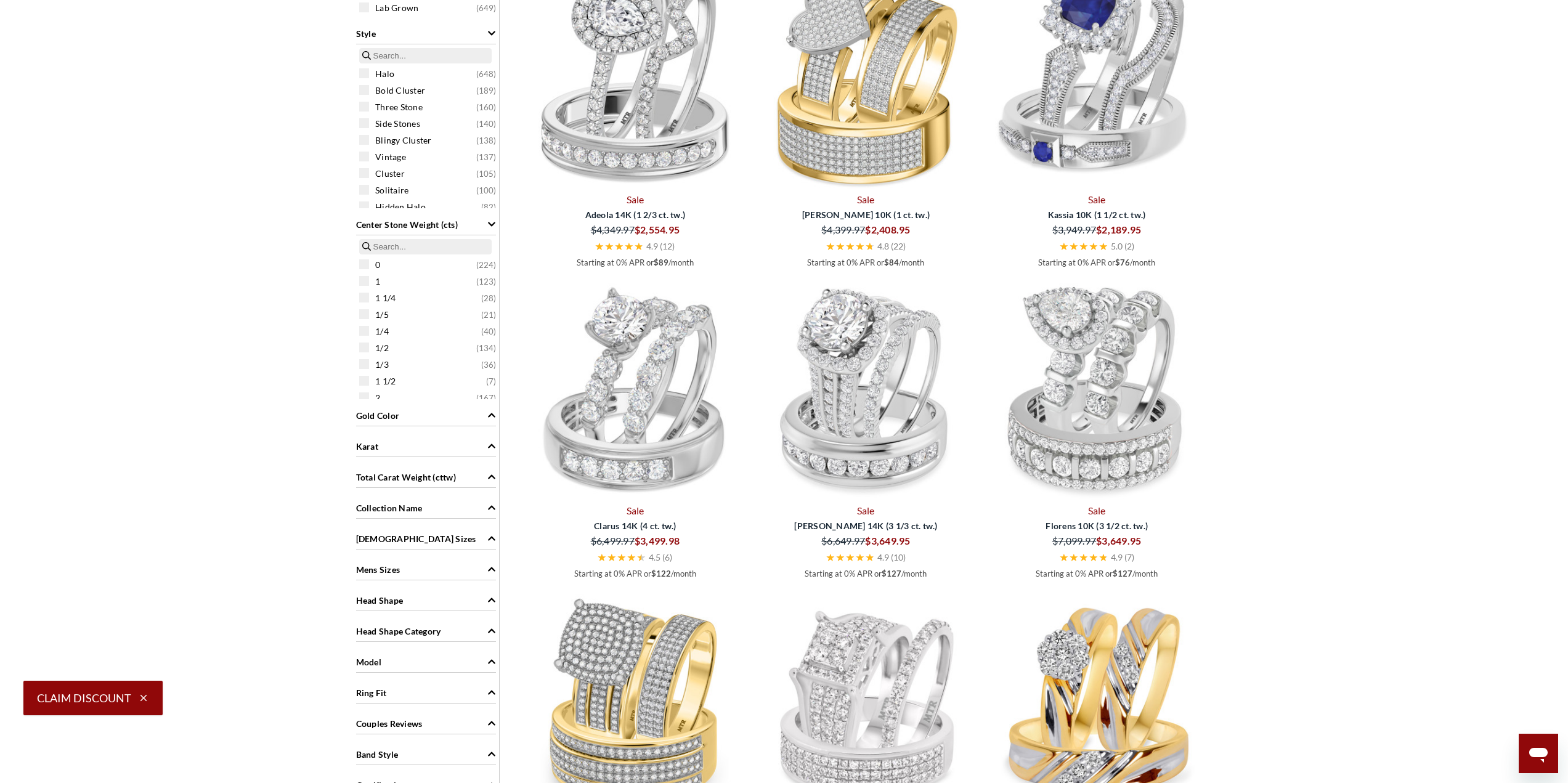
click at [490, 222] on icon "Center Stone Weight (cts)" at bounding box center [492, 224] width 9 height 9
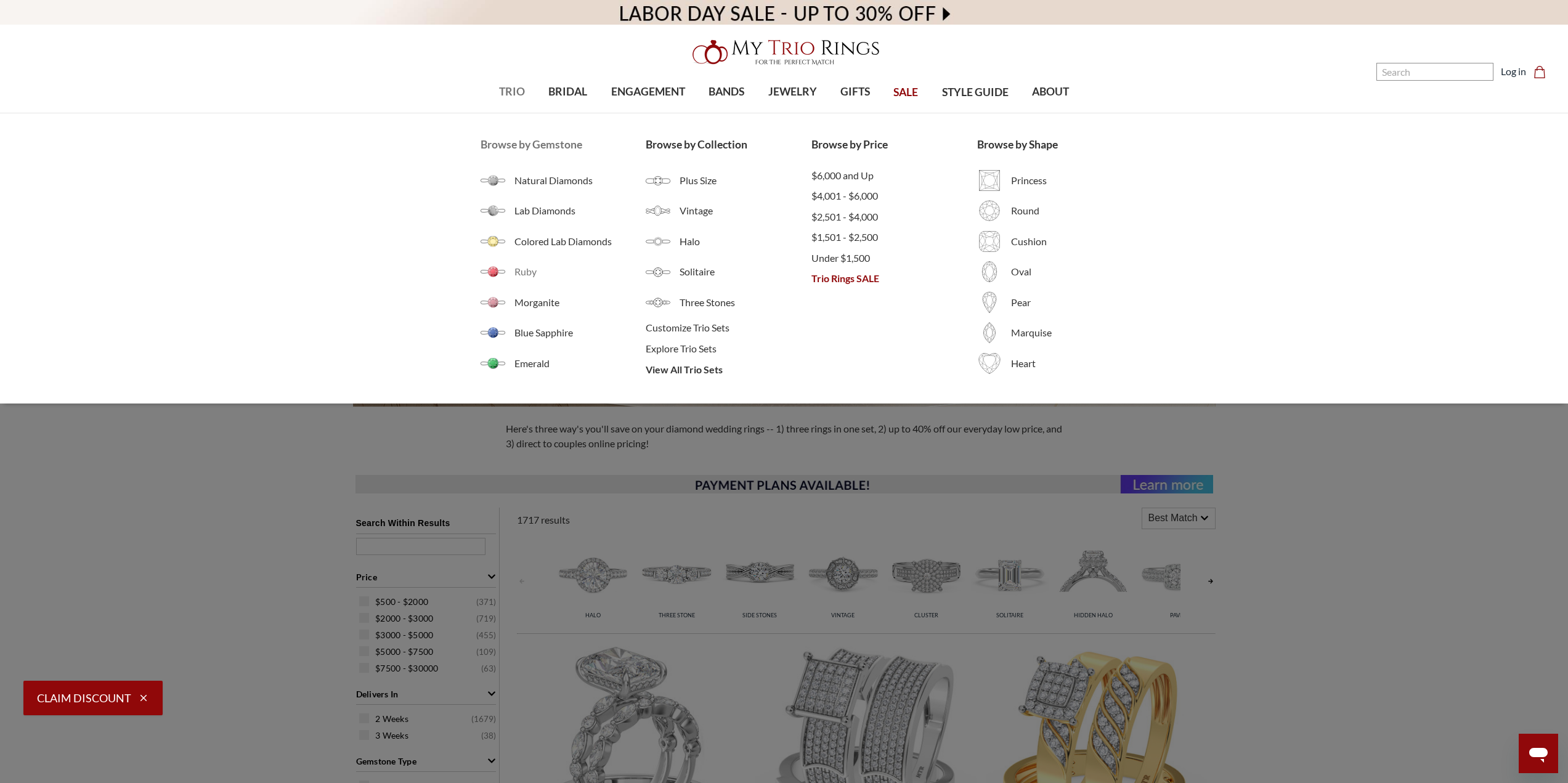
click at [528, 270] on span "Ruby" at bounding box center [580, 271] width 132 height 15
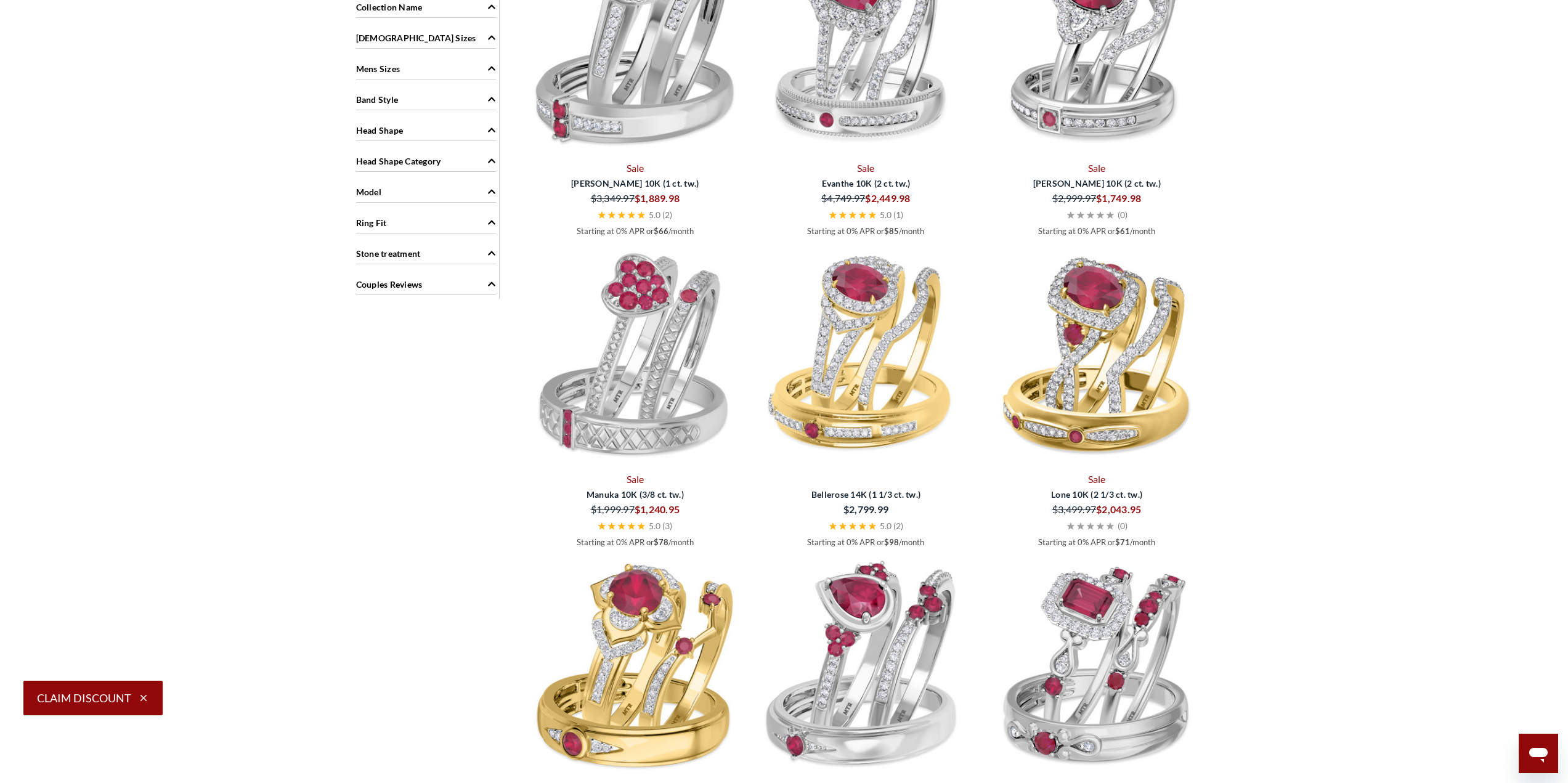
scroll to position [493, 0]
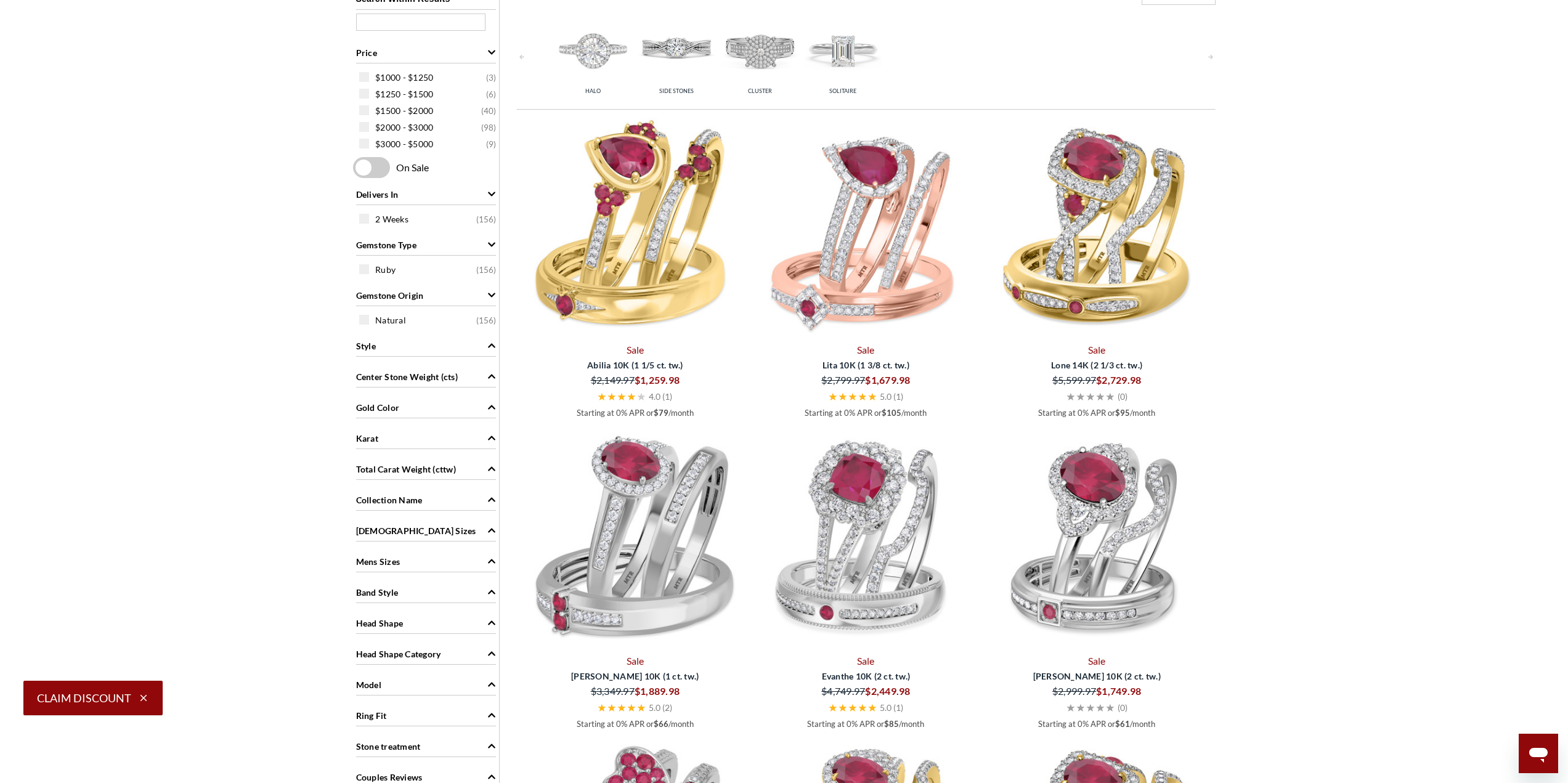
click at [889, 520] on img at bounding box center [866, 540] width 222 height 222
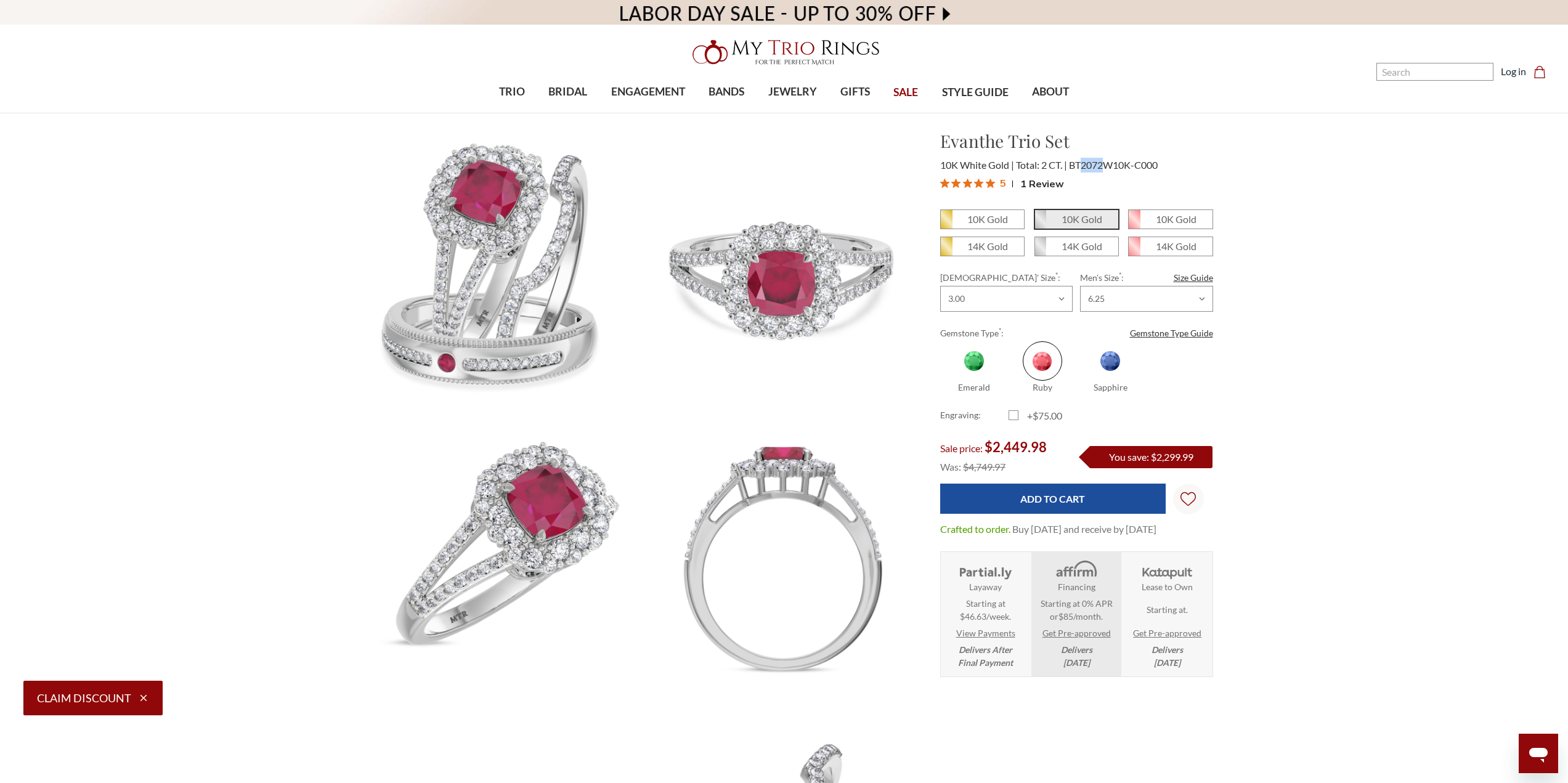
drag, startPoint x: 1083, startPoint y: 165, endPoint x: 1104, endPoint y: 167, distance: 21.1
click at [1104, 167] on span "BT2072W10K-C000" at bounding box center [1113, 164] width 89 height 12
copy span "2072"
drag, startPoint x: 968, startPoint y: 470, endPoint x: 1025, endPoint y: 470, distance: 57.0
click at [1025, 470] on div "Was: $4,749.97" at bounding box center [1002, 466] width 122 height 19
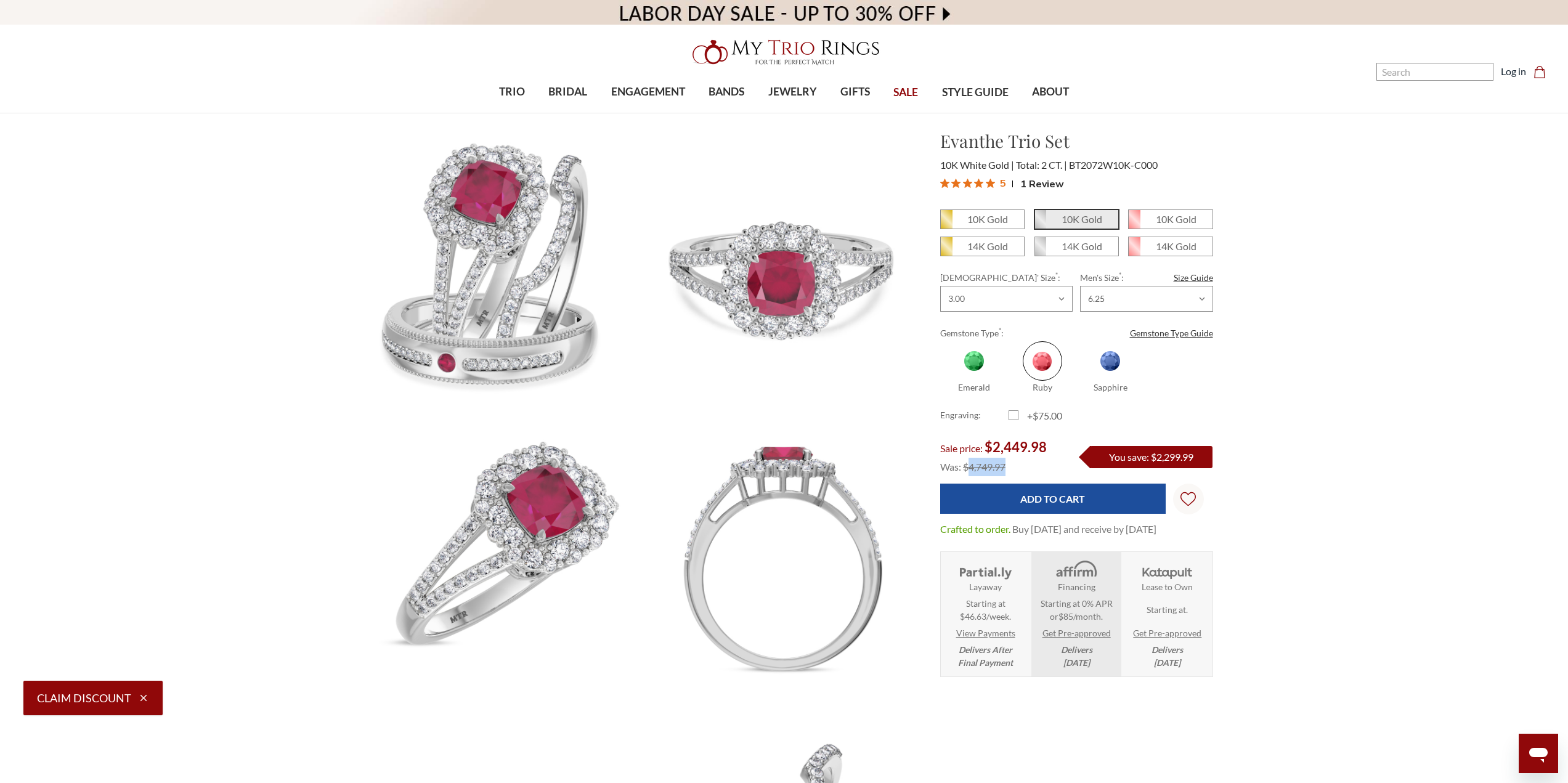
copy span "4,749.97"
drag, startPoint x: 996, startPoint y: 447, endPoint x: 1123, endPoint y: 435, distance: 127.6
click at [1119, 435] on form "10K Gold 10K Gold" at bounding box center [1077, 372] width 273 height 327
copy form "Engagement Ring Engraving: Ladies’ Band Engraving: Men’s Band Engraving: Font S…"
click at [1021, 438] on div "Sale price: $2,449.98" at bounding box center [1002, 448] width 122 height 20
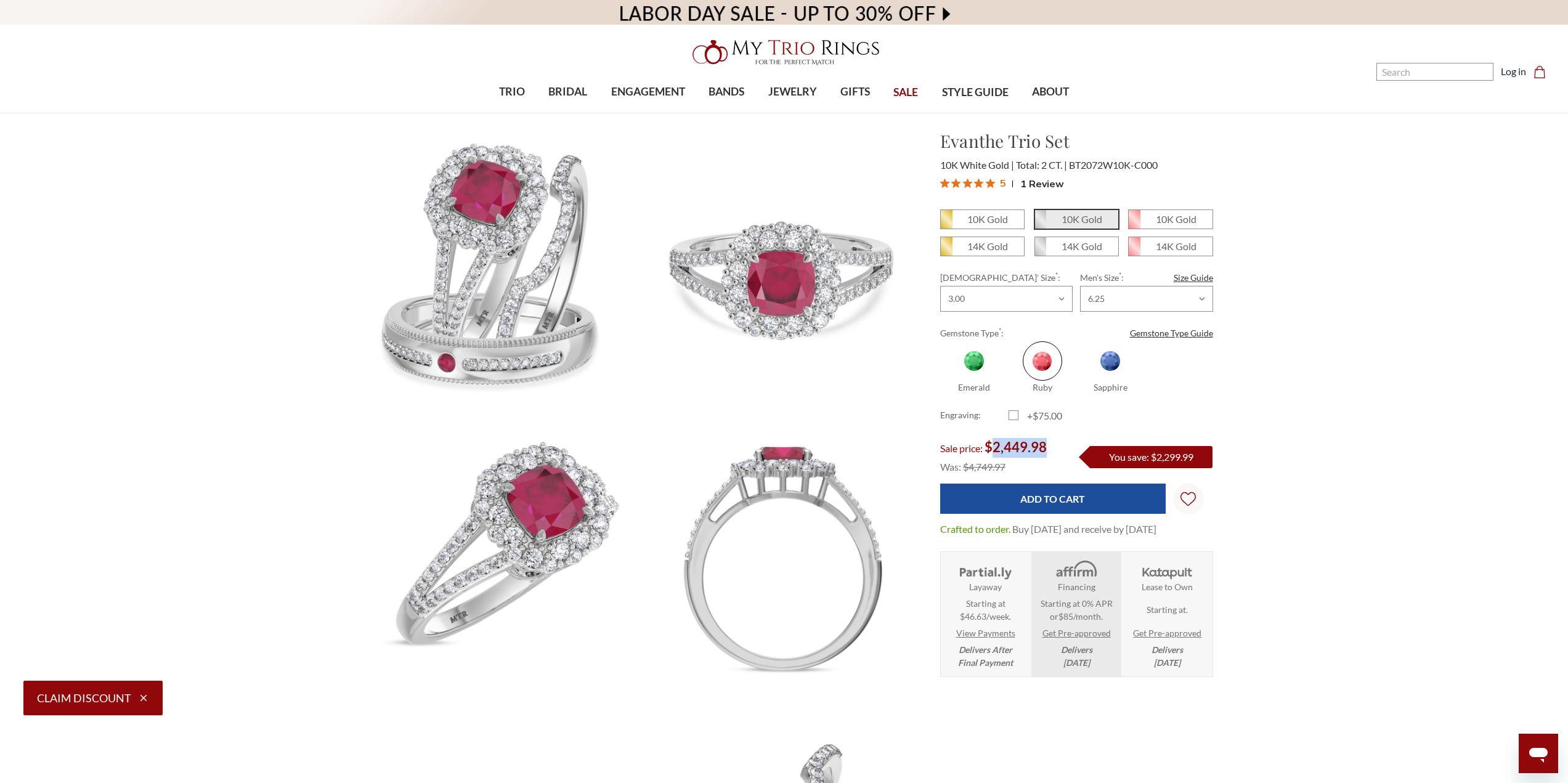
drag, startPoint x: 994, startPoint y: 445, endPoint x: 1066, endPoint y: 449, distance: 72.1
click at [1066, 449] on div "Sale price: $2,449.98 Was: $4,749.97 You save: $2,299.99" at bounding box center [1077, 457] width 273 height 38
copy span "2,449.98"
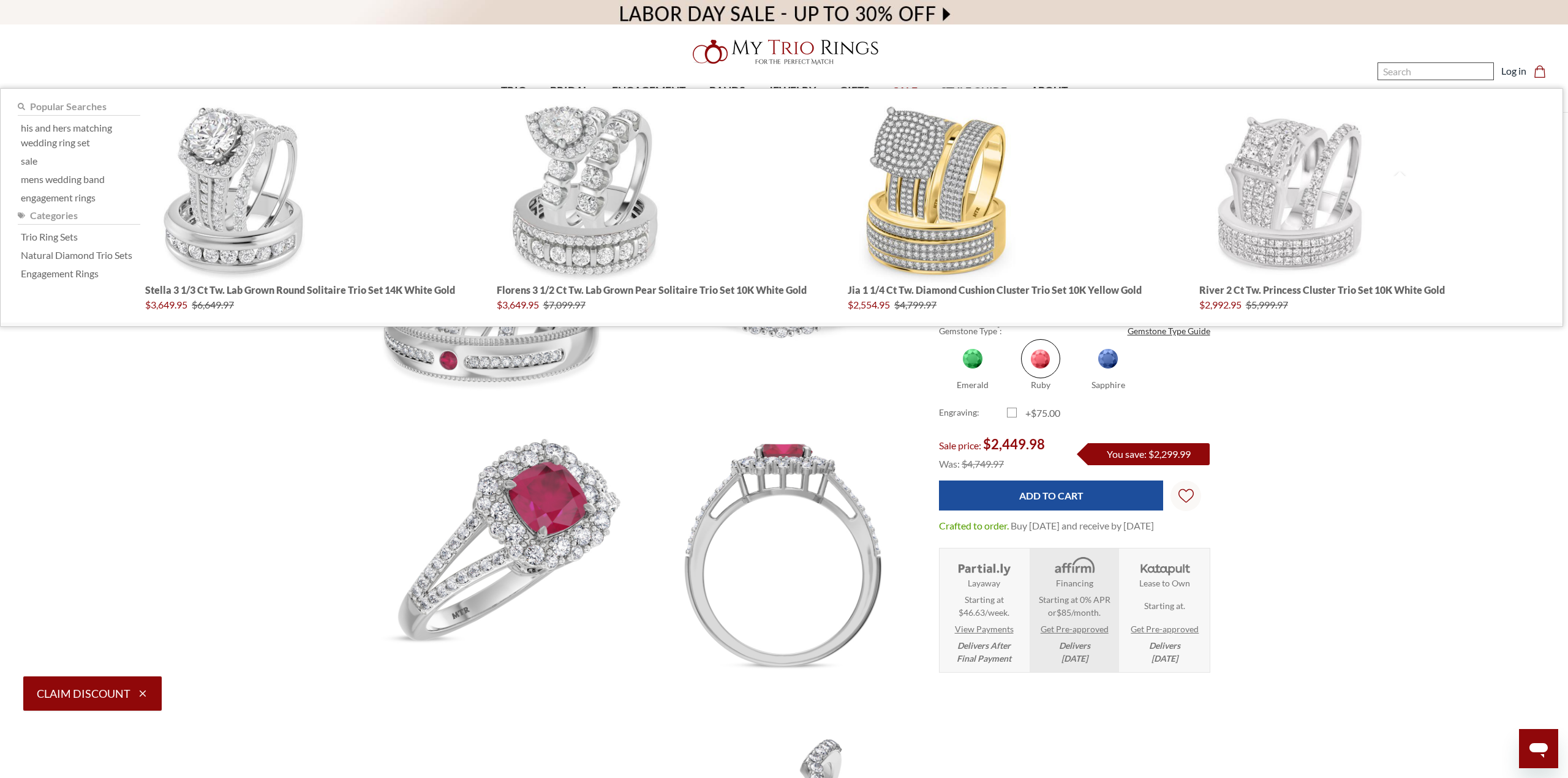
click at [1408, 70] on input "Search" at bounding box center [1436, 71] width 116 height 18
paste input "2,449.98"
type input "2,449.98"
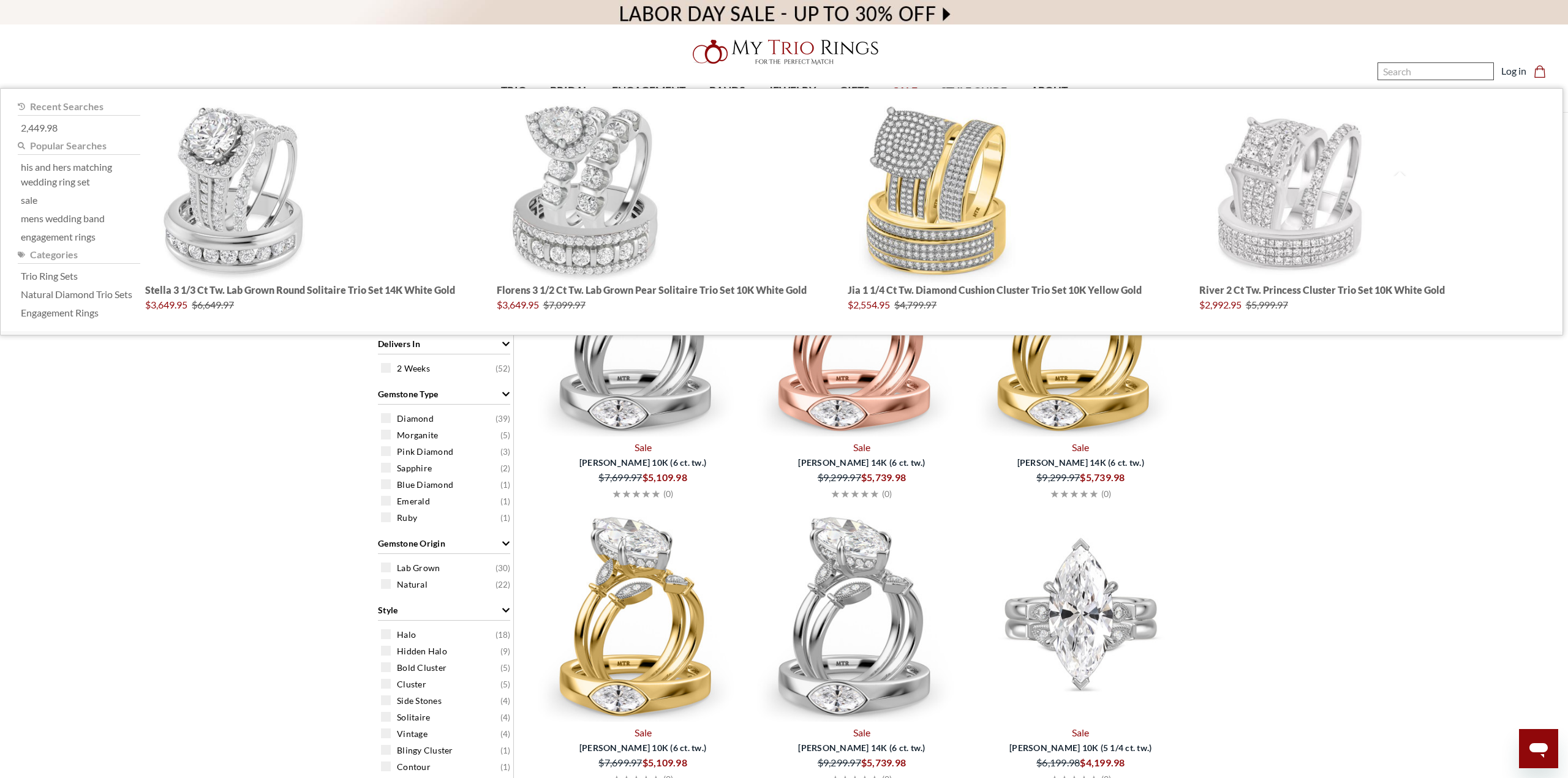
click at [1419, 73] on input "Search" at bounding box center [1436, 71] width 116 height 18
paste input "Bellerose"
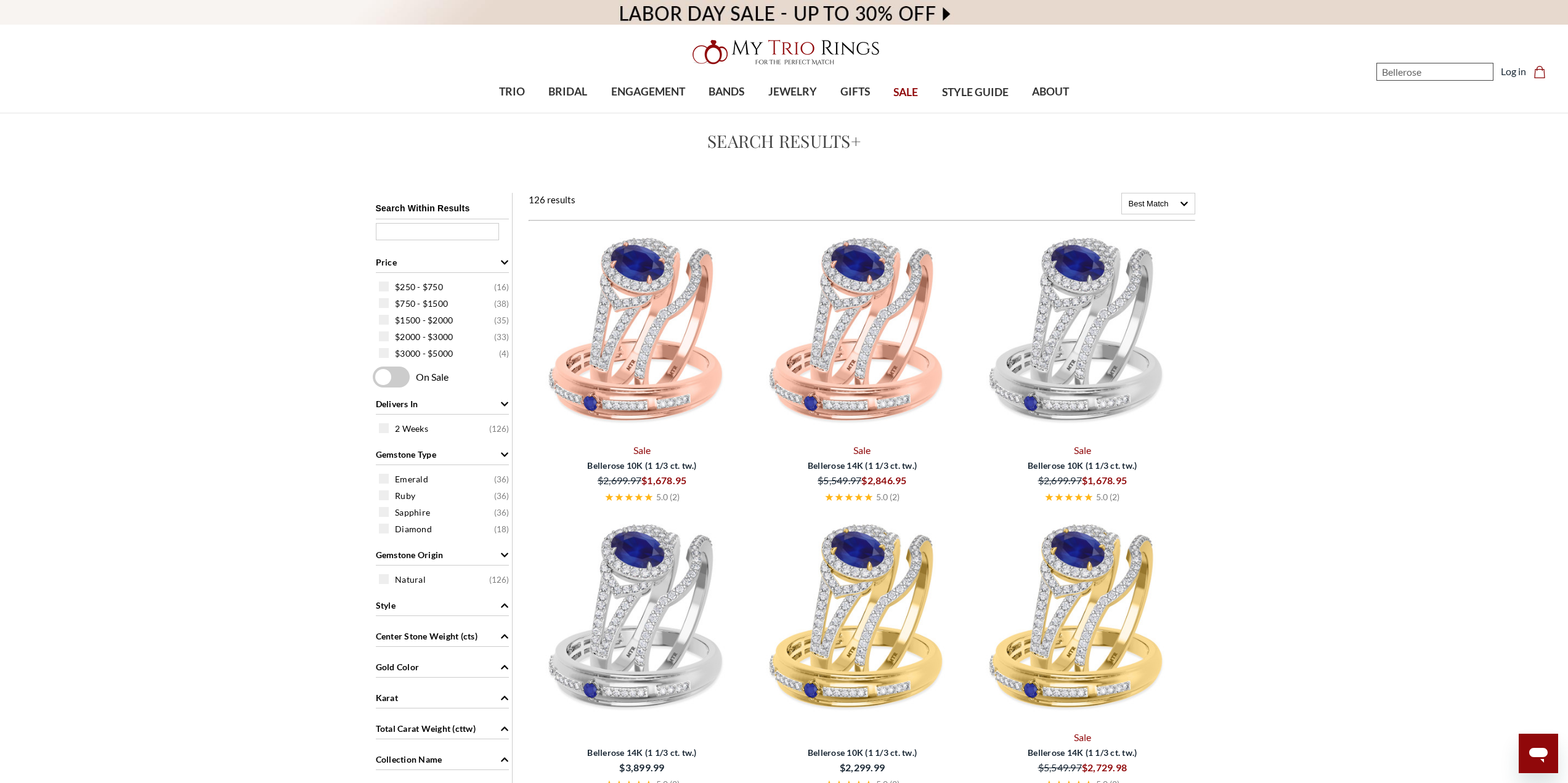
type input "Bellerose"
click at [631, 361] on img at bounding box center [641, 334] width 210 height 210
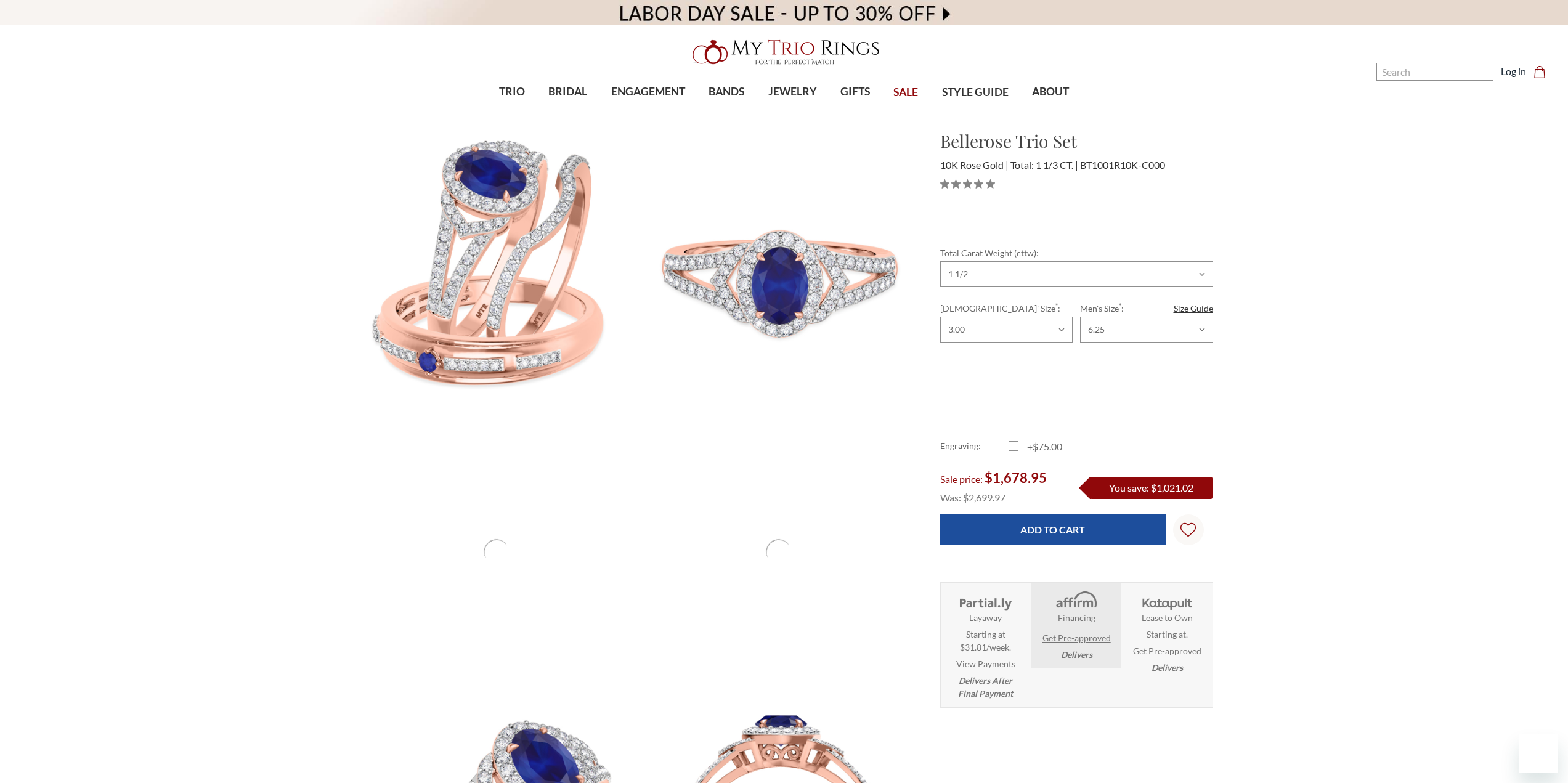
select select "18375716"
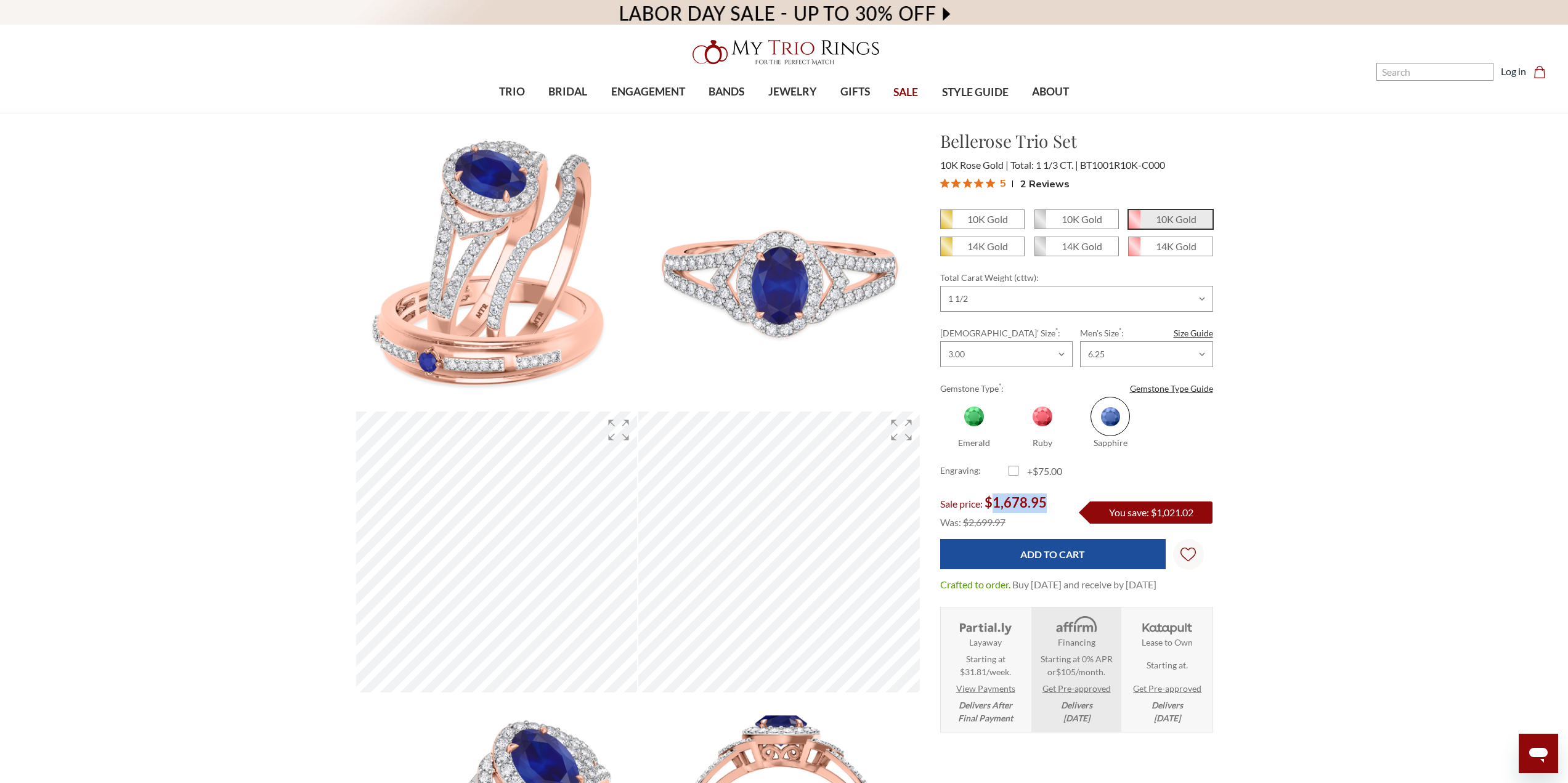
drag, startPoint x: 995, startPoint y: 503, endPoint x: 1064, endPoint y: 498, distance: 69.2
click at [1062, 499] on div "Sale price: $1,678.95" at bounding box center [1002, 504] width 122 height 20
copy span "1,678.95"
drag, startPoint x: 972, startPoint y: 524, endPoint x: 1067, endPoint y: 532, distance: 95.3
click at [1067, 532] on div "10K Gold 10K Gold" at bounding box center [1077, 404] width 273 height 390
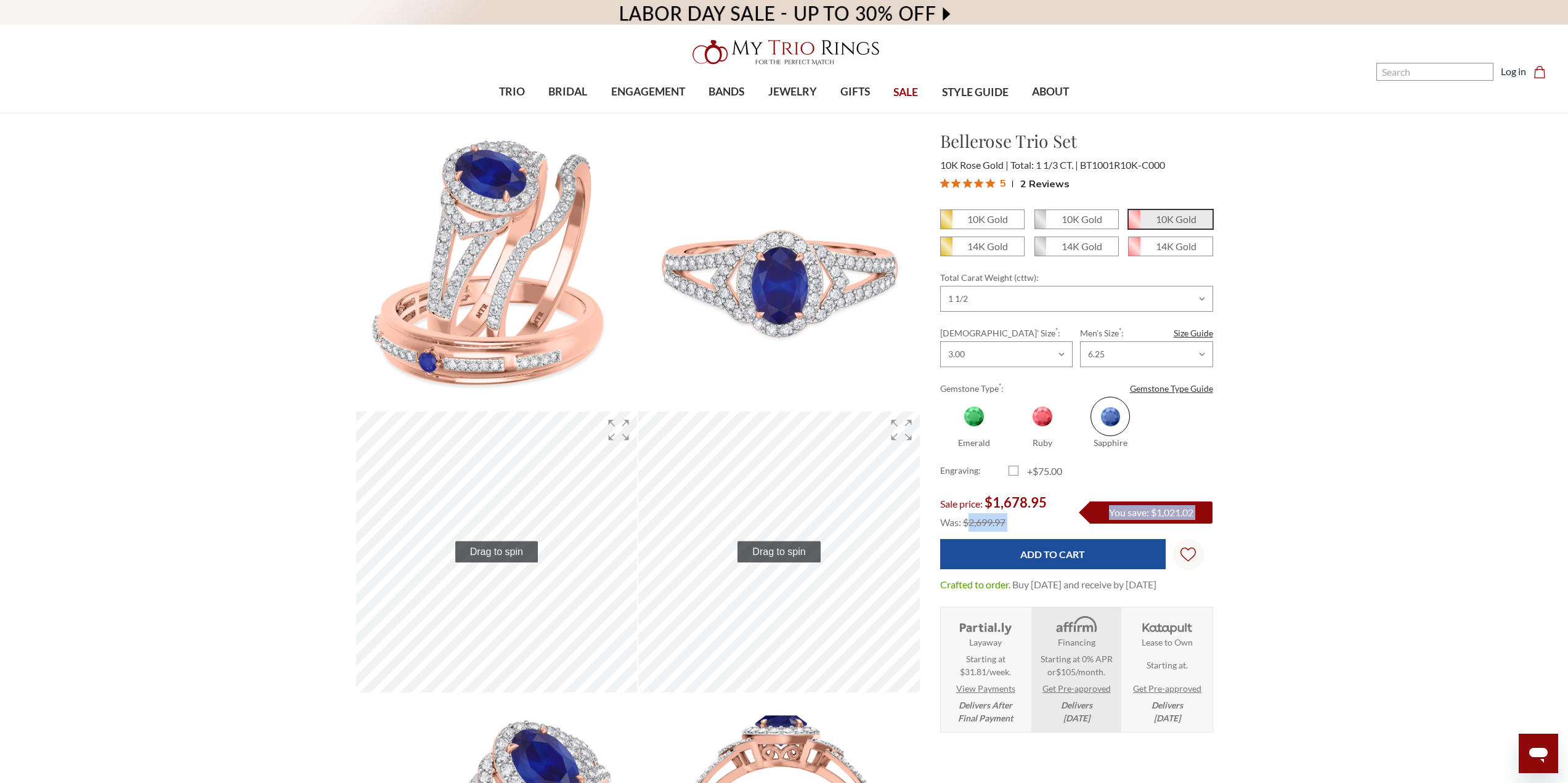
copy form "2,699.97 You save: $1,021.02"
click at [1401, 75] on input "Search" at bounding box center [1444, 72] width 117 height 18
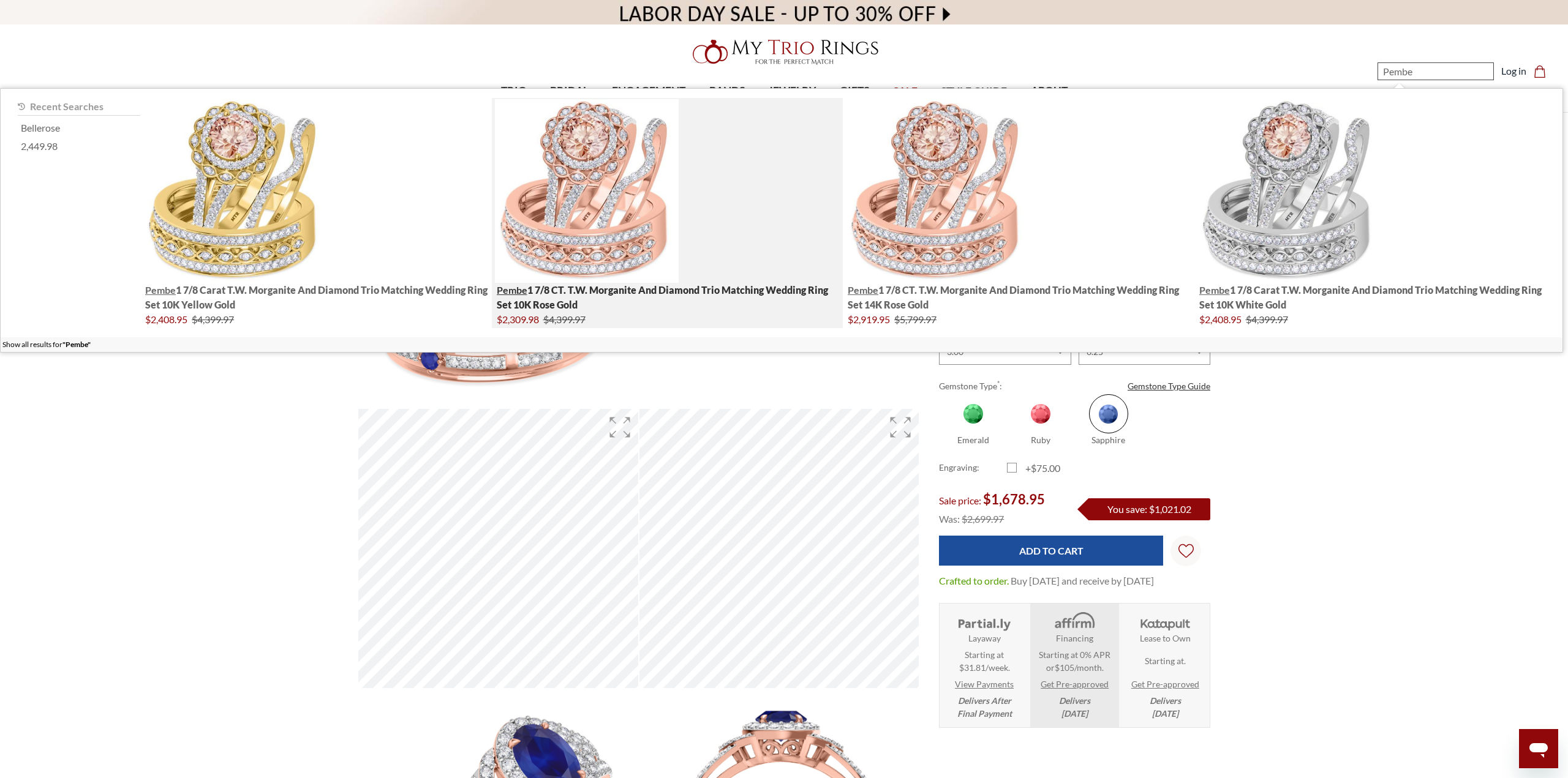
type input "Pembe"
click at [543, 263] on img "; Total Products 4" at bounding box center [587, 191] width 183 height 183
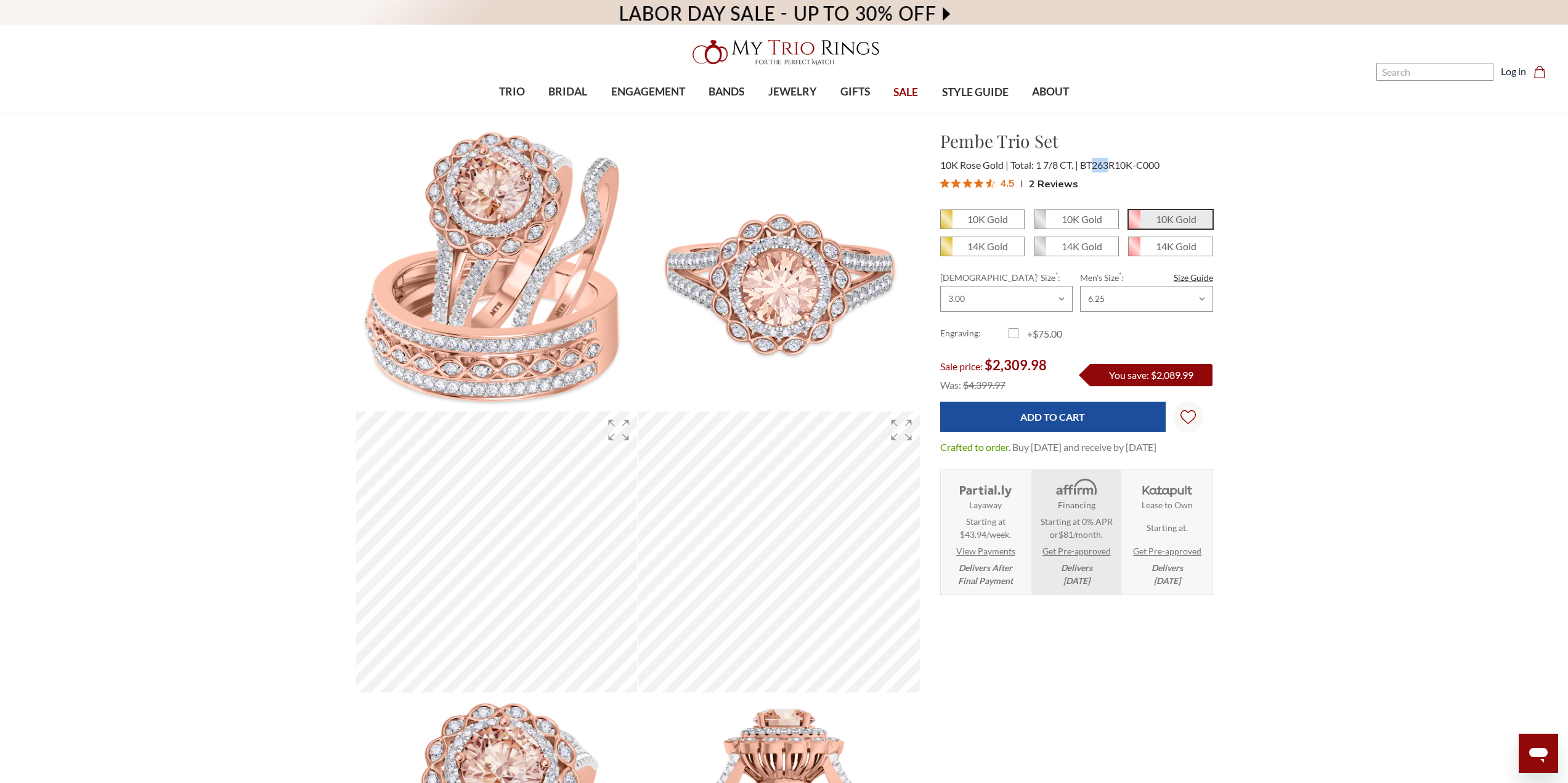
drag, startPoint x: 1096, startPoint y: 167, endPoint x: 1111, endPoint y: 167, distance: 15.0
click at [1111, 167] on span "BT263R10K-C000" at bounding box center [1119, 164] width 80 height 12
click at [940, 144] on div "Pembe Trio Set $2,309.98 10K Rose Gold Total: 1 7/8 CT. BT263R10K-C000 4.5" at bounding box center [1076, 161] width 293 height 67
drag, startPoint x: 996, startPoint y: 364, endPoint x: 1088, endPoint y: 369, distance: 92.1
click at [1088, 369] on div "Sale price: $2,309.98 Was: $4,399.97 You save: $2,089.99" at bounding box center [1077, 375] width 273 height 38
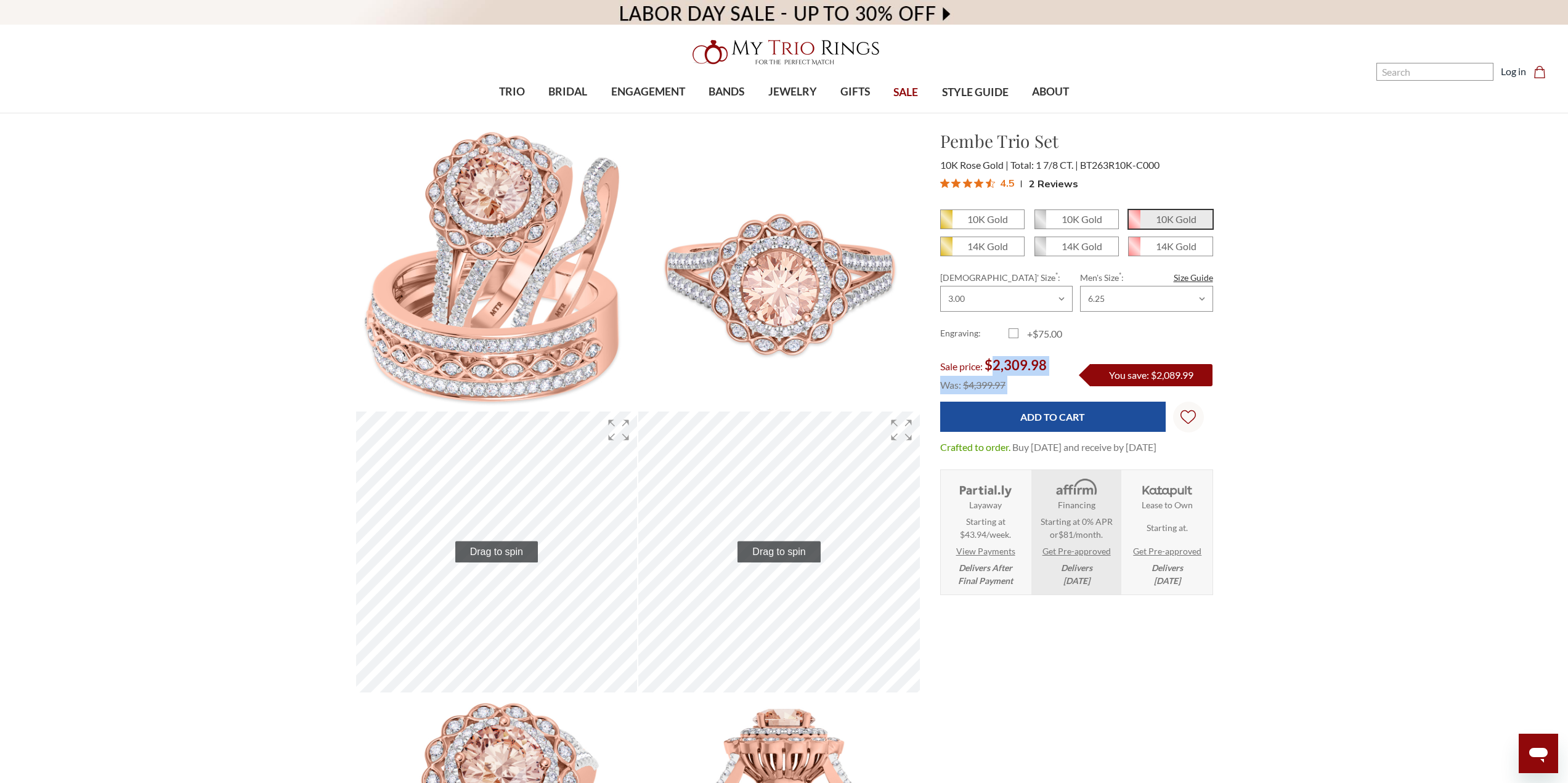
copy div "2,309.98 Was: $4,399.97"
click at [1051, 345] on div "10K Gold 10K Gold" at bounding box center [1077, 282] width 273 height 146
drag, startPoint x: 1002, startPoint y: 365, endPoint x: 1060, endPoint y: 358, distance: 58.4
click at [1060, 358] on div "Sale price: $2,309.98" at bounding box center [1002, 366] width 122 height 20
copy span "2,309.98"
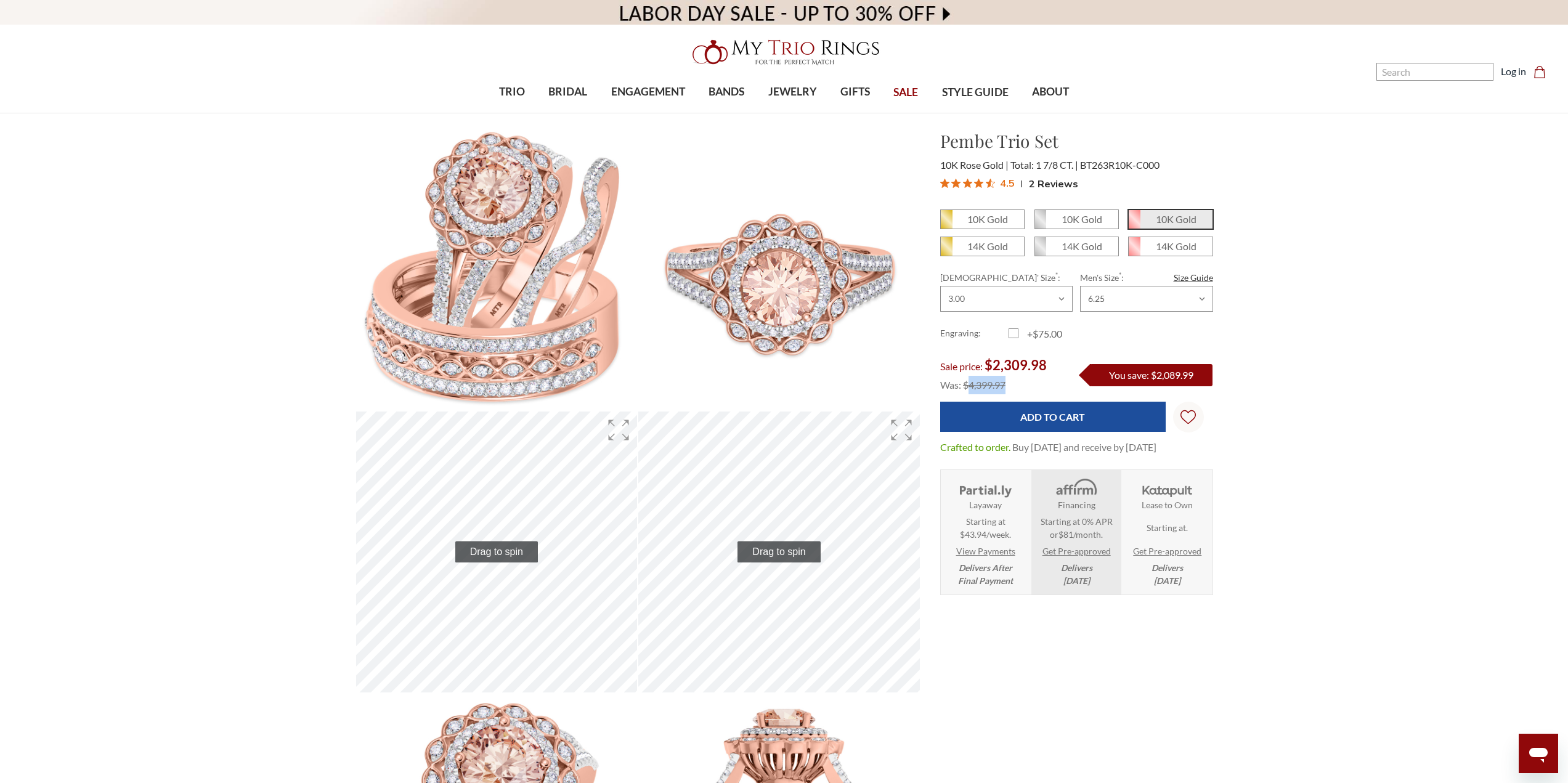
drag, startPoint x: 974, startPoint y: 385, endPoint x: 1045, endPoint y: 384, distance: 71.0
click at [1039, 384] on div "Was: $4,399.97" at bounding box center [1002, 385] width 122 height 19
copy span "4,399.97"
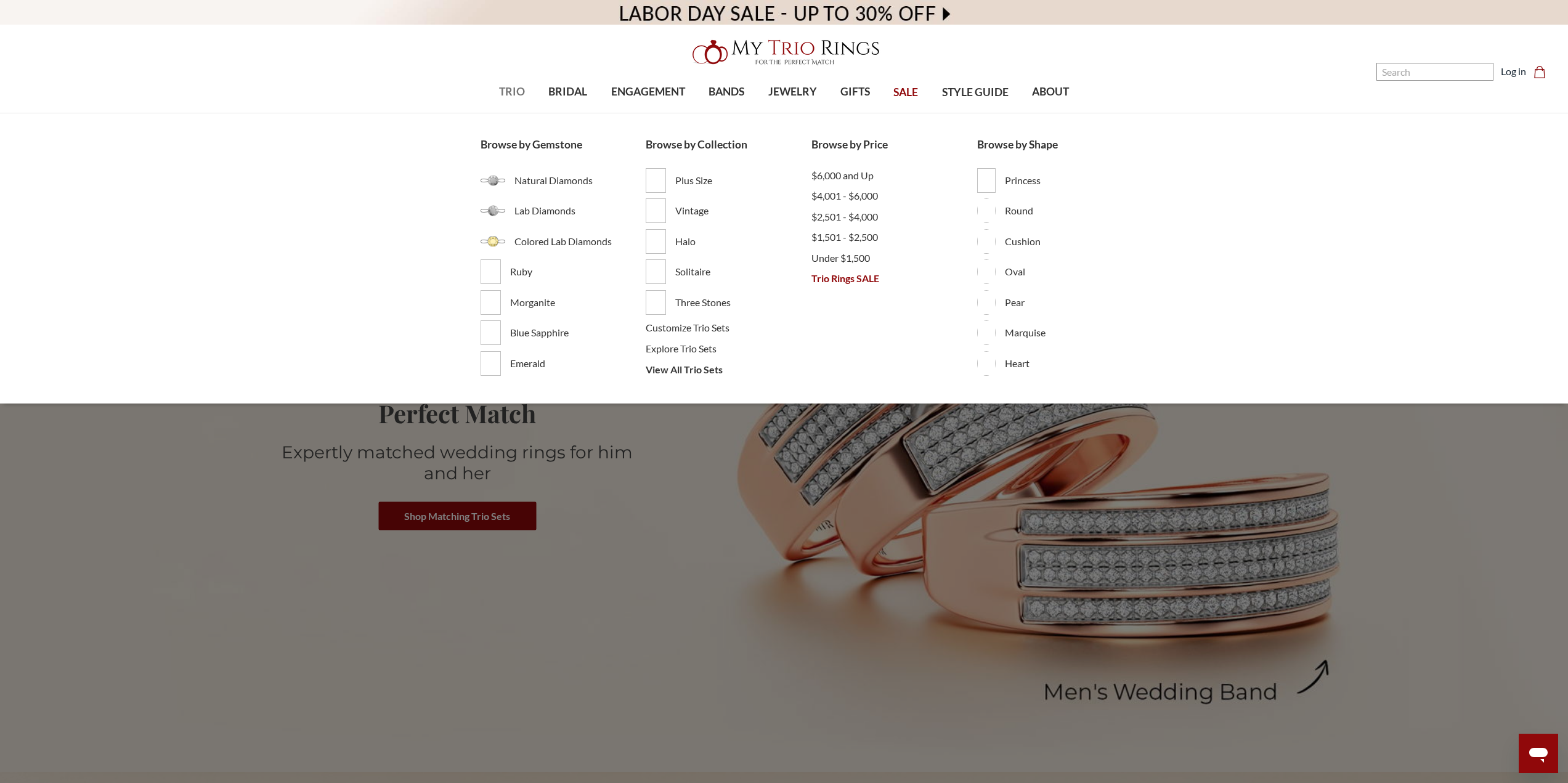
click at [506, 89] on span "TRIO" at bounding box center [511, 92] width 26 height 16
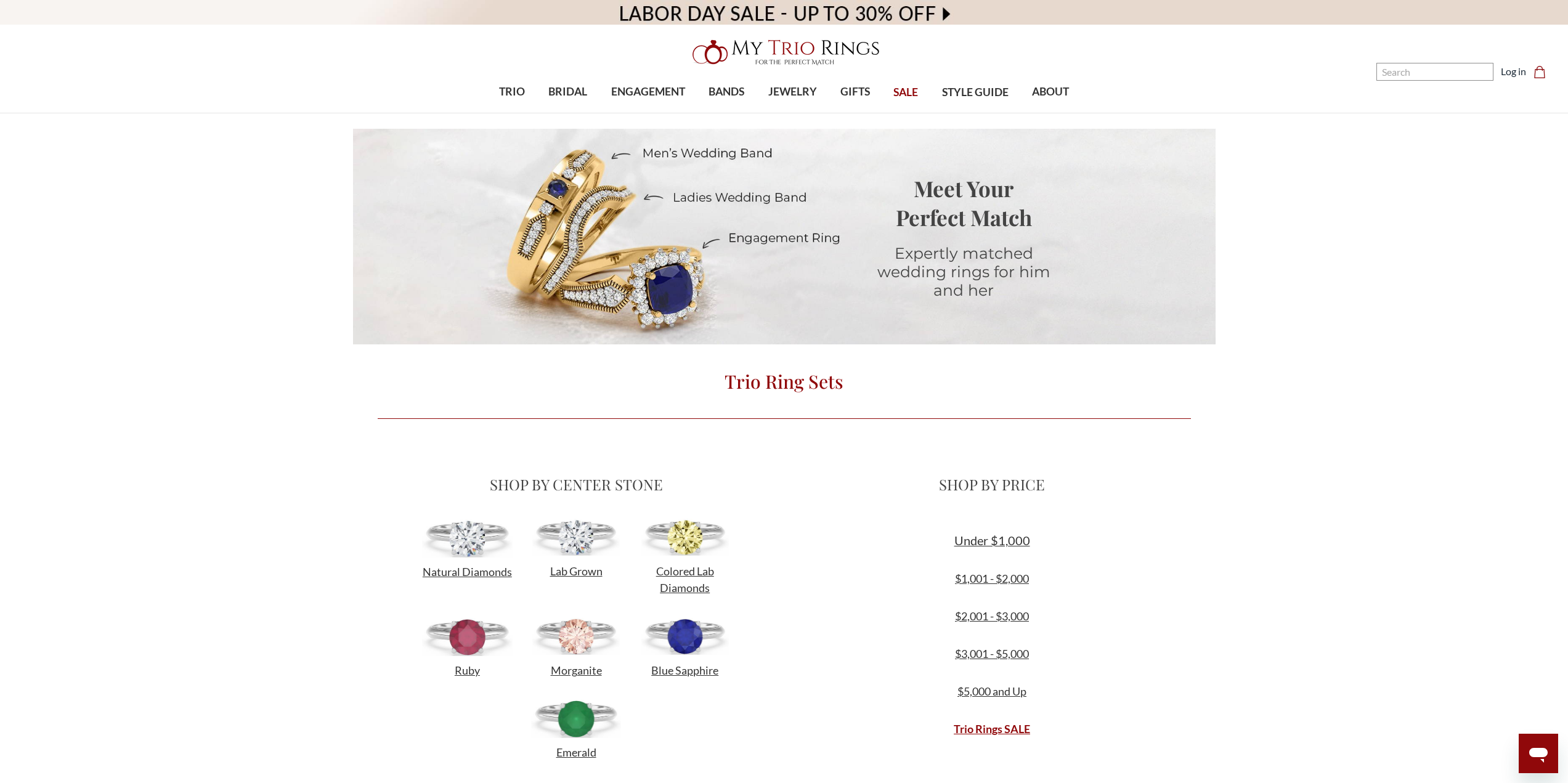
click at [904, 90] on span "SALE" at bounding box center [906, 92] width 25 height 16
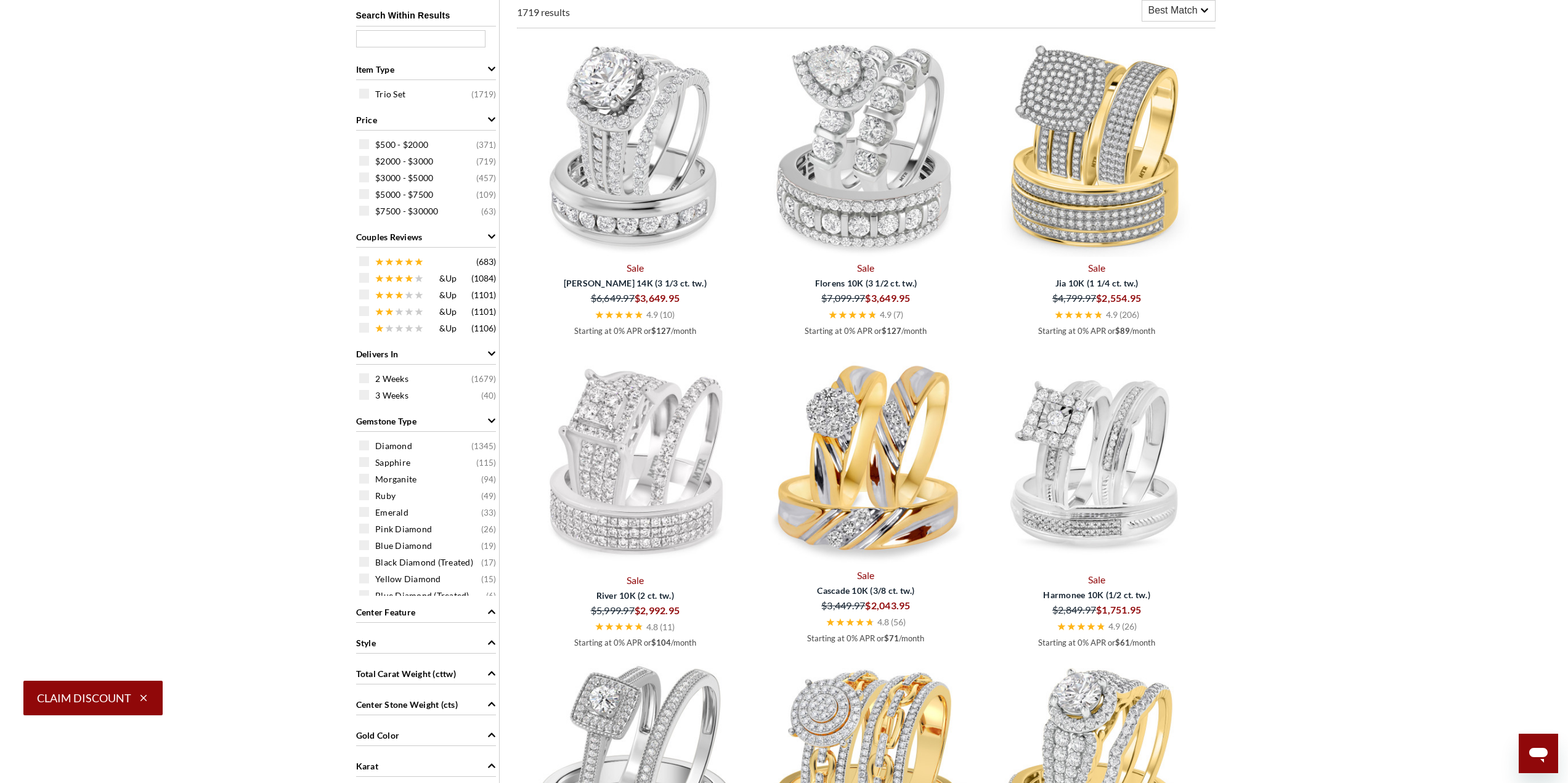
click at [479, 646] on div "Style" at bounding box center [426, 642] width 140 height 23
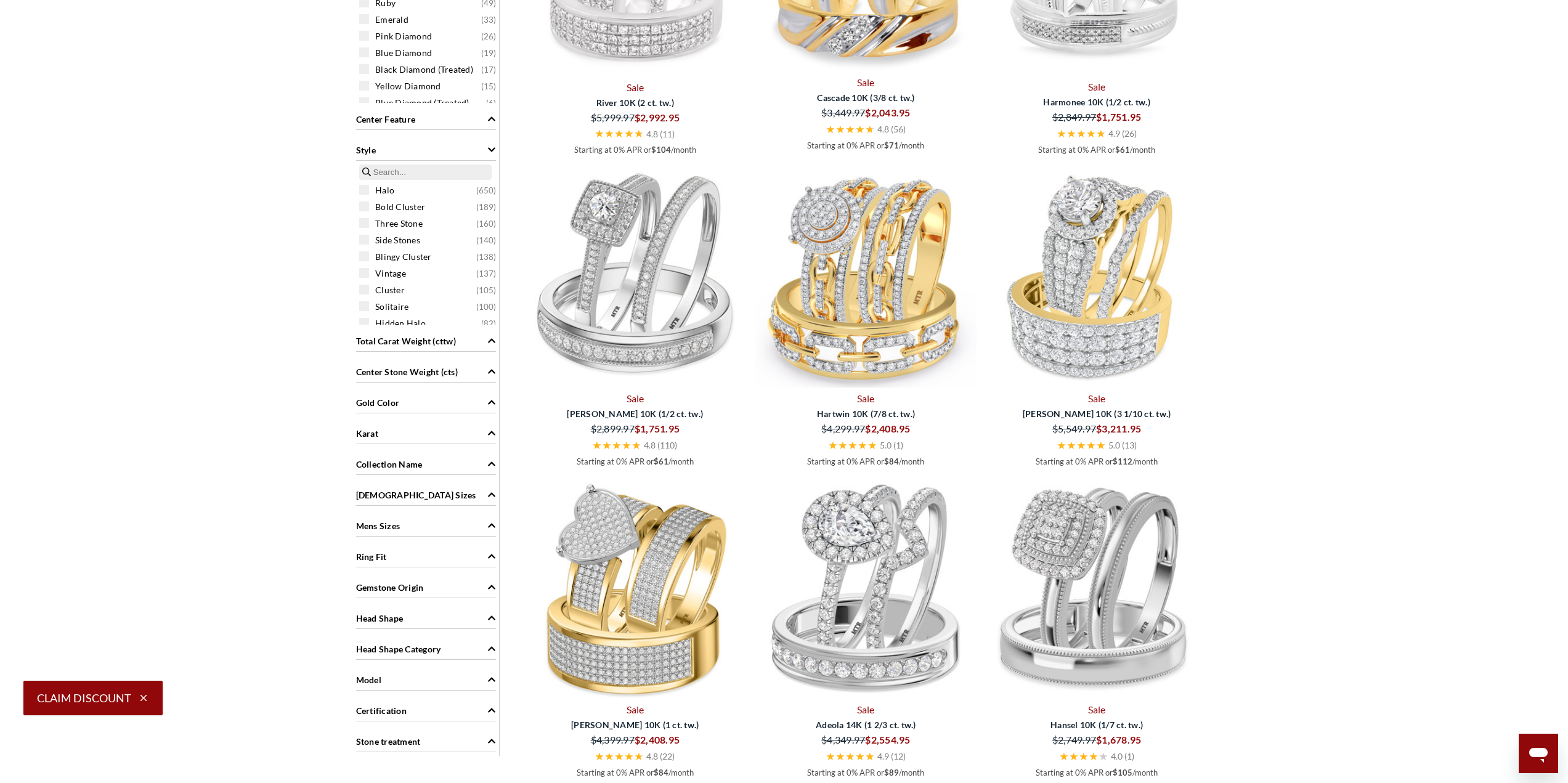
click at [356, 254] on div "Halo ( 650 ) Bold Cluster ( 189 ) Three Stone ( 160 ) Side Stones ( 140 ) Bling…" at bounding box center [425, 245] width 146 height 161
click at [363, 254] on span at bounding box center [363, 256] width 10 height 10
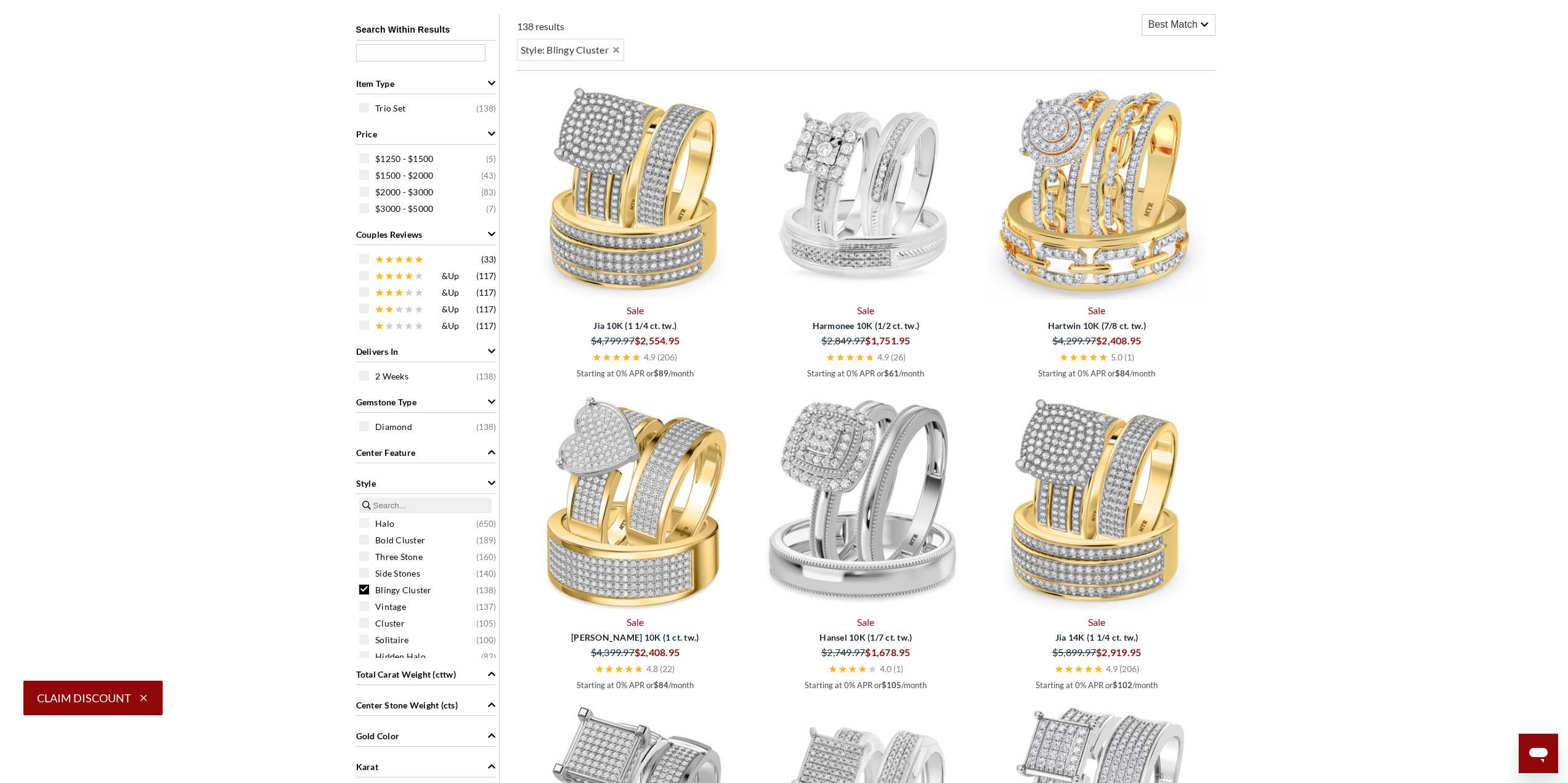
scroll to position [972, 0]
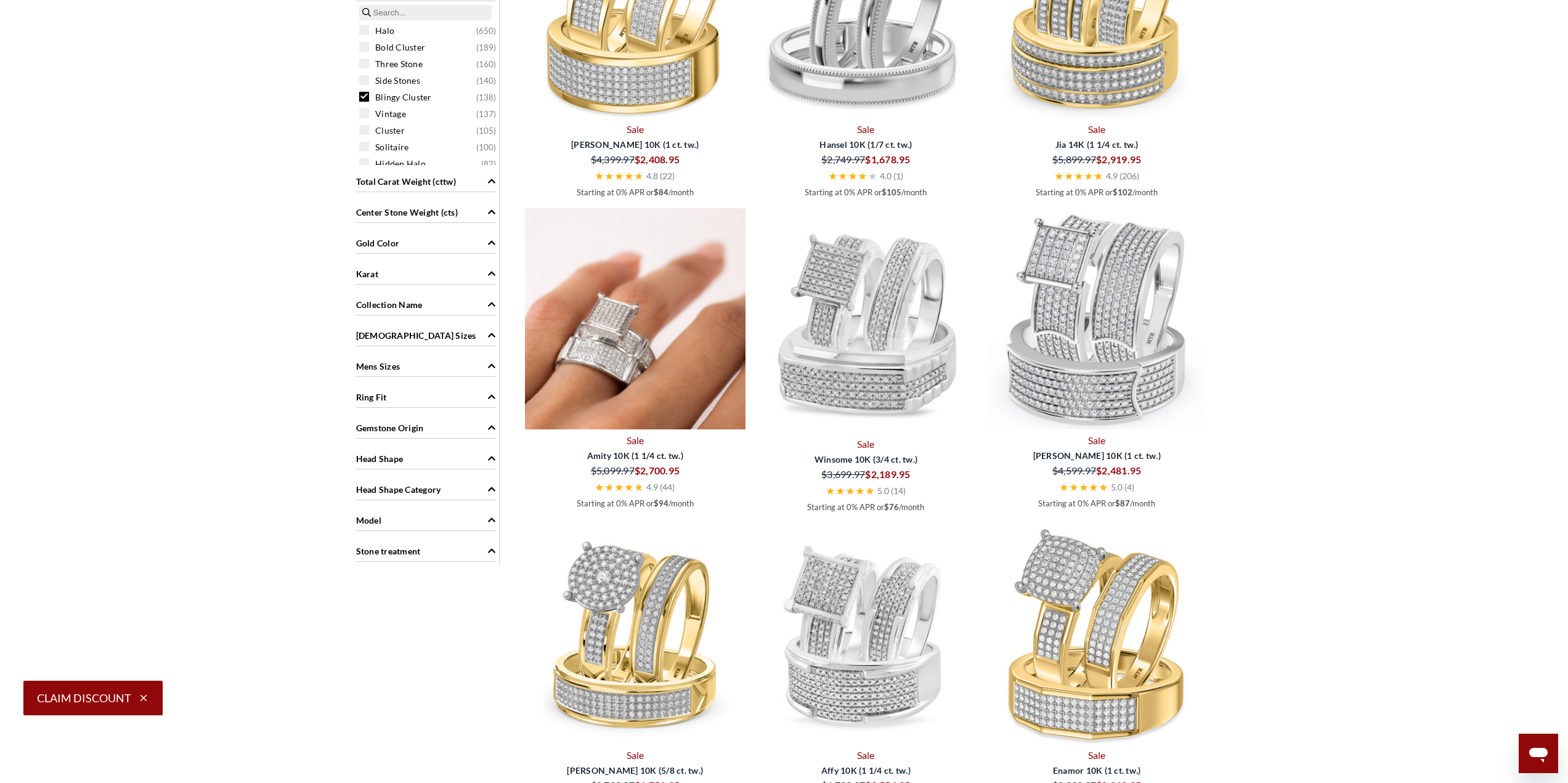
click at [631, 313] on img at bounding box center [636, 319] width 222 height 222
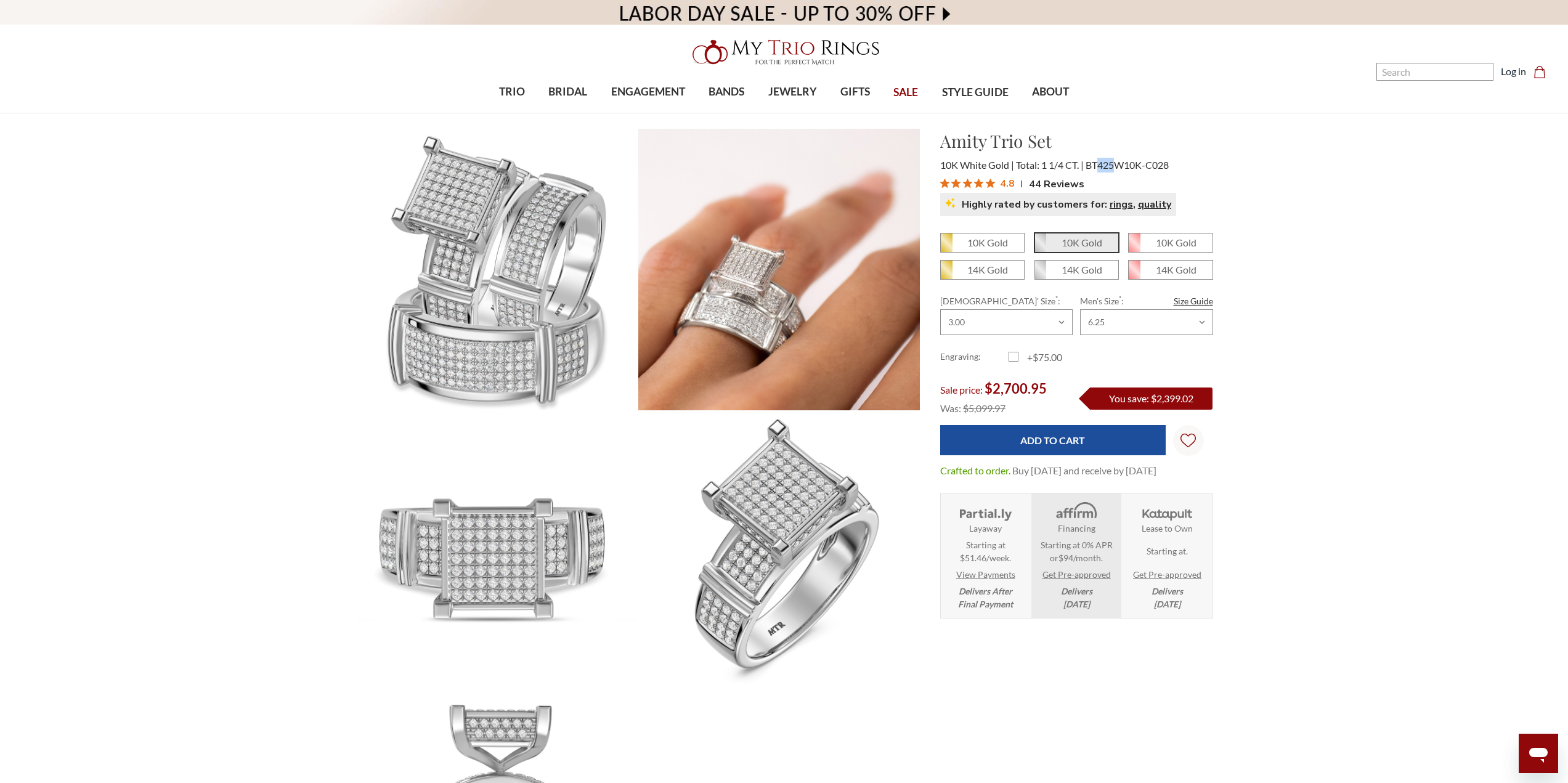
drag, startPoint x: 1098, startPoint y: 167, endPoint x: 1115, endPoint y: 165, distance: 17.1
click at [1115, 165] on span "BT425W10K-C028" at bounding box center [1127, 164] width 83 height 12
copy span "425"
click at [1125, 166] on span "BT425W10K-C028" at bounding box center [1127, 164] width 83 height 12
drag, startPoint x: 1088, startPoint y: 167, endPoint x: 1118, endPoint y: 166, distance: 30.0
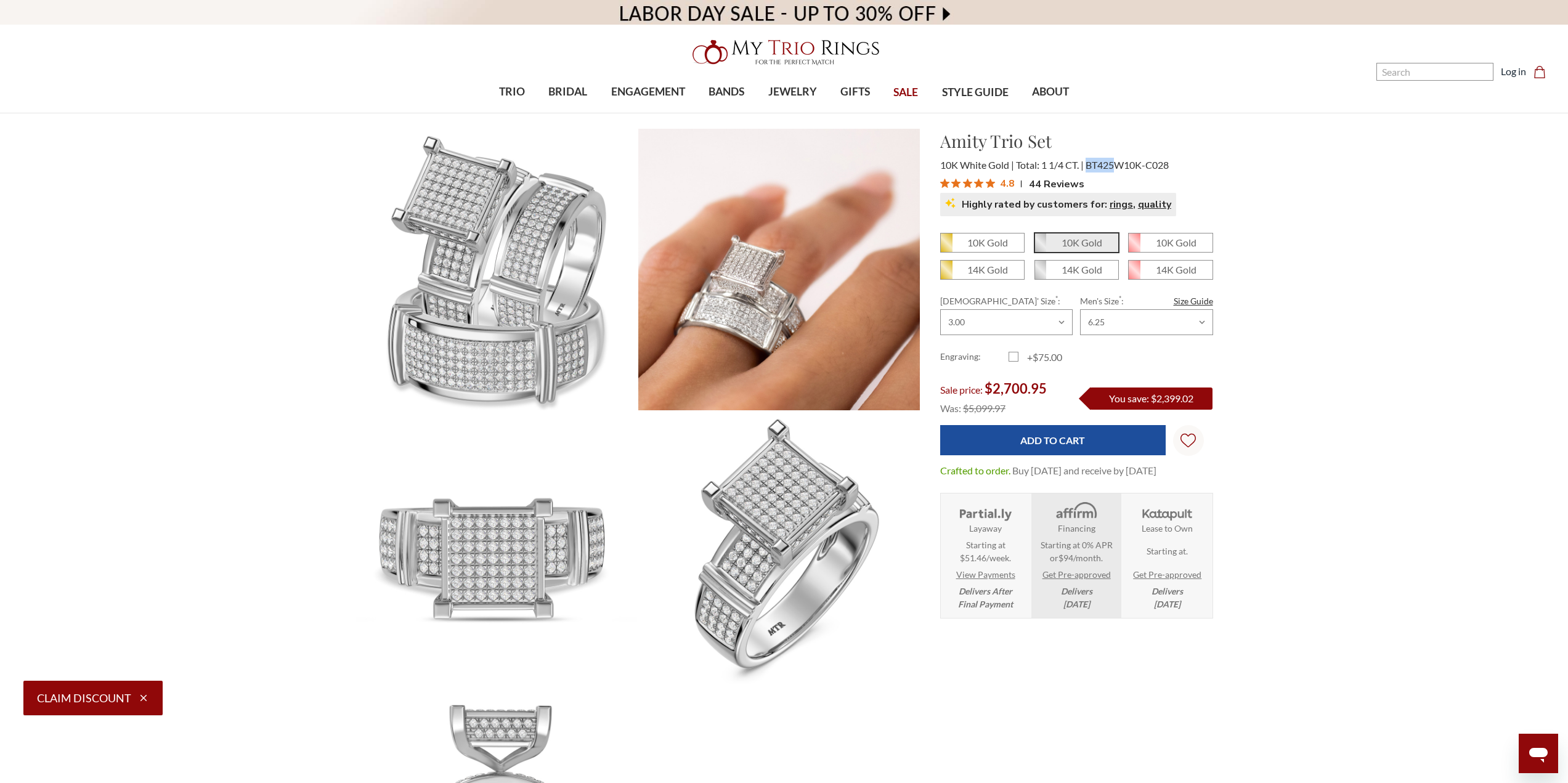
click at [1118, 166] on span "BT425W10K-C028" at bounding box center [1127, 164] width 83 height 12
click at [1122, 168] on span "BT425W10K-C028" at bounding box center [1127, 164] width 83 height 12
click at [1419, 59] on nav "Search Search Search Log in Cart Cart 0" at bounding box center [1364, 57] width 392 height 114
click at [1421, 74] on input "Search" at bounding box center [1444, 72] width 117 height 18
paste input "Evanthe"
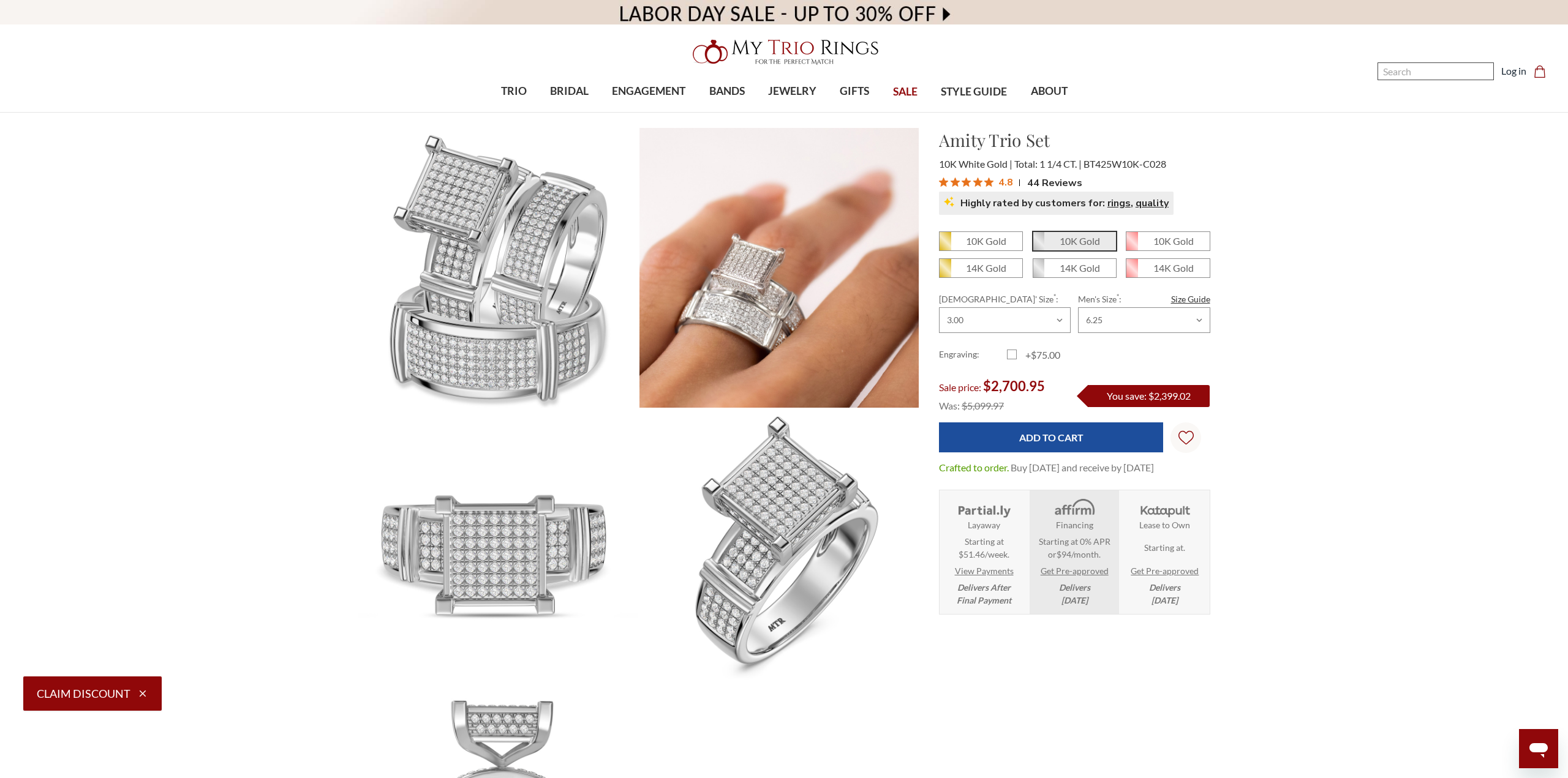
type input "Evanthe"
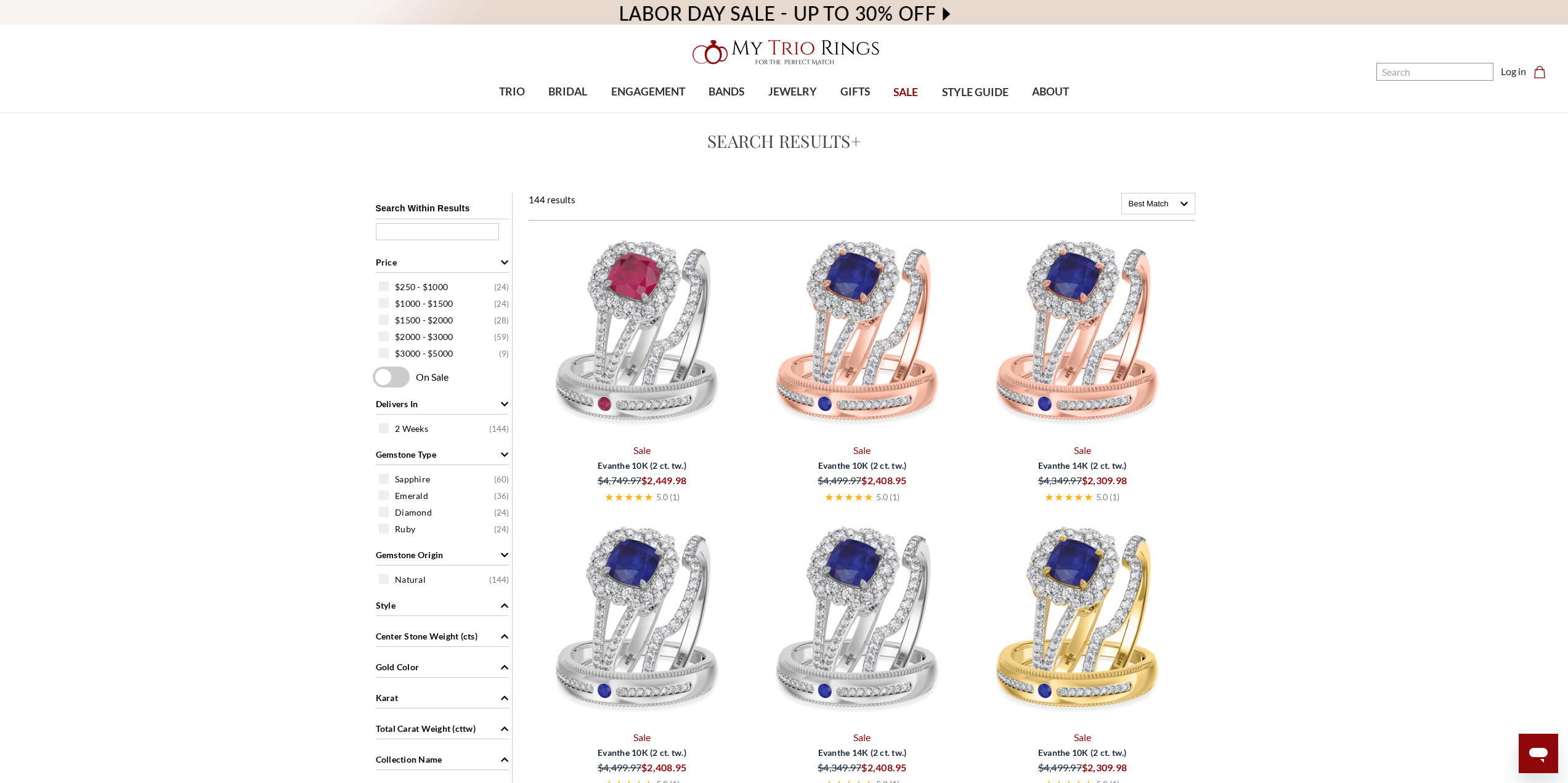
click at [634, 308] on img at bounding box center [641, 334] width 210 height 210
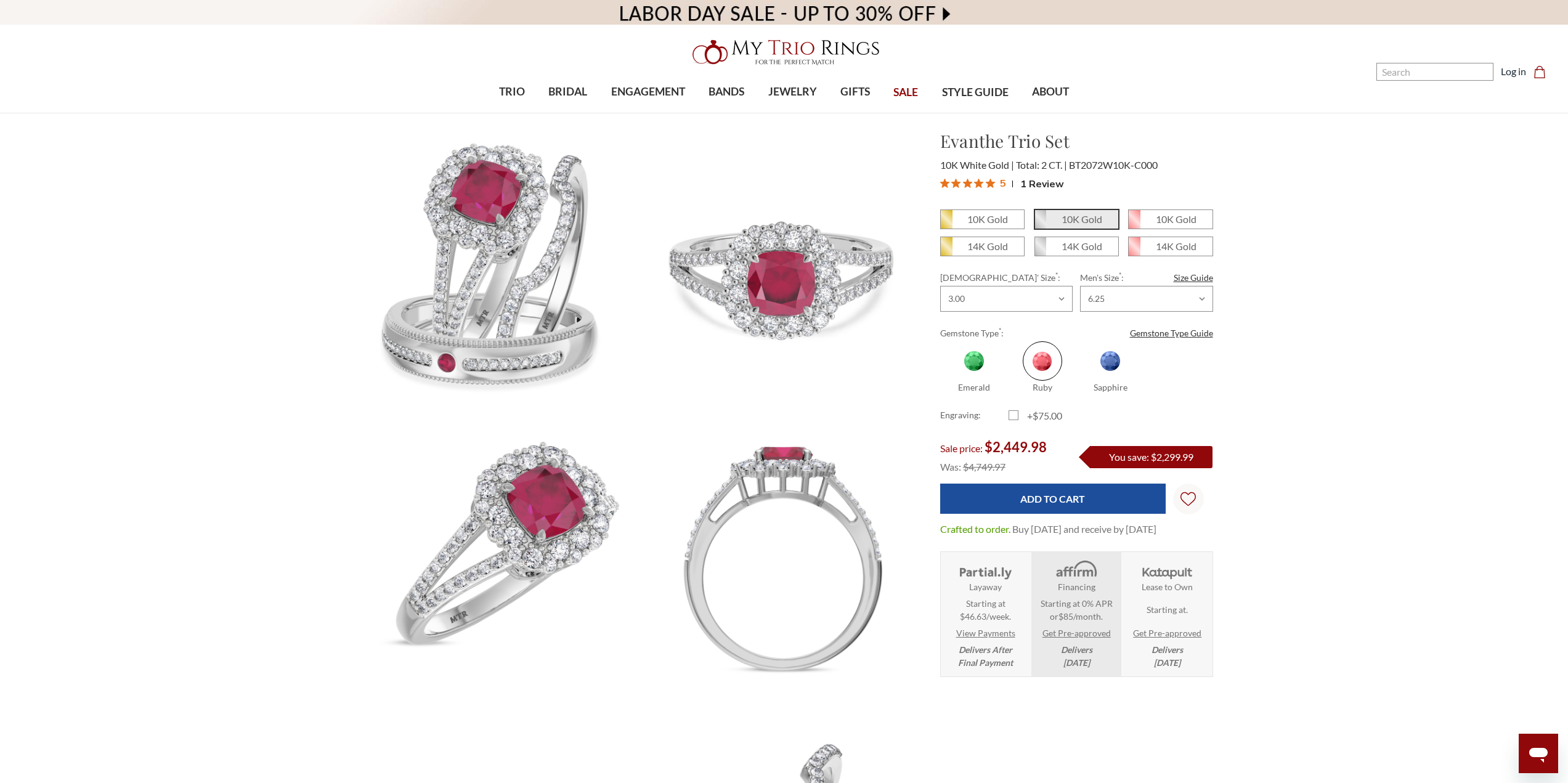
click at [813, 51] on img at bounding box center [784, 52] width 197 height 39
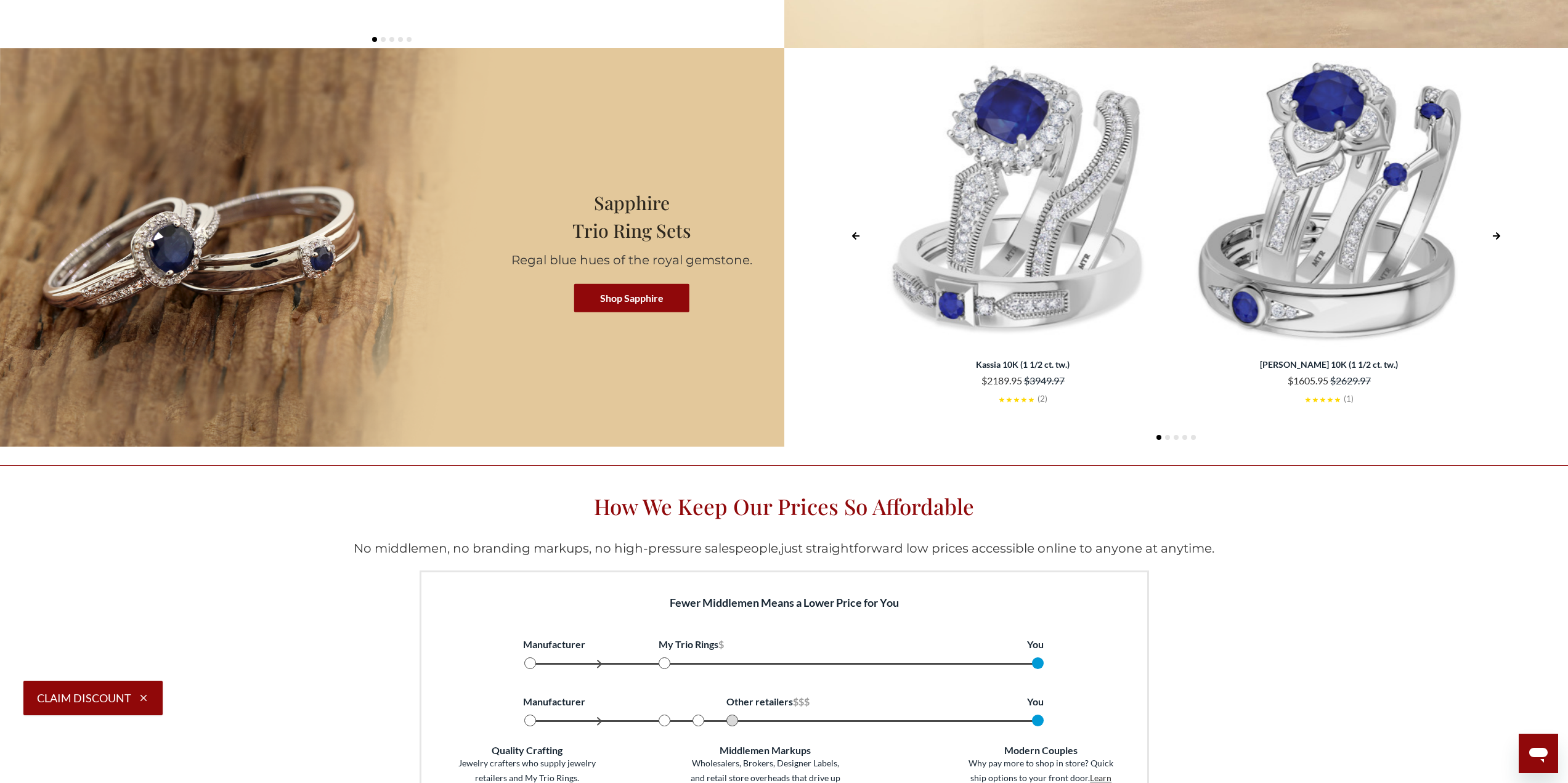
scroll to position [3944, 0]
